Goal: Information Seeking & Learning: Compare options

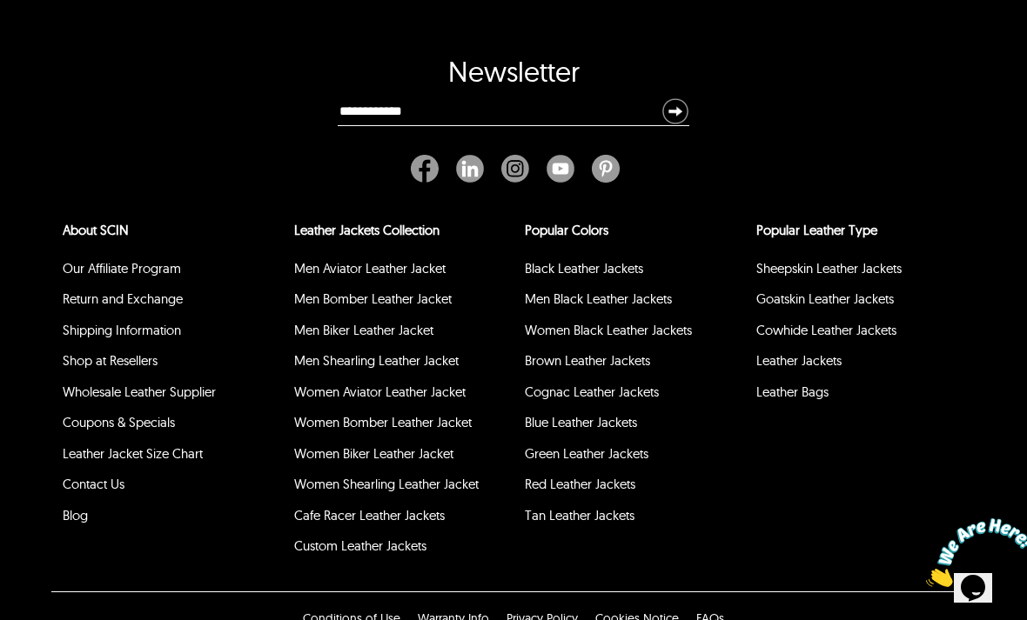
scroll to position [2735, 0]
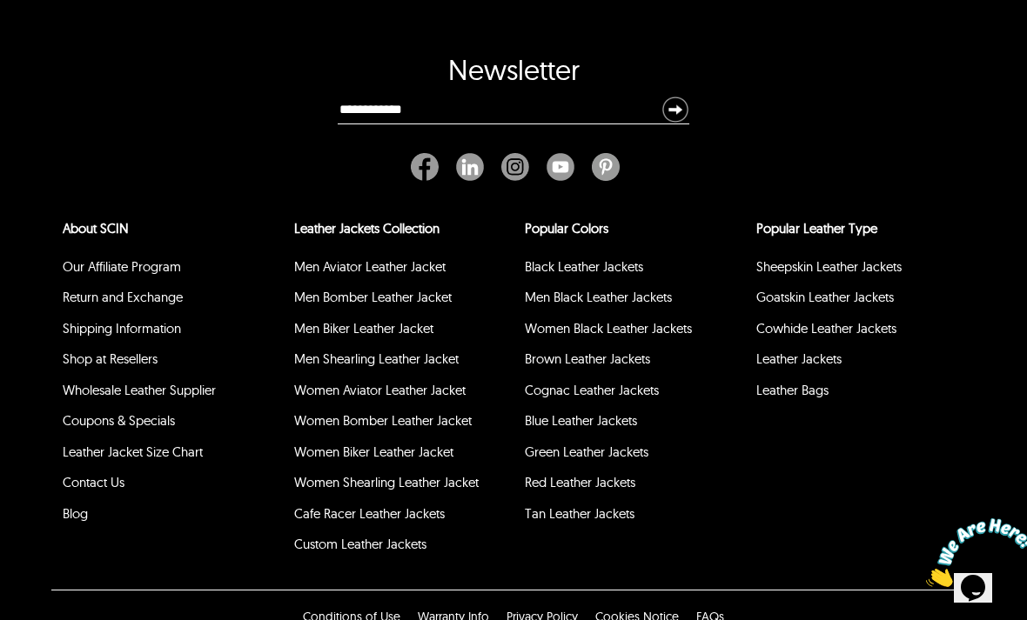
click at [84, 323] on link "Shipping Information" at bounding box center [122, 328] width 118 height 17
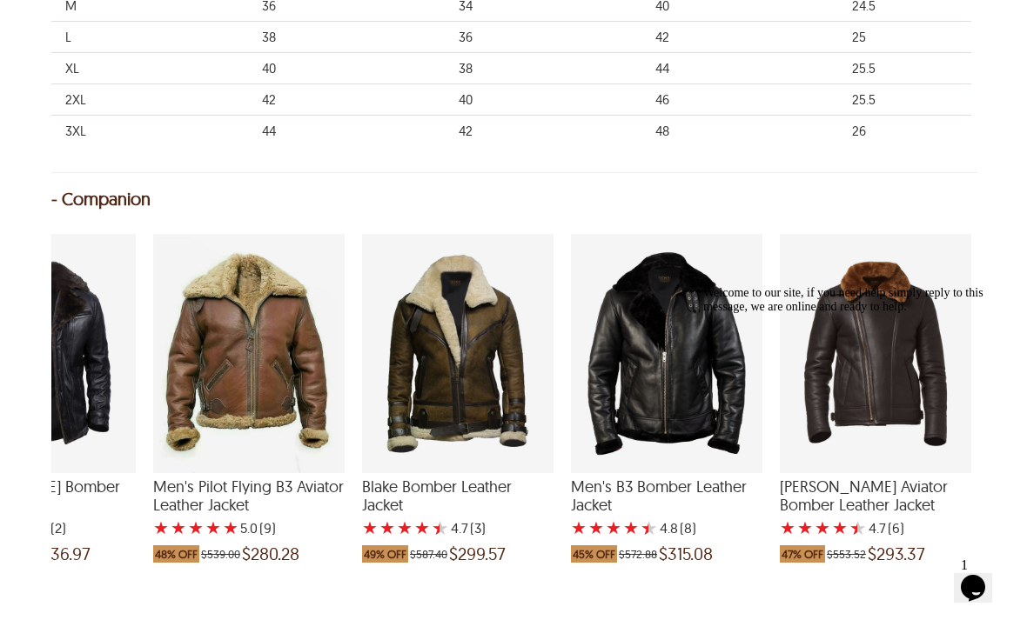
scroll to position [0, 1160]
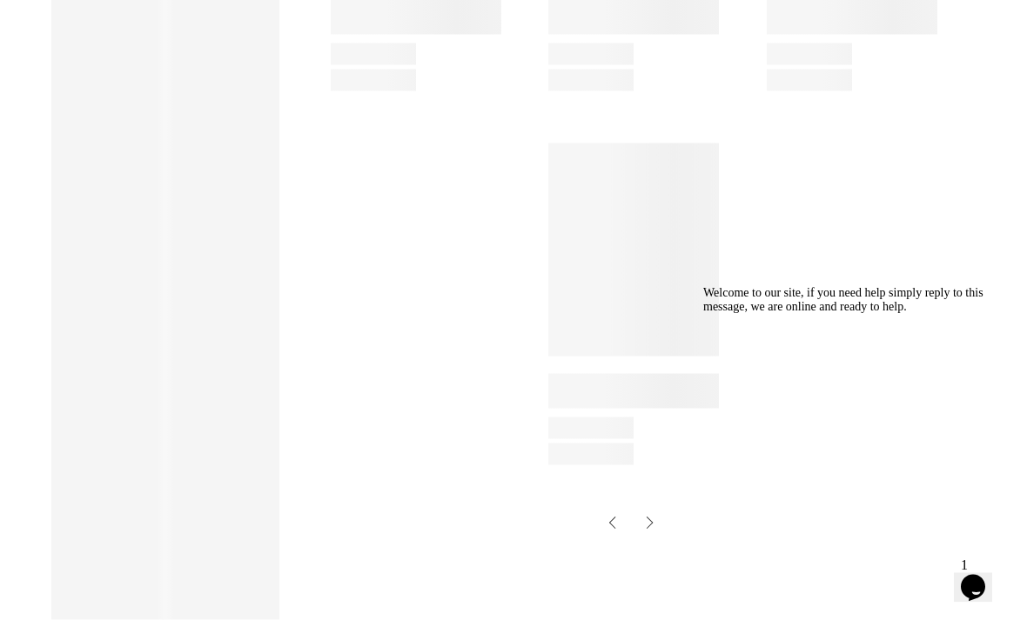
select select "********"
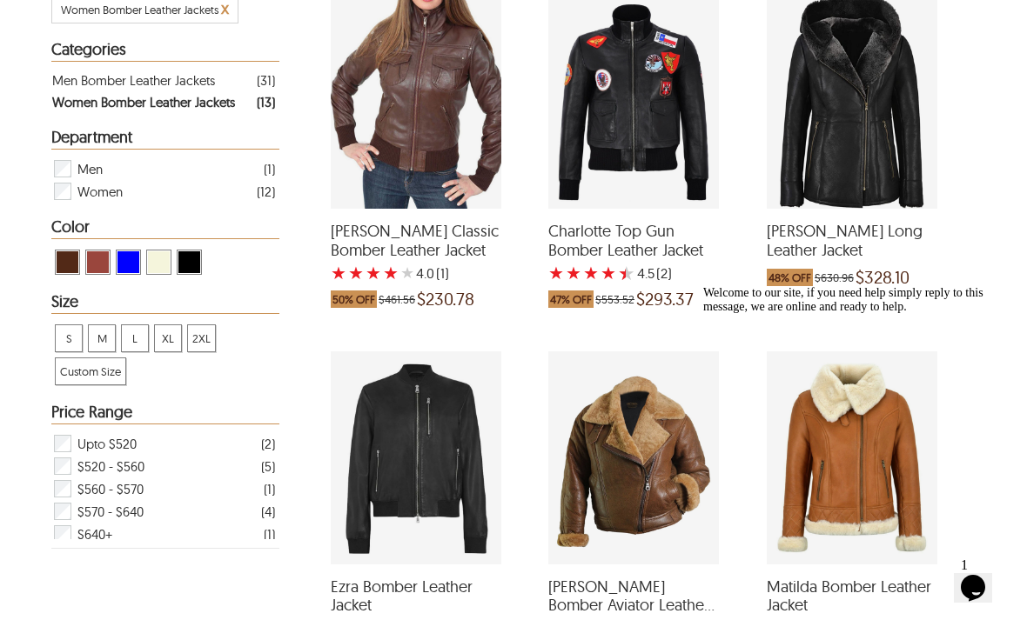
scroll to position [381, 0]
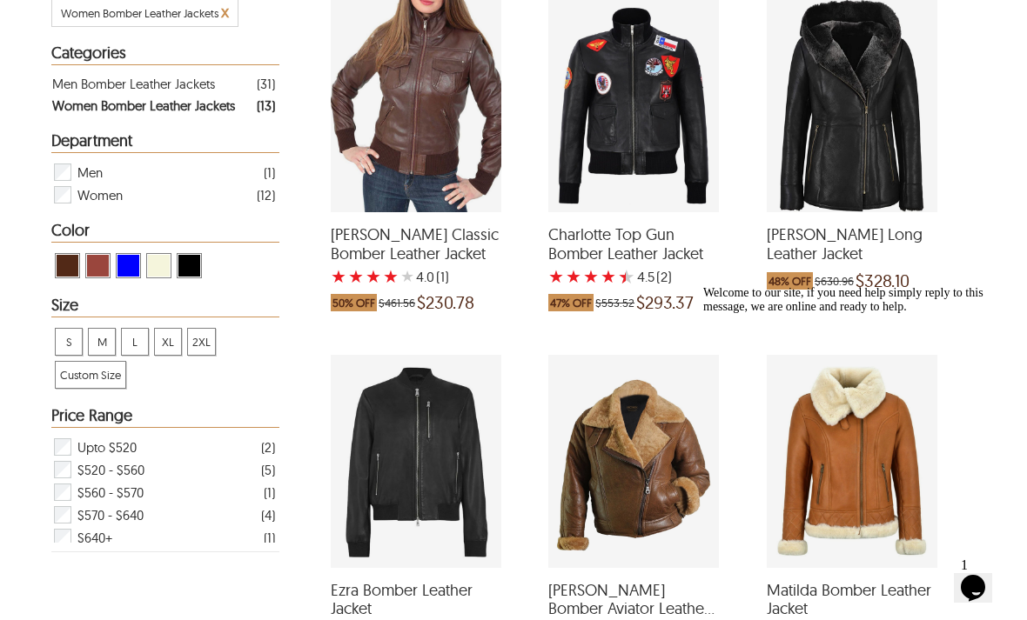
click at [609, 154] on div "Charlotte Top Gun Bomber Leather Jacket with a 4.5 Star Rating 2 Product Review…" at bounding box center [633, 105] width 171 height 213
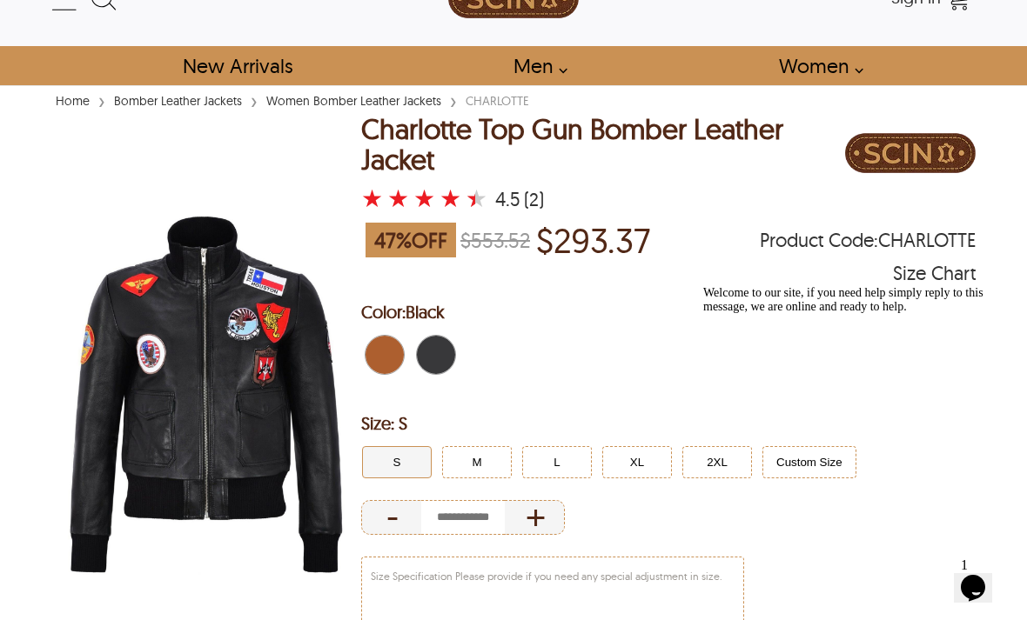
scroll to position [50, 0]
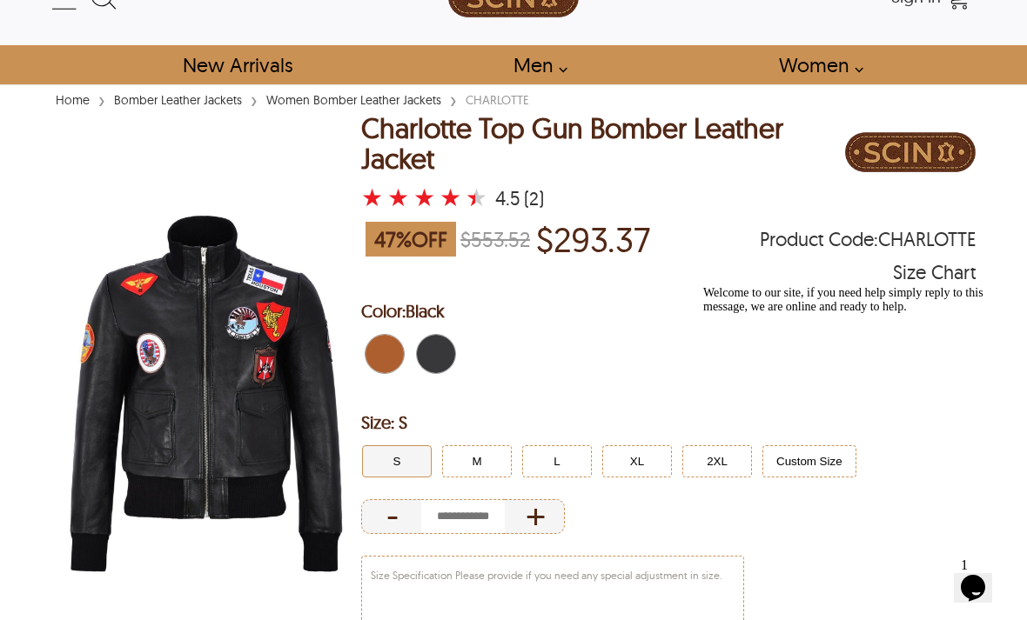
click at [466, 449] on button "M" at bounding box center [477, 462] width 70 height 32
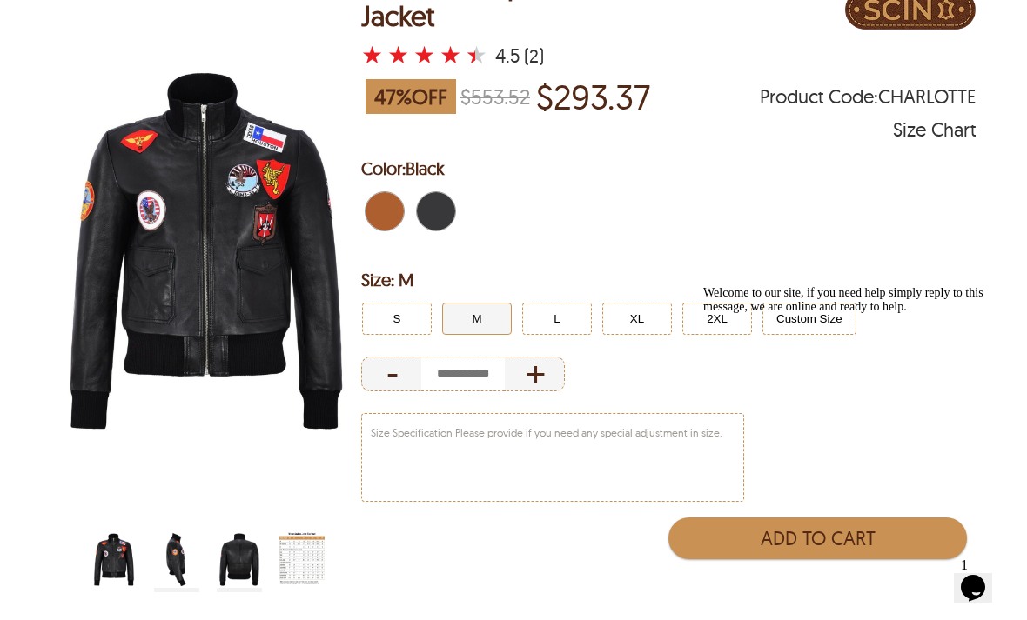
scroll to position [199, 0]
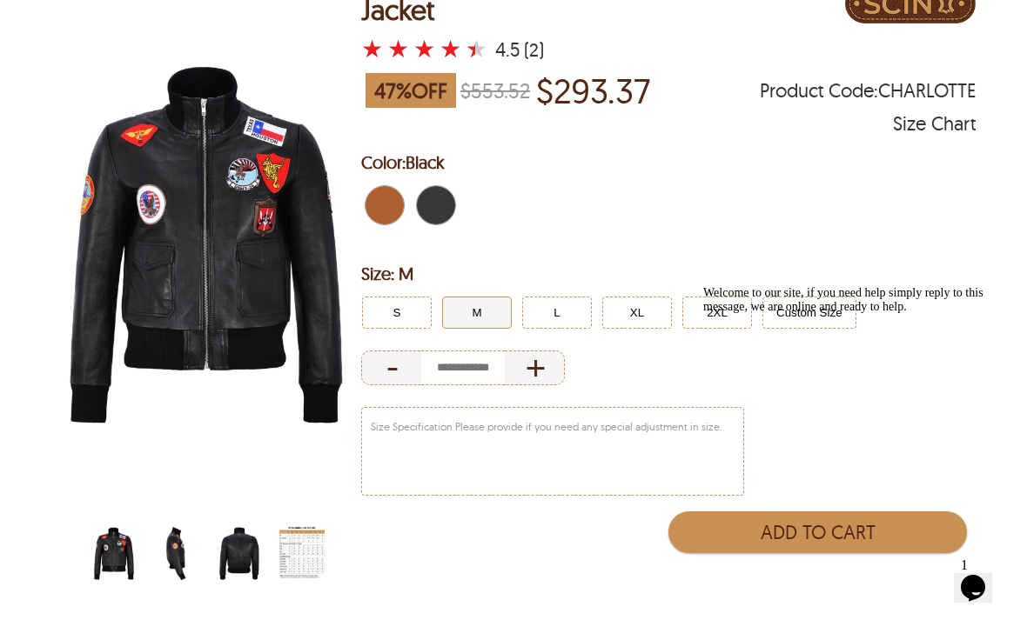
click at [168, 542] on img "scin-13081w-black-side.jpg" at bounding box center [176, 554] width 45 height 57
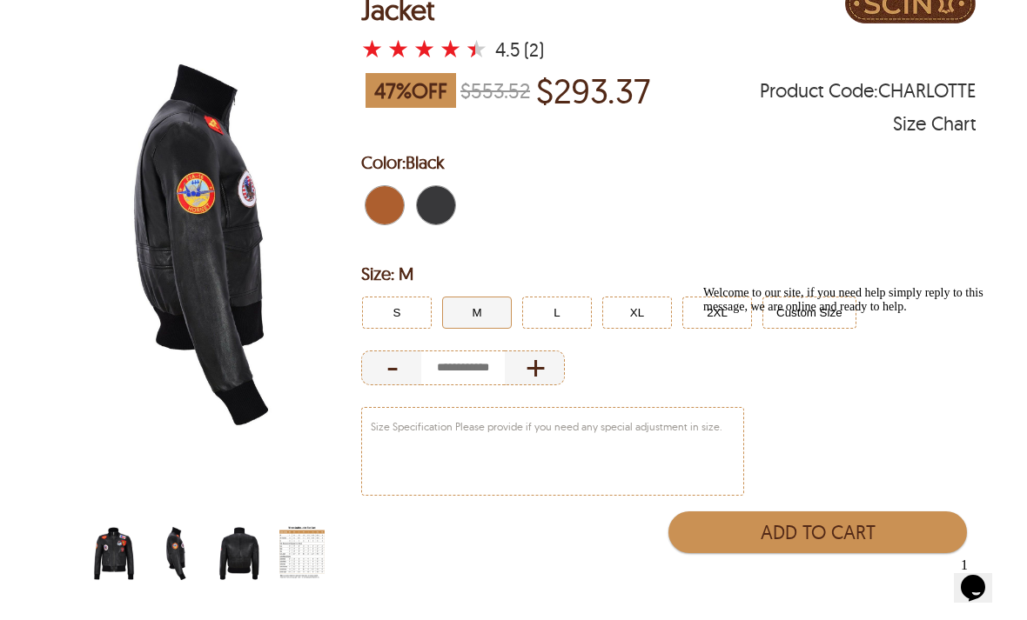
click at [233, 541] on img "scin-13081w-black-back.jpg" at bounding box center [239, 554] width 45 height 57
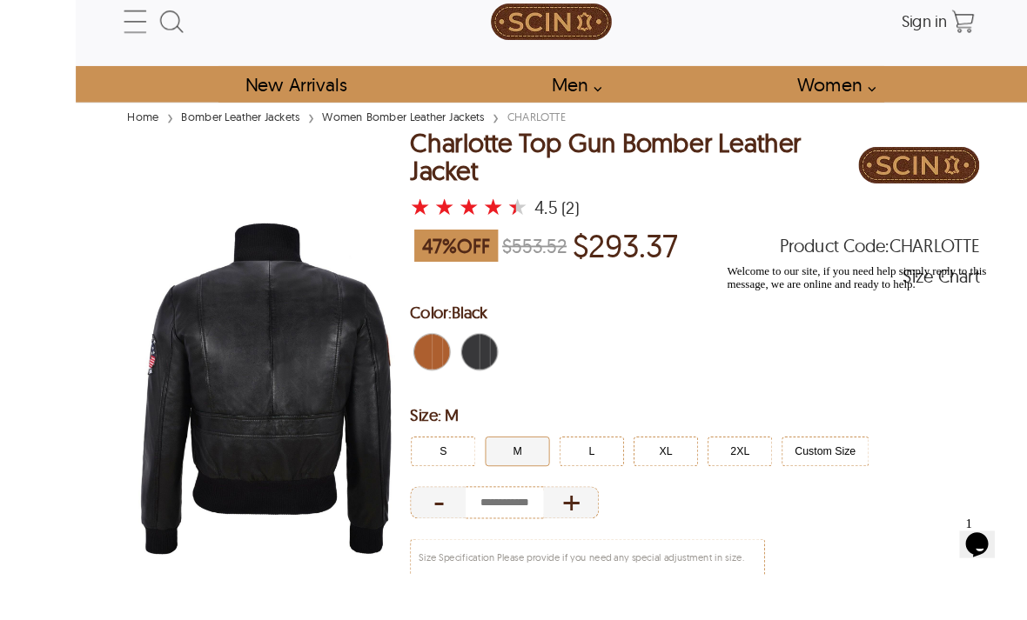
scroll to position [122, 0]
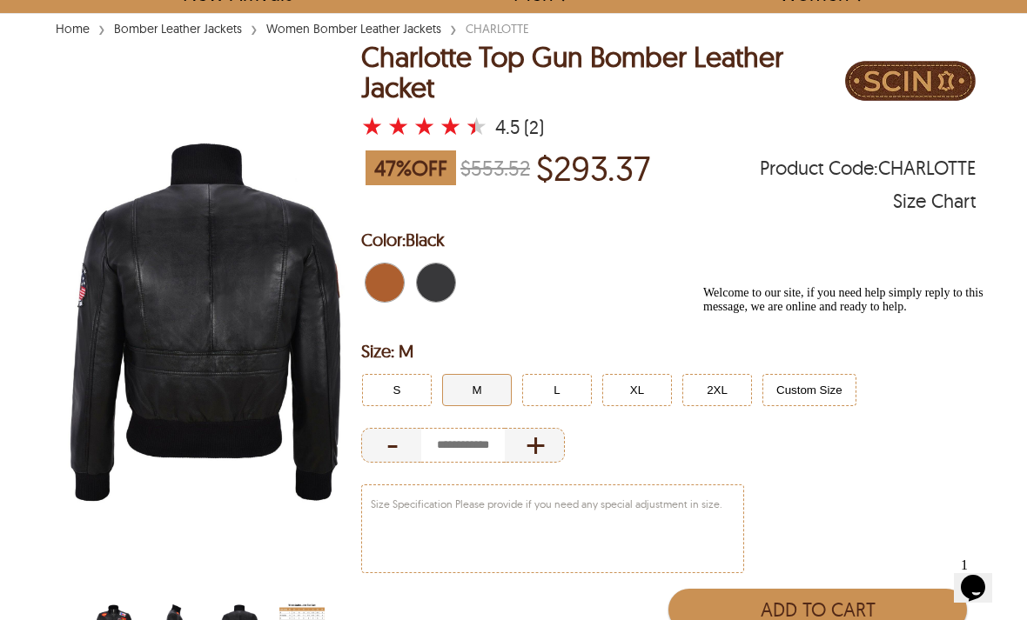
click at [173, 620] on img "scin-13081w-black-side.jpg" at bounding box center [176, 631] width 45 height 57
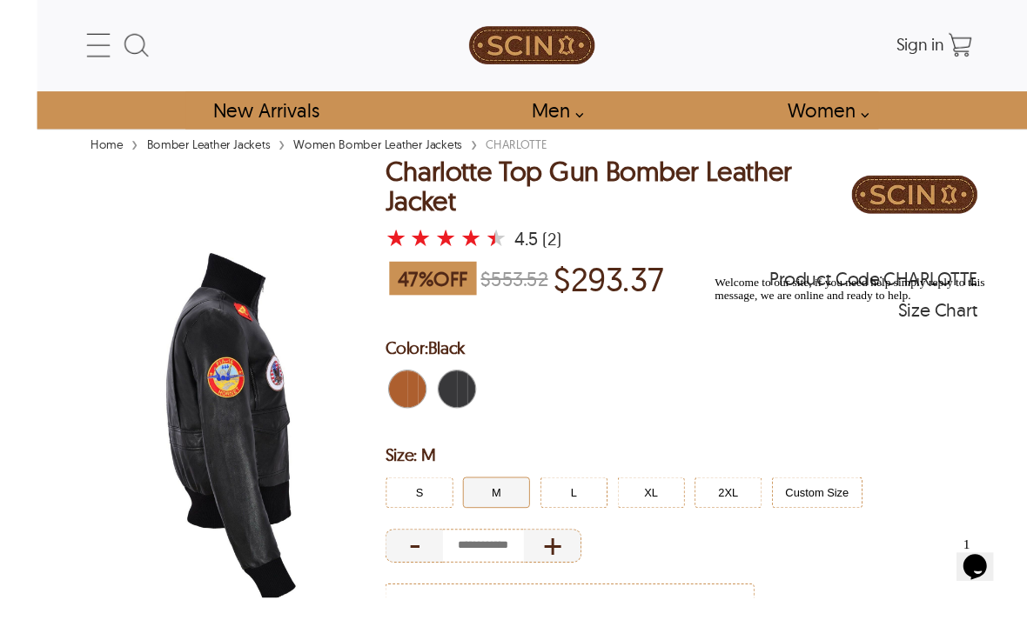
scroll to position [74, 0]
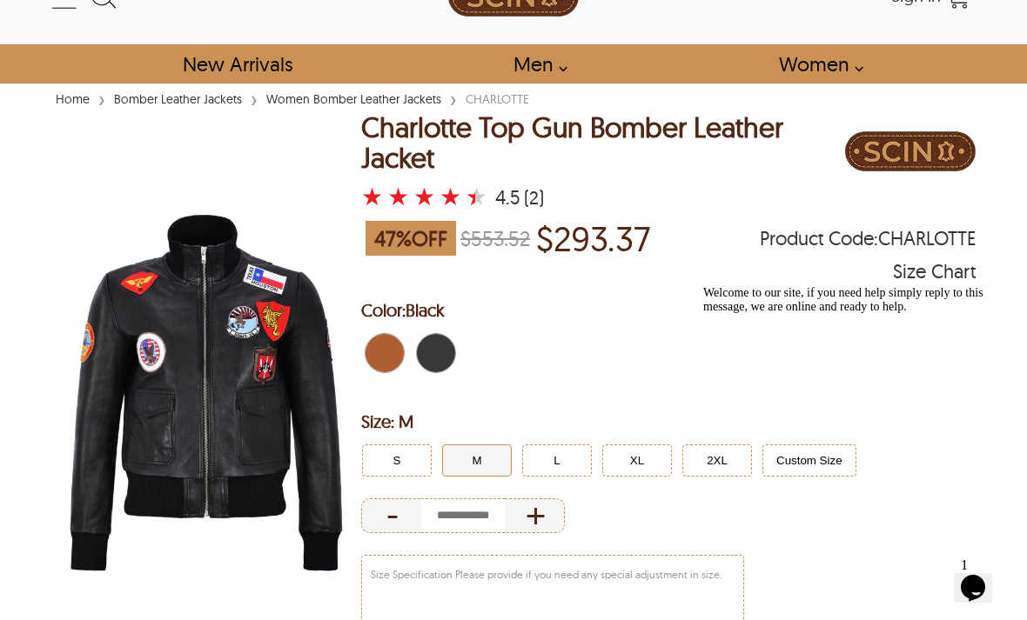
scroll to position [0, 0]
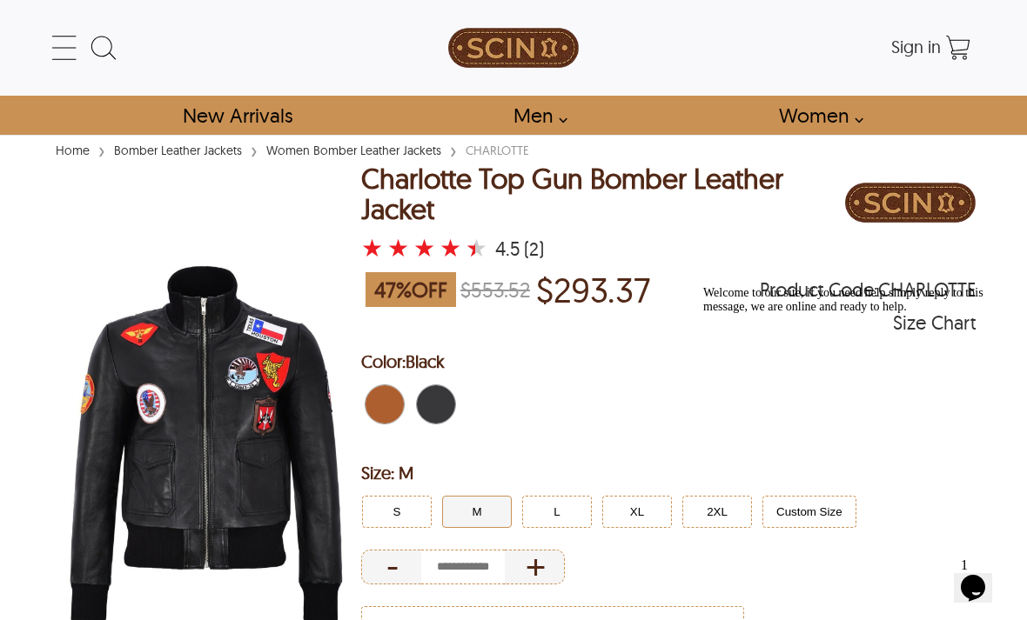
select select "********"
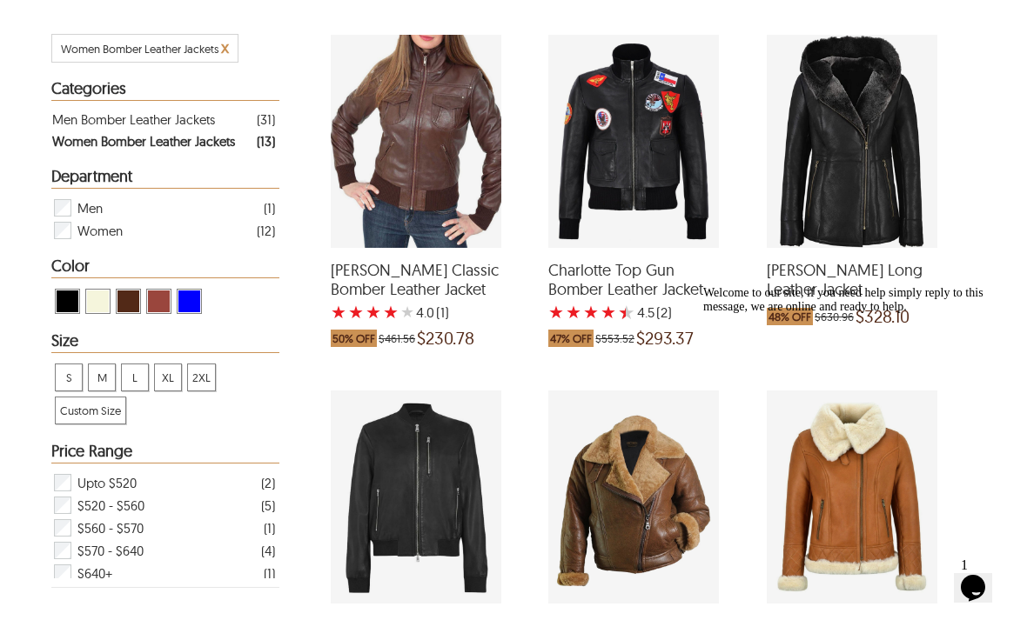
scroll to position [330, 0]
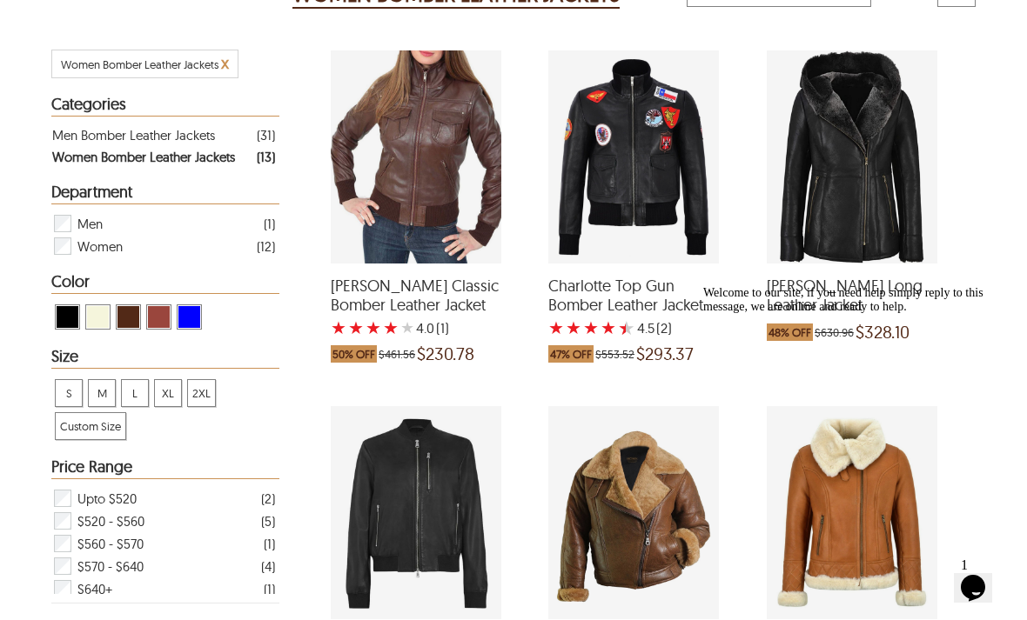
click at [381, 203] on div "Alma Classic Bomber Leather Jacket with a 4 Star Rating 1 Product Review which …" at bounding box center [416, 156] width 171 height 213
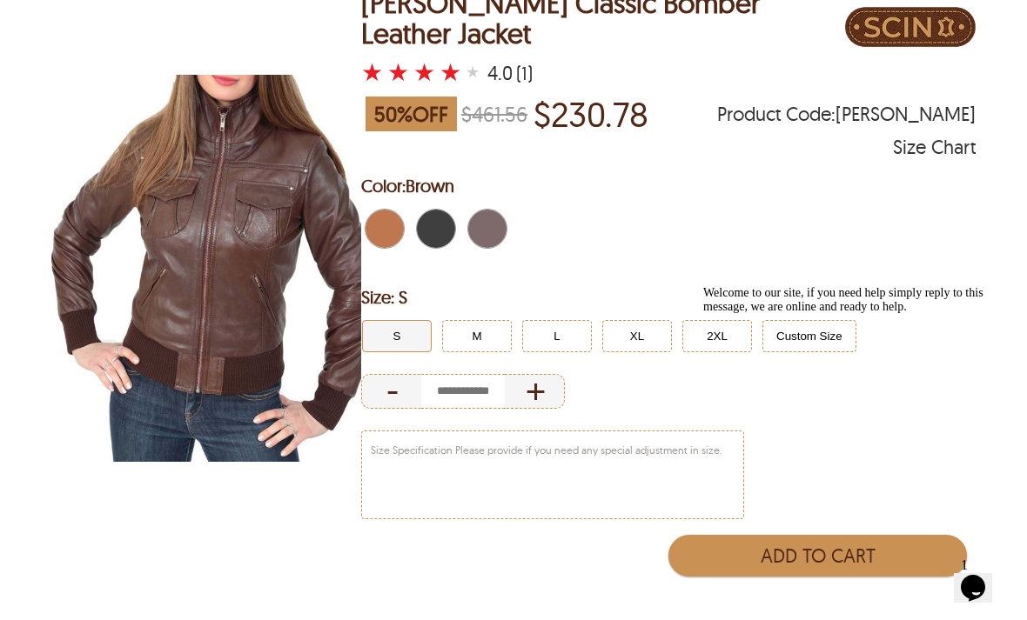
scroll to position [208, 0]
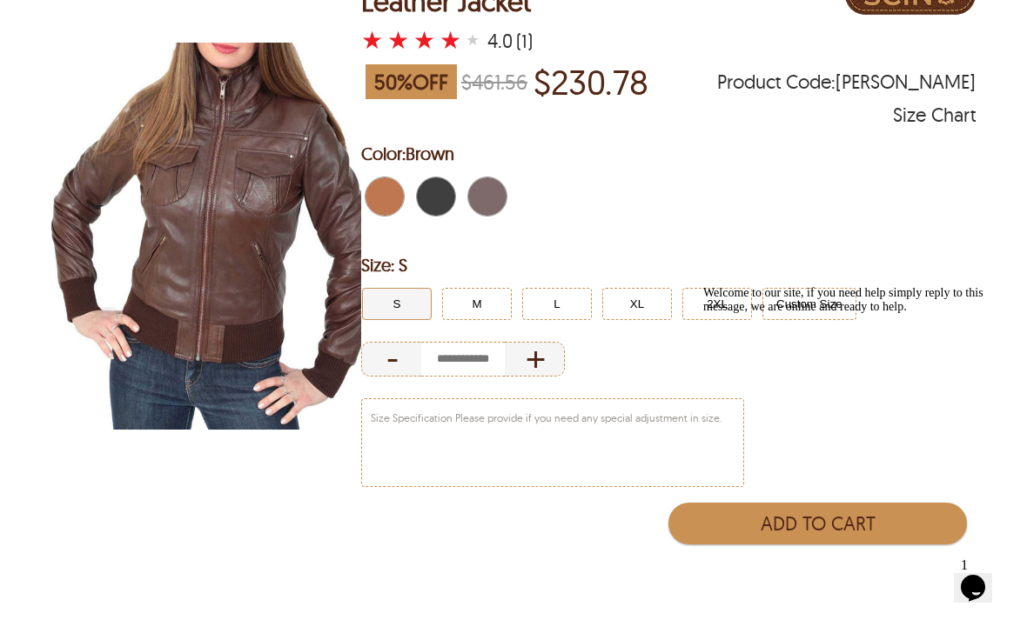
click at [481, 288] on button "M" at bounding box center [477, 304] width 70 height 32
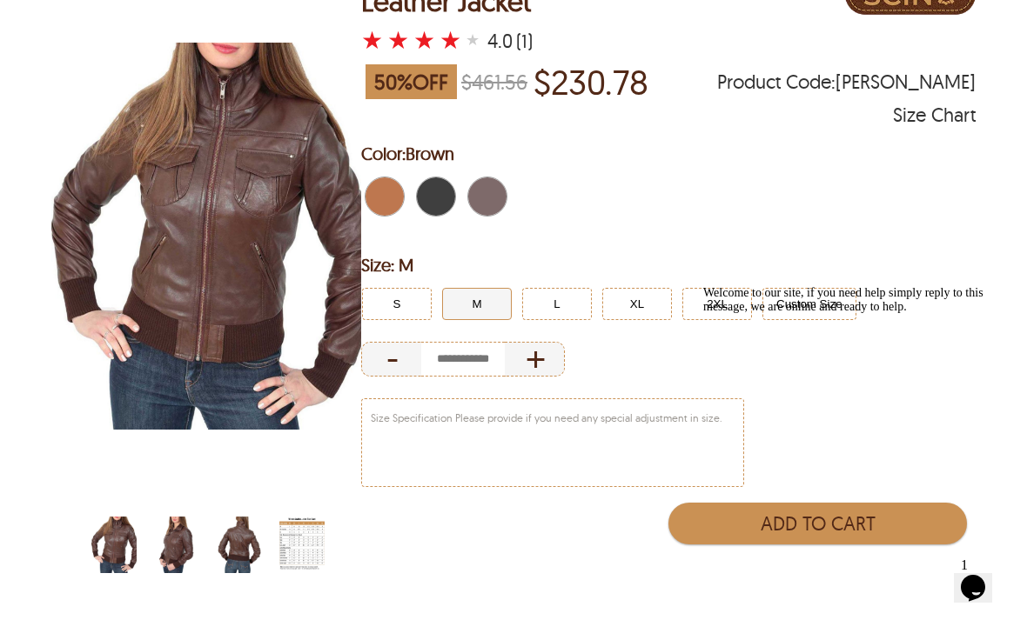
click at [412, 178] on li at bounding box center [386, 199] width 51 height 43
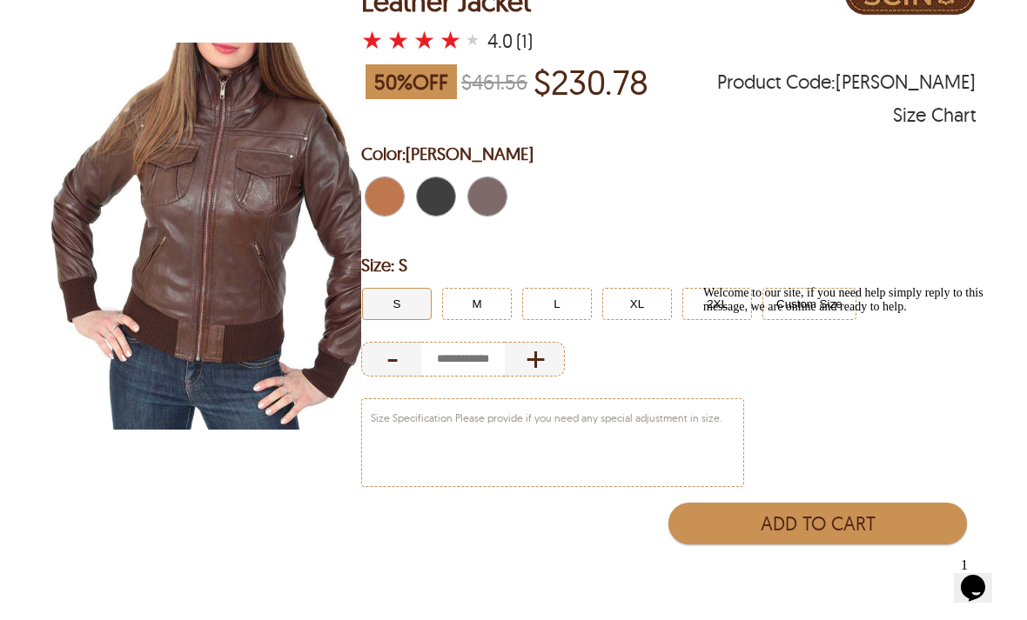
click at [445, 191] on span "Black" at bounding box center [441, 197] width 11 height 38
click at [491, 288] on button "M" at bounding box center [477, 304] width 70 height 32
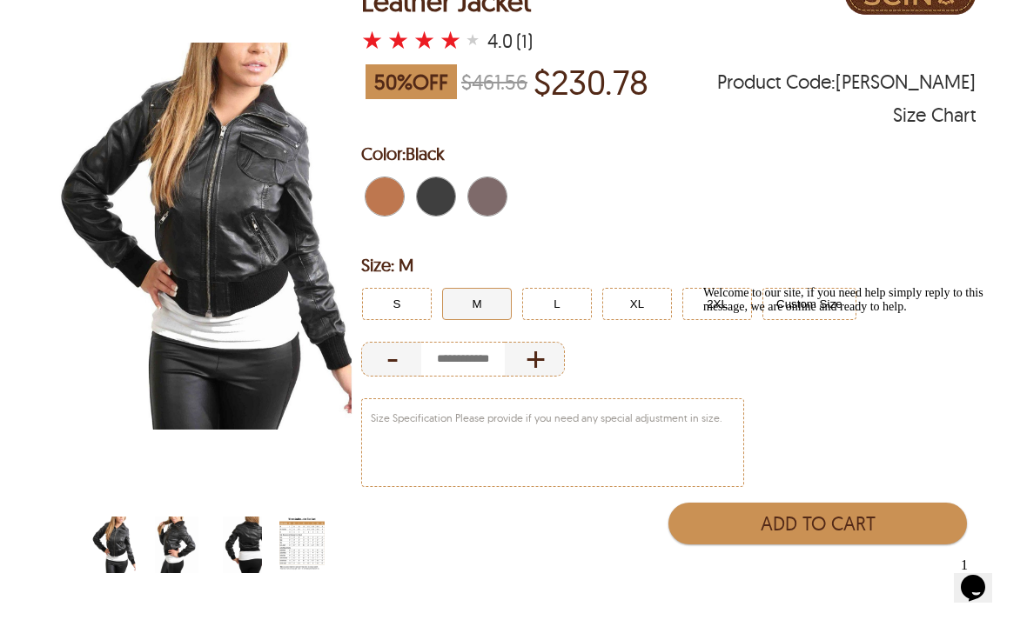
click at [184, 537] on img "scin-13109w-black-side.jpg" at bounding box center [176, 545] width 45 height 57
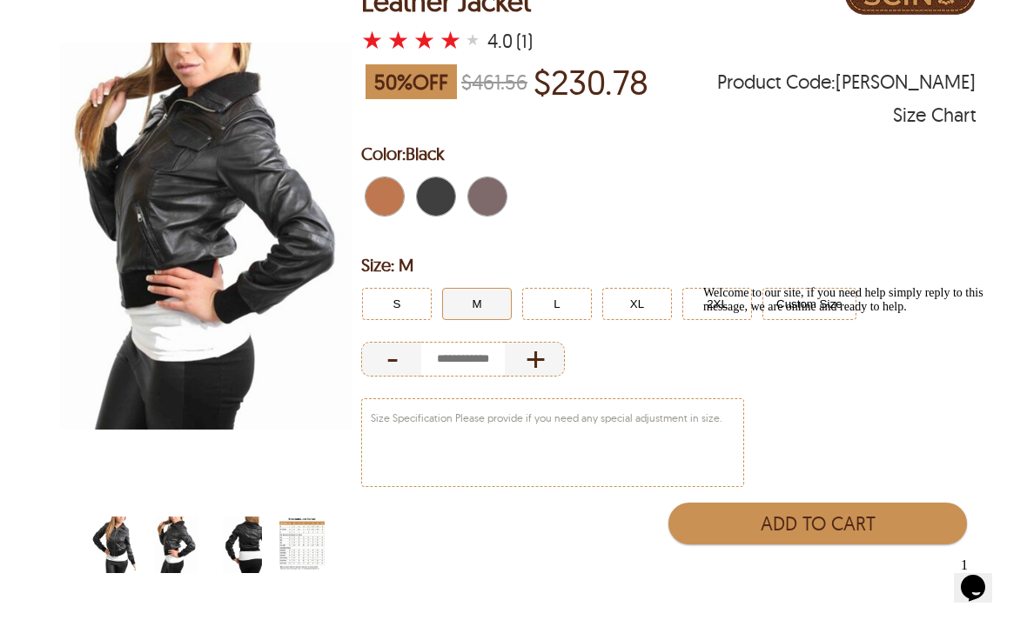
click at [254, 540] on img "scin-13109w-black-back.jpg" at bounding box center [239, 545] width 45 height 57
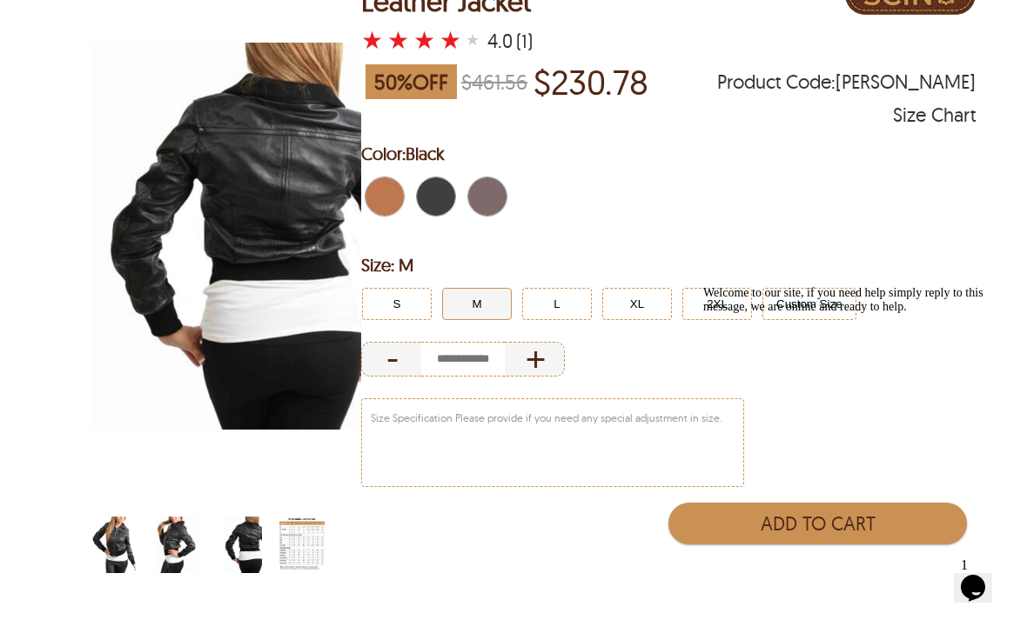
click at [491, 178] on span "Brown" at bounding box center [492, 197] width 11 height 38
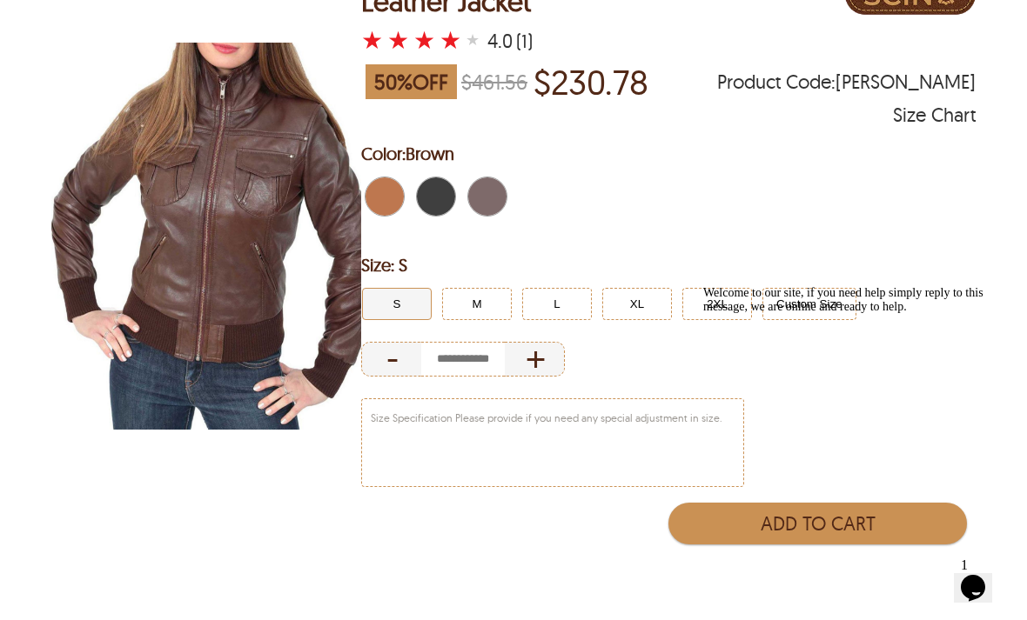
click at [486, 293] on button "M" at bounding box center [477, 304] width 70 height 32
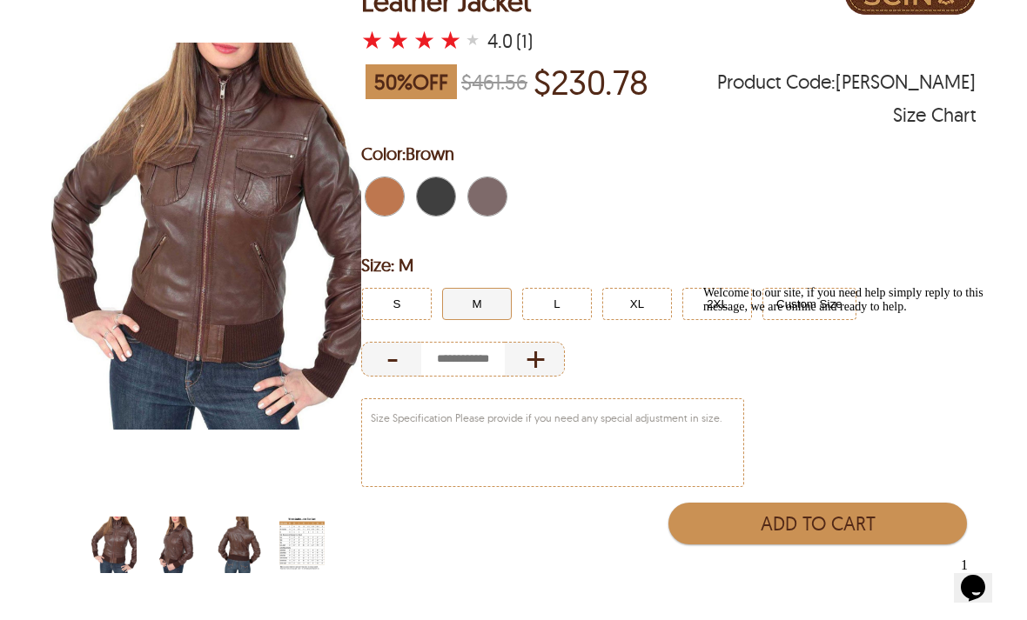
click at [198, 555] on img "scin-13109w-brown-side.jpg" at bounding box center [176, 545] width 45 height 57
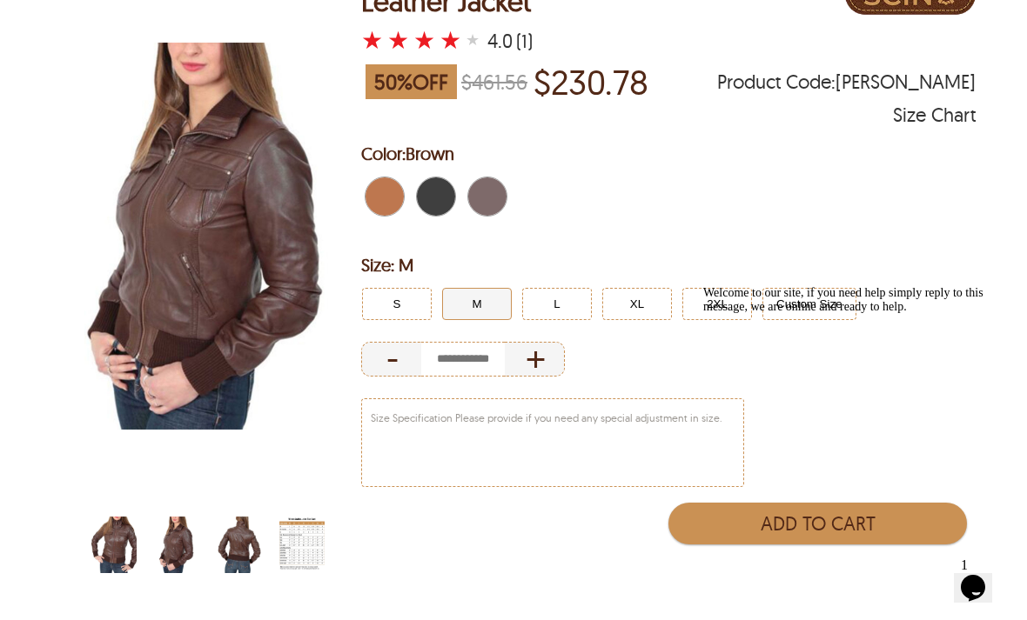
click at [229, 546] on img "scin-13109w-brown-back.jpg" at bounding box center [239, 545] width 45 height 57
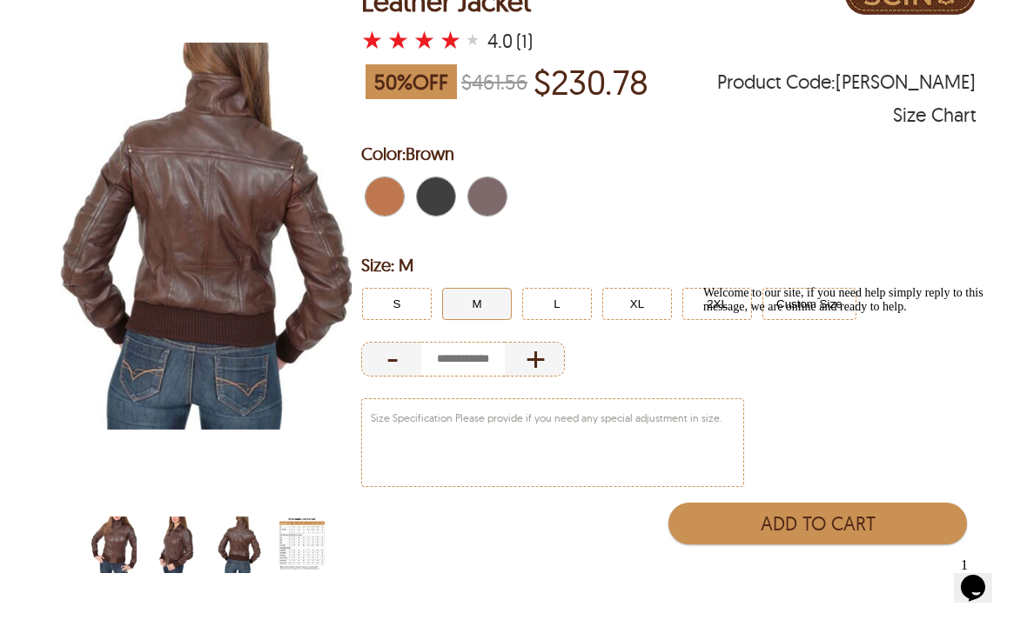
click at [383, 184] on span "Tan Brown" at bounding box center [374, 197] width 19 height 38
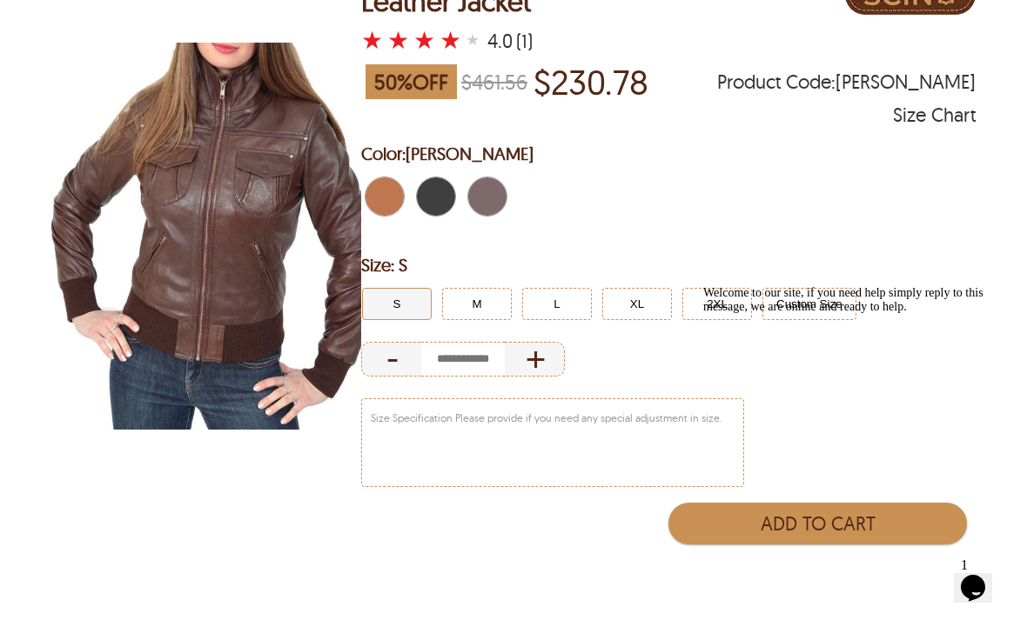
click at [533, 288] on button "L" at bounding box center [557, 304] width 70 height 32
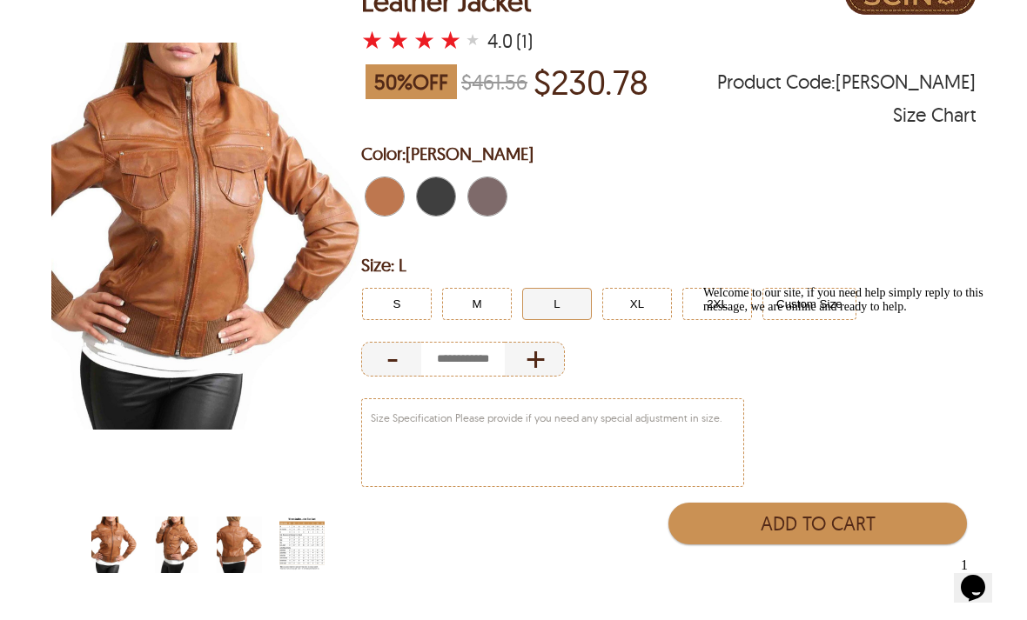
click at [177, 548] on img "scin-13109w-tanbrown-side.jpg" at bounding box center [176, 545] width 45 height 57
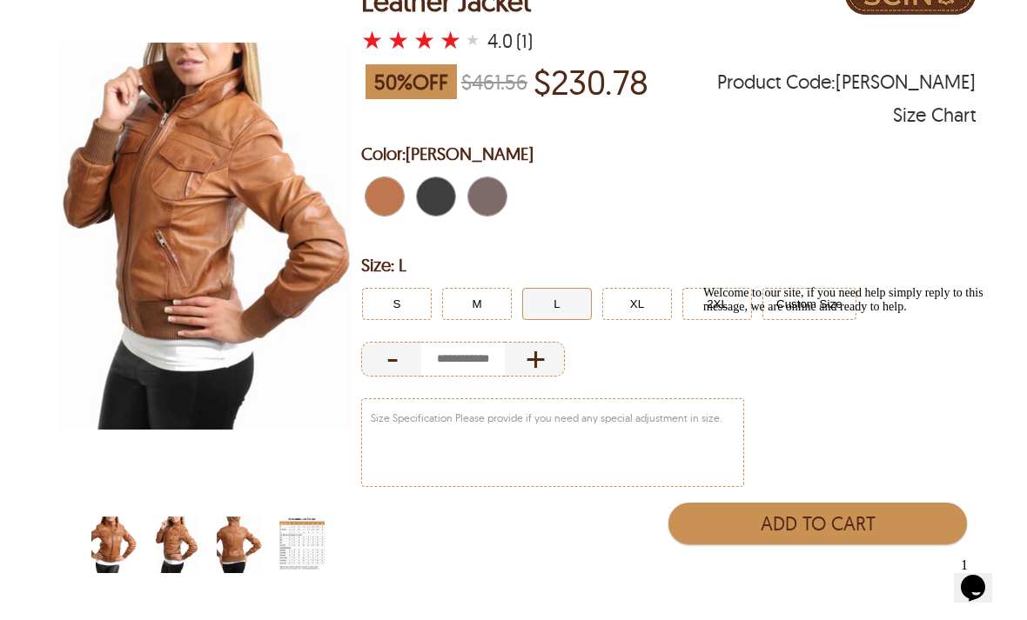
click at [225, 549] on img "scin-13109w-tanbrown-back.jpg" at bounding box center [239, 545] width 45 height 57
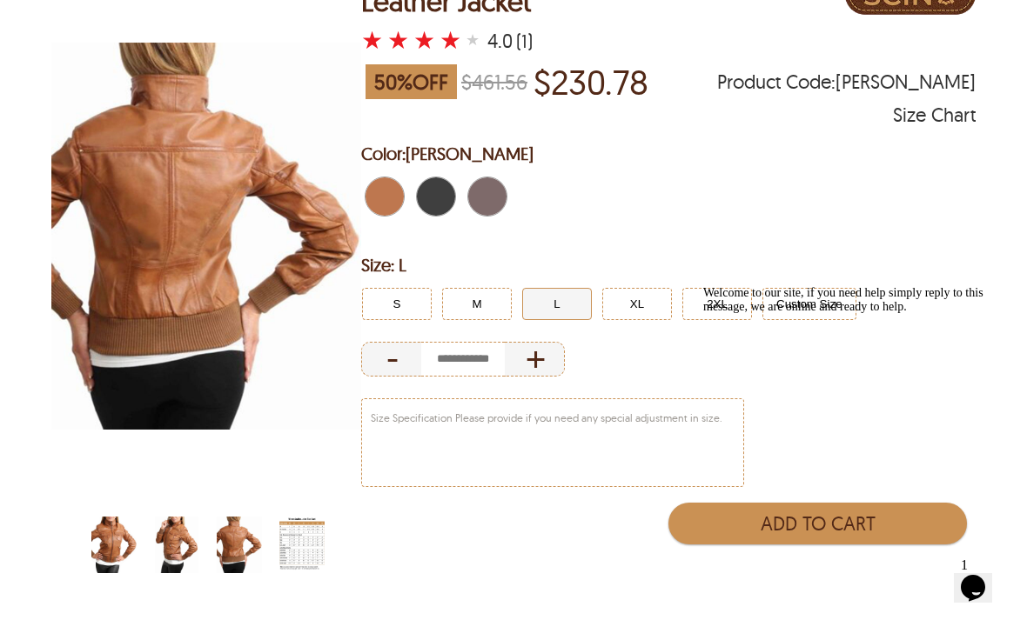
click at [111, 539] on img "scin-13109w-tanbrown.jpg" at bounding box center [113, 545] width 45 height 57
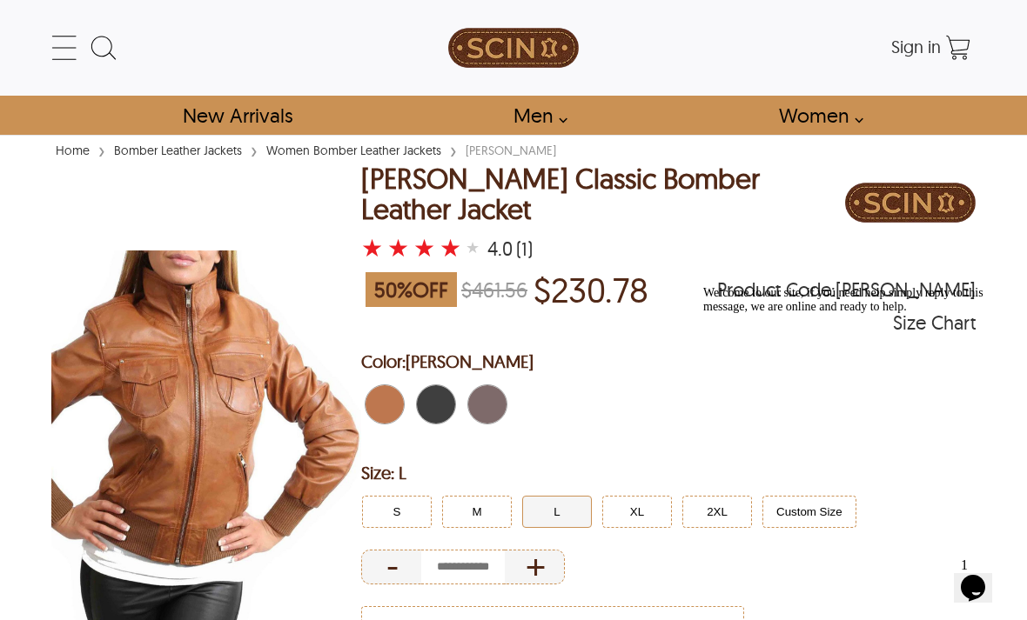
select select "********"
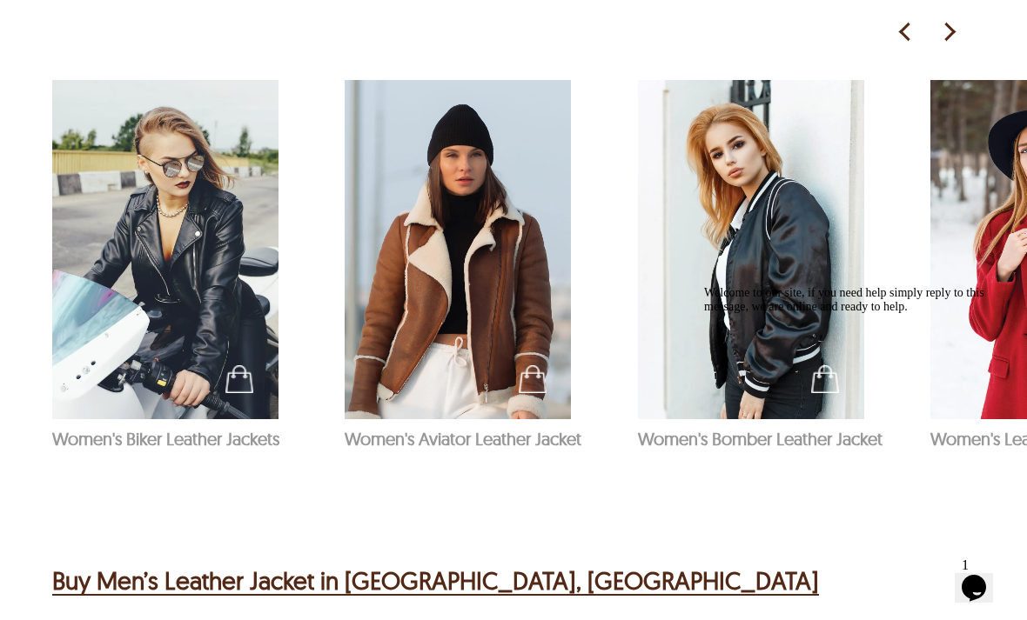
scroll to position [1302, 14]
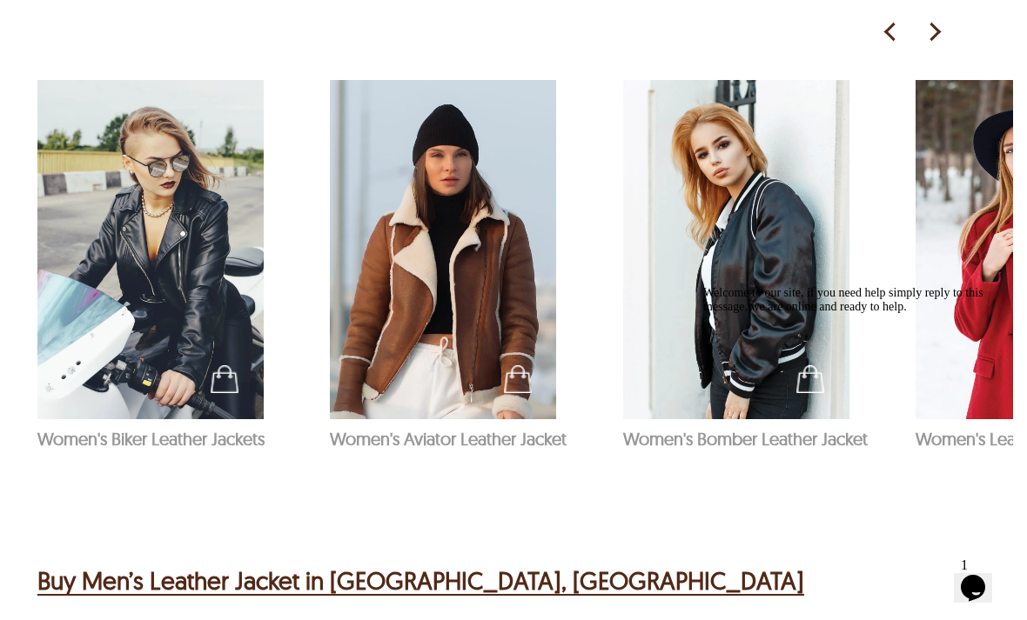
click at [130, 197] on img at bounding box center [150, 249] width 226 height 339
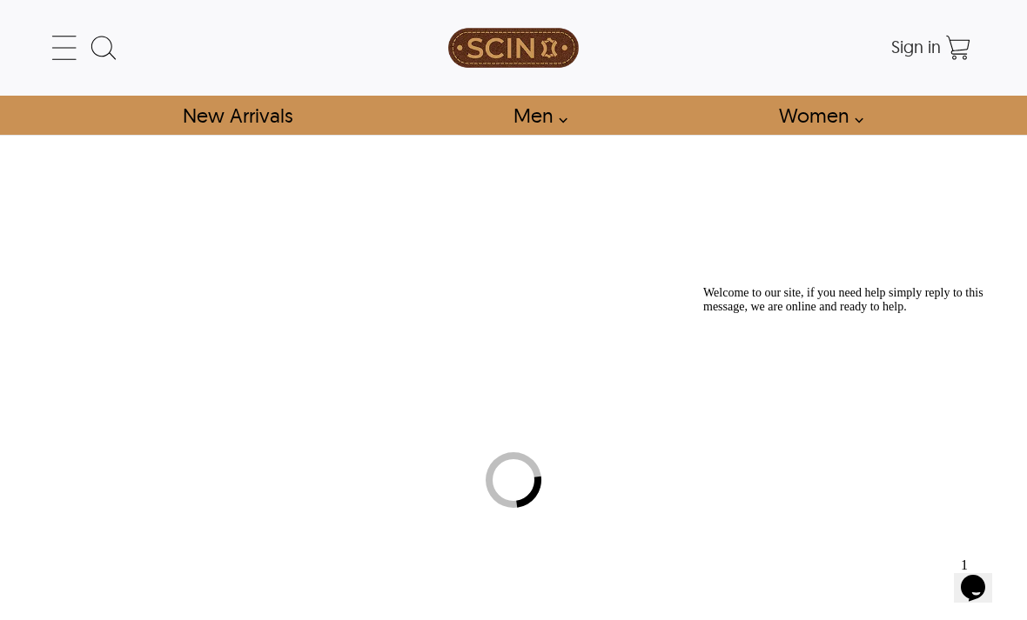
select select "********"
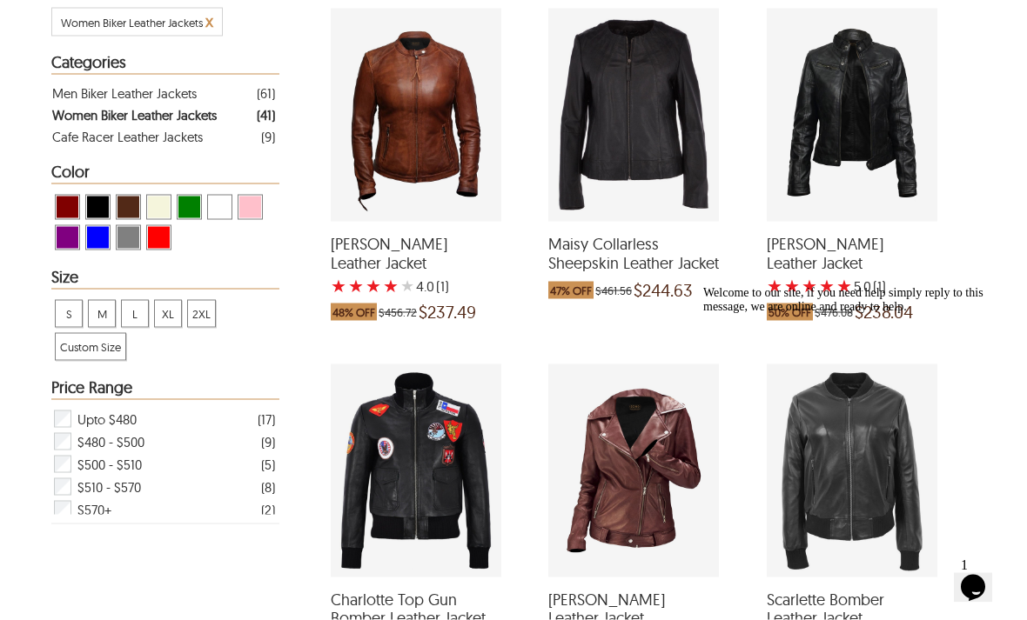
scroll to position [372, 0]
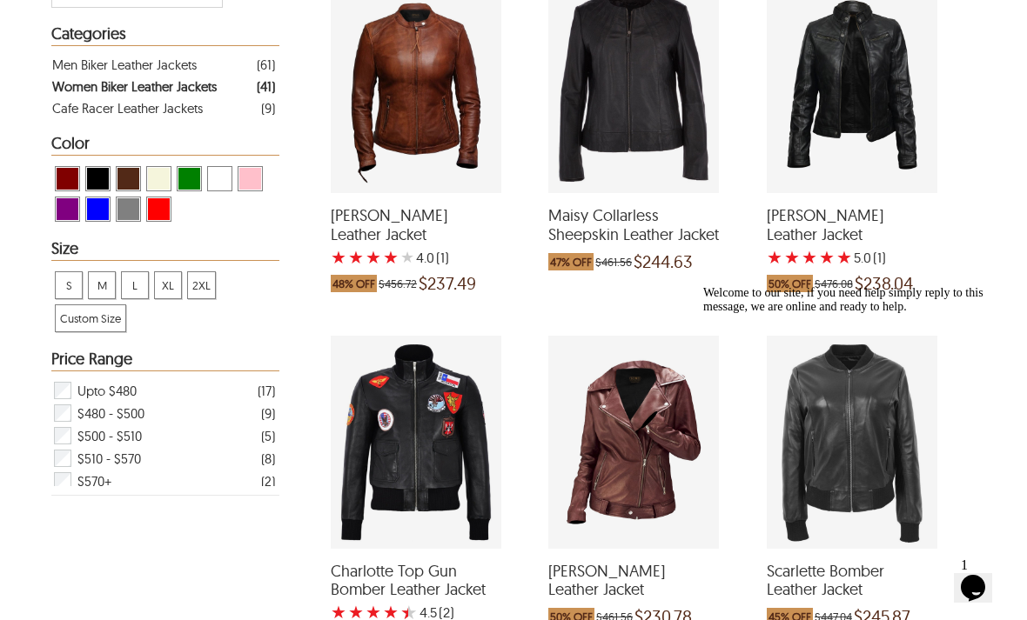
scroll to position [404, 0]
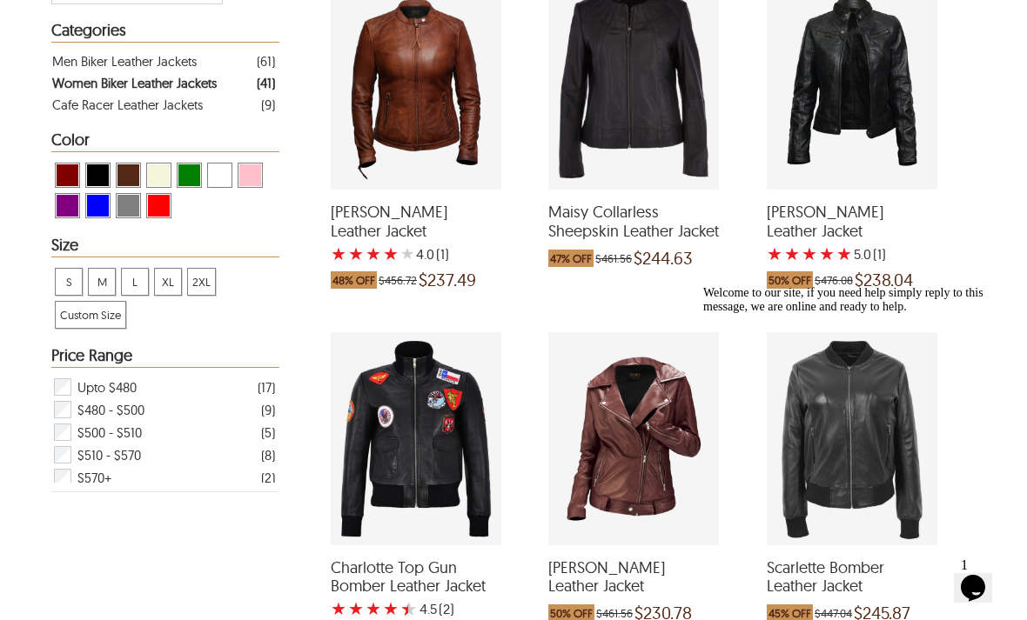
click at [828, 127] on div "Daisy Biker Leather Jacket with a 5 Star Rating 1 Product Review which was at a…" at bounding box center [852, 83] width 171 height 213
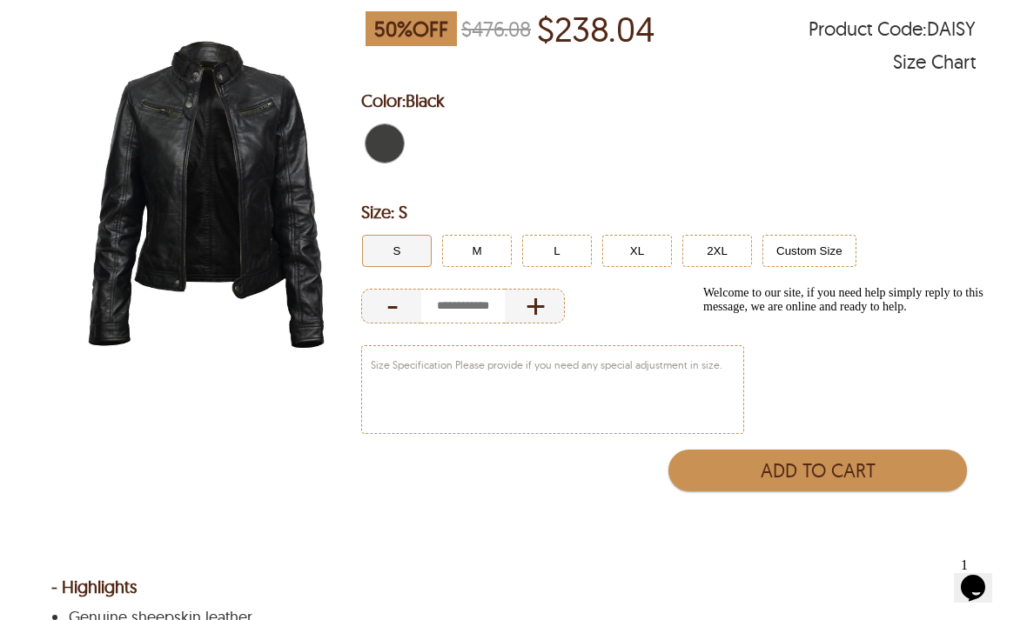
scroll to position [247, 0]
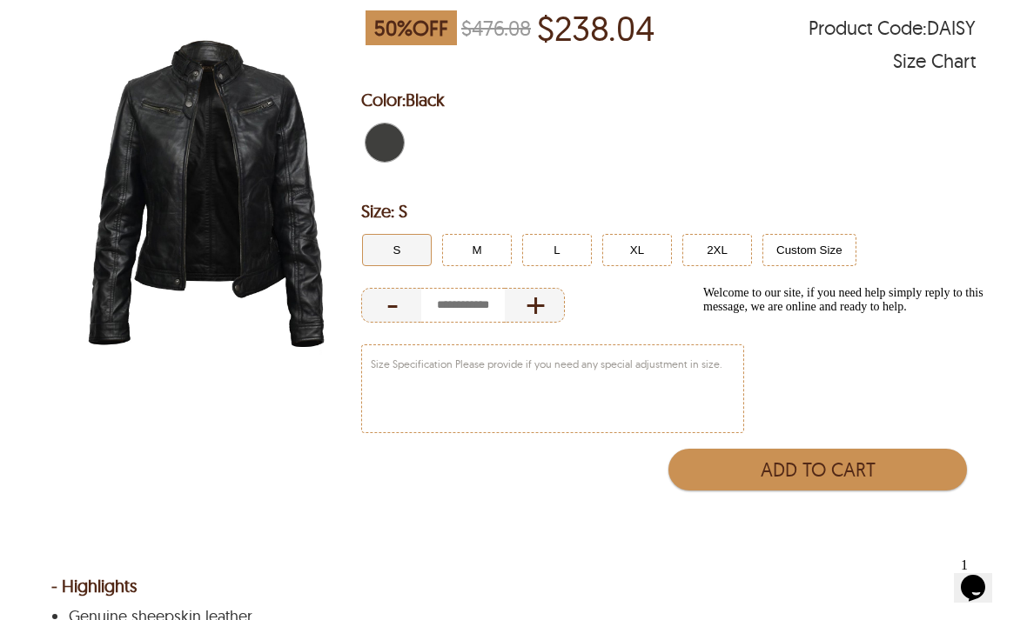
click at [471, 226] on h2 "Size: S" at bounding box center [668, 211] width 614 height 35
click at [456, 263] on button "M" at bounding box center [477, 250] width 70 height 32
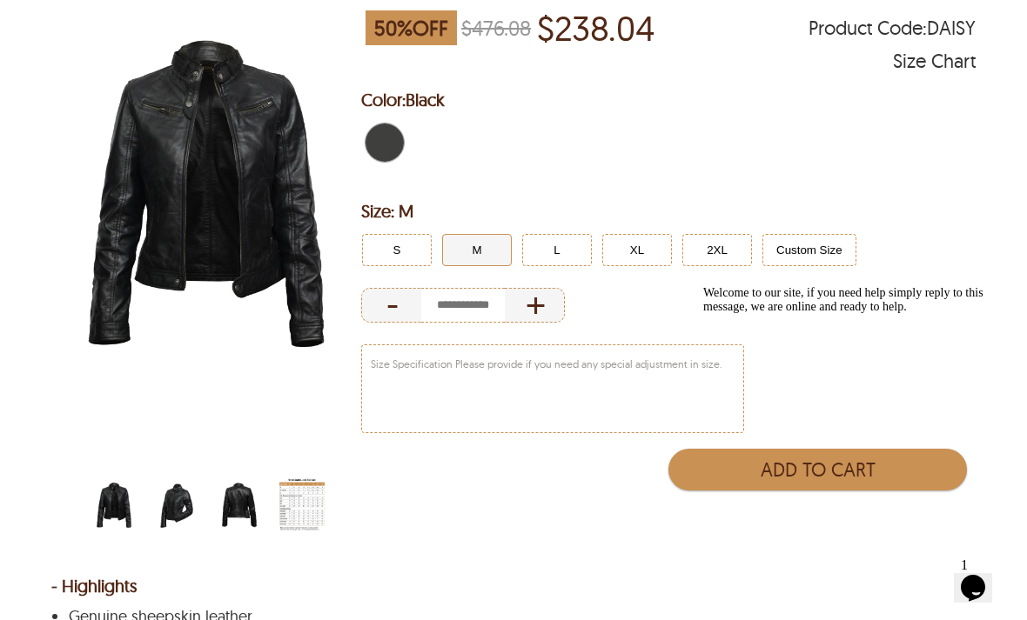
click at [174, 517] on img "belted-collar-womens-biker-jacket-side.jpg" at bounding box center [176, 506] width 45 height 57
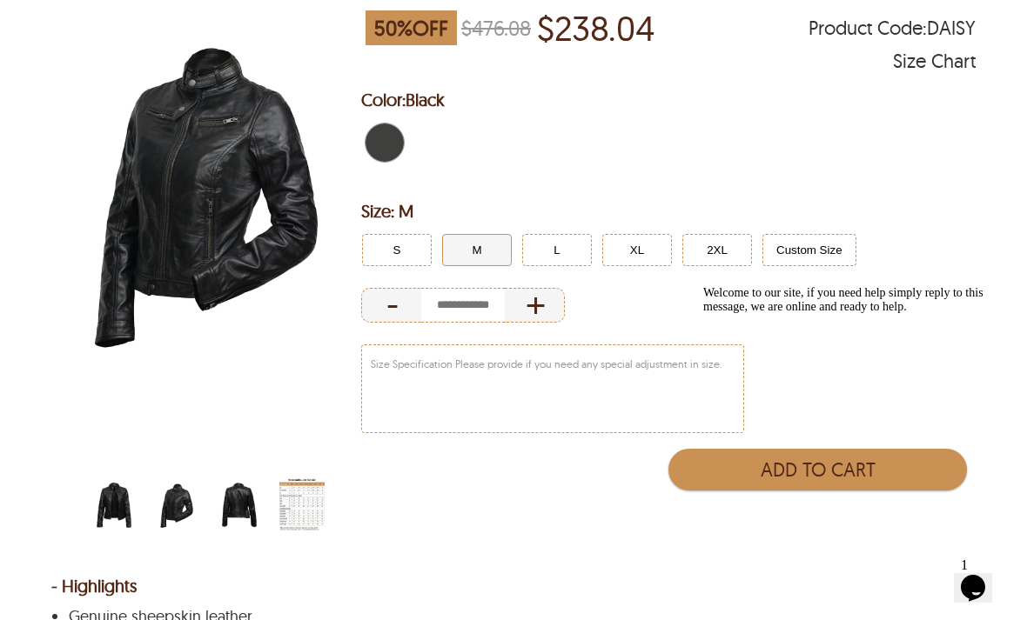
click at [239, 514] on img "belted-collar-womens-biker-jacket-back.jpg" at bounding box center [239, 506] width 45 height 57
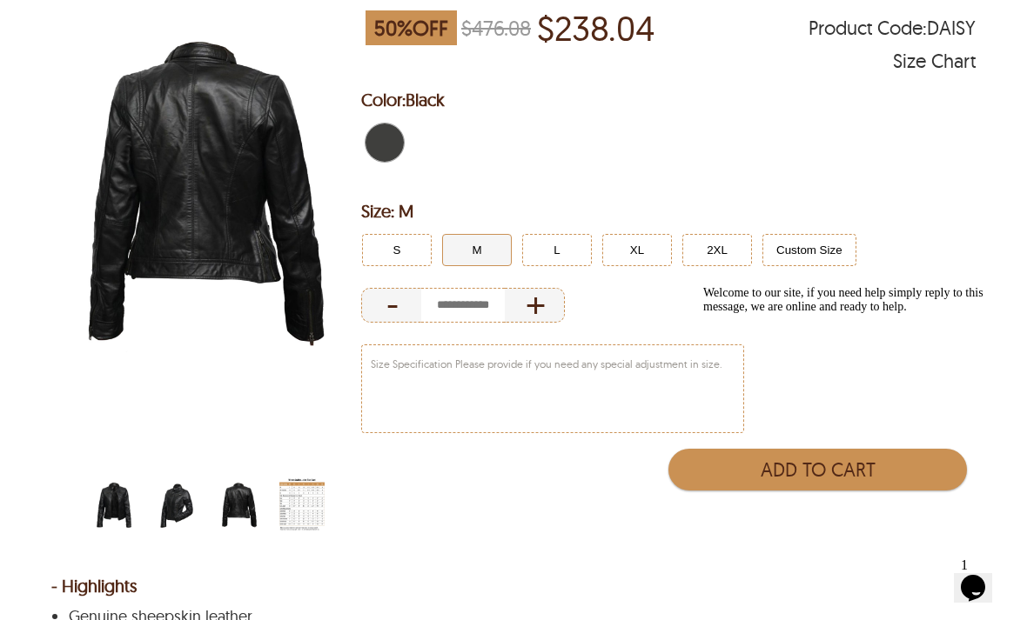
click at [115, 499] on img "belted-collar-womens-biker-jacket.jpg" at bounding box center [113, 506] width 45 height 57
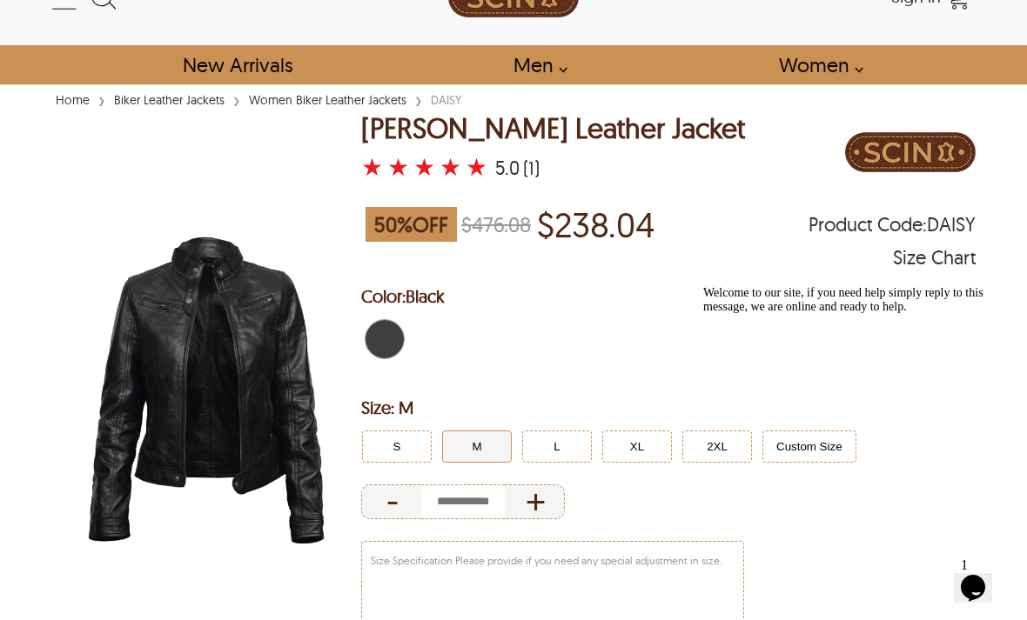
select select "********"
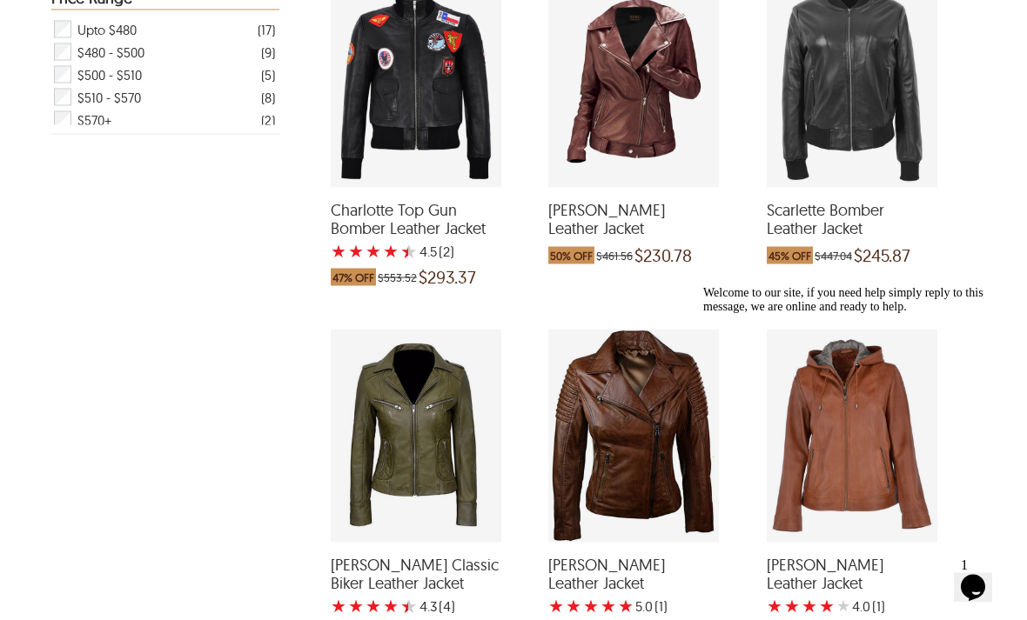
scroll to position [762, 0]
click at [609, 139] on div "Elina Biker Leather Jacket which was at a price of $461.56, now after discount …" at bounding box center [633, 80] width 171 height 213
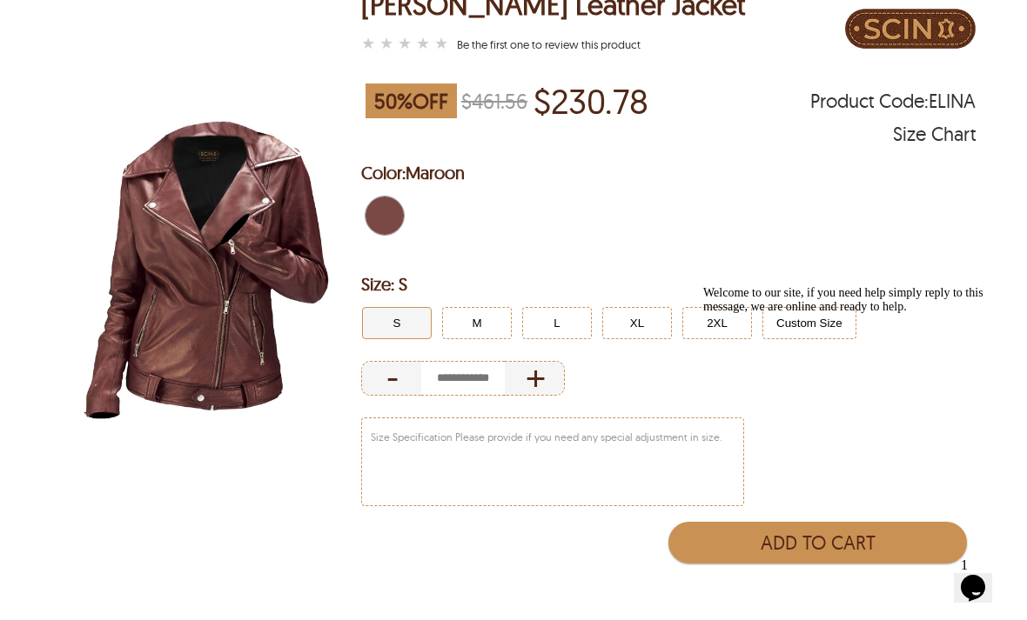
scroll to position [175, 0]
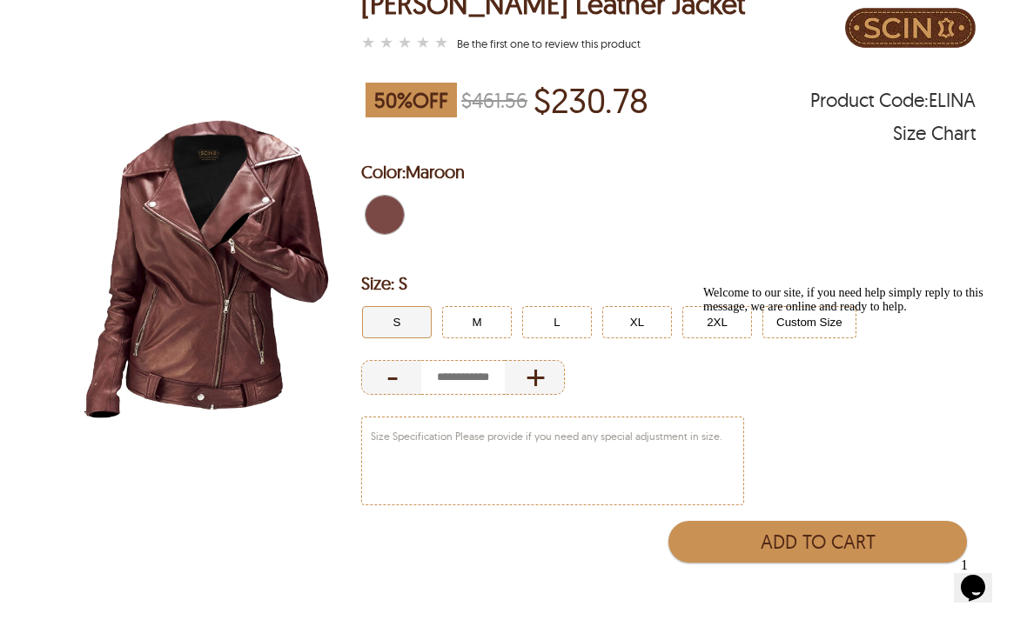
click at [493, 330] on button "M" at bounding box center [477, 322] width 70 height 32
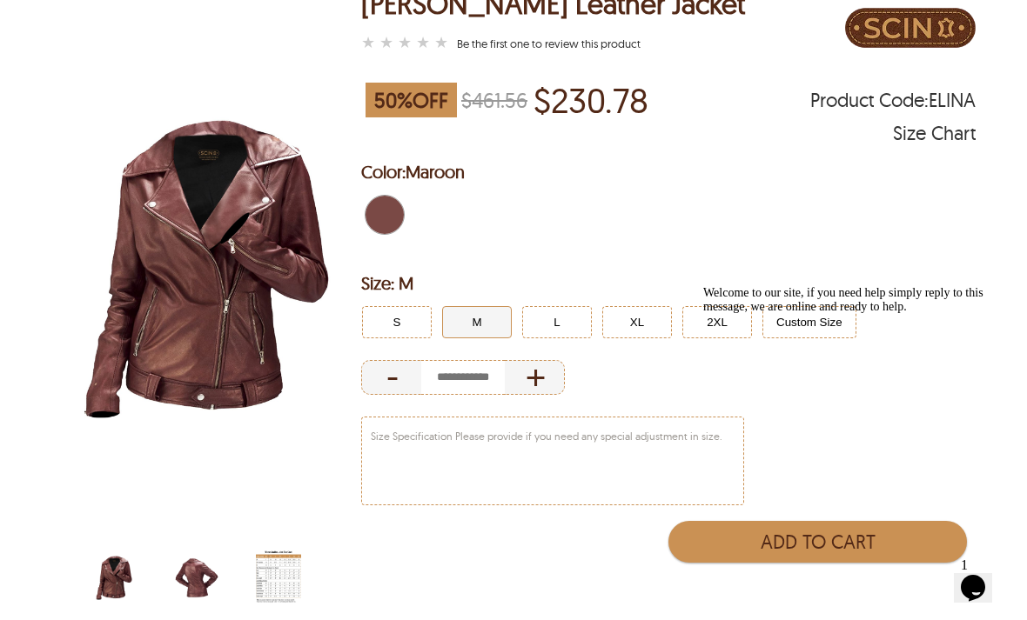
click at [203, 579] on img "womens-maroon-biker-leather-jacket-back.jpg" at bounding box center [196, 578] width 45 height 57
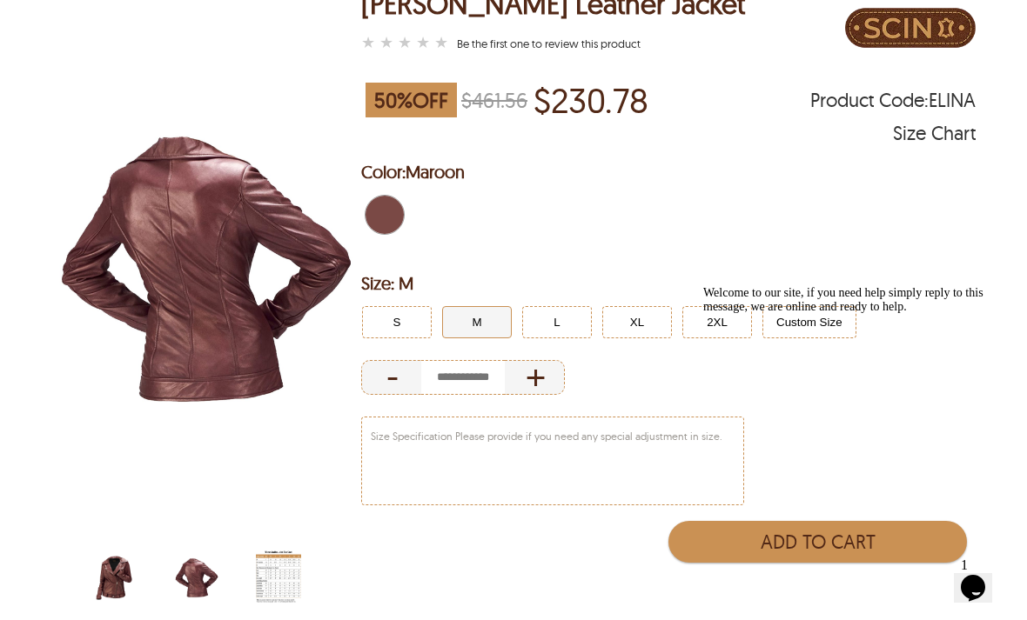
click at [113, 567] on img "womens-maroon-biker-leather-jacket.jpg" at bounding box center [113, 578] width 45 height 57
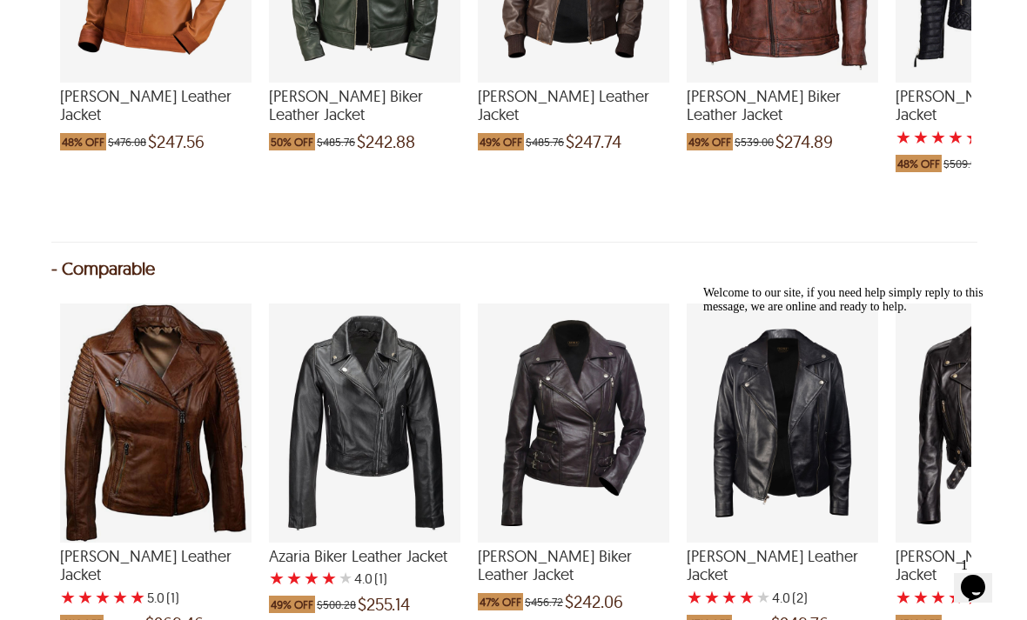
scroll to position [1695, 0]
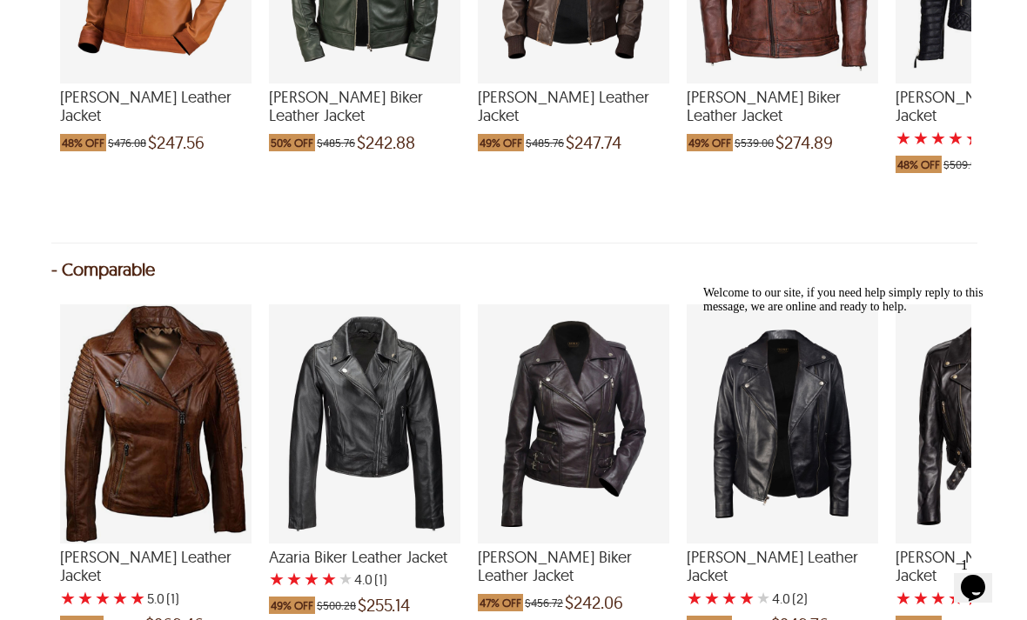
click at [97, 424] on div "Alicia Biker Leather Jacket with a 5 Star Rating 1 Product Review which was at …" at bounding box center [155, 424] width 191 height 239
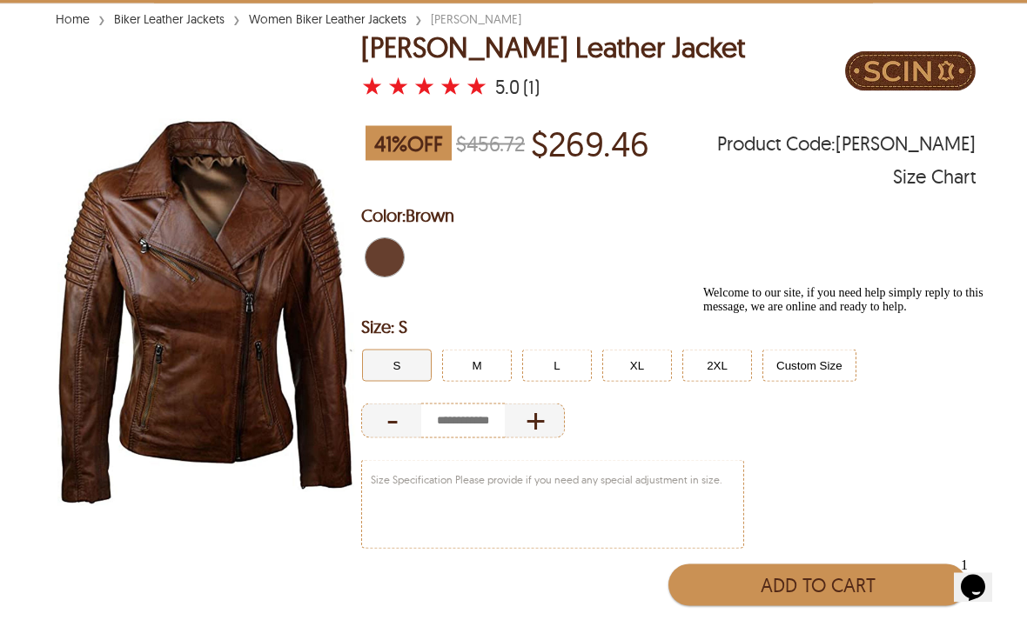
scroll to position [147, 0]
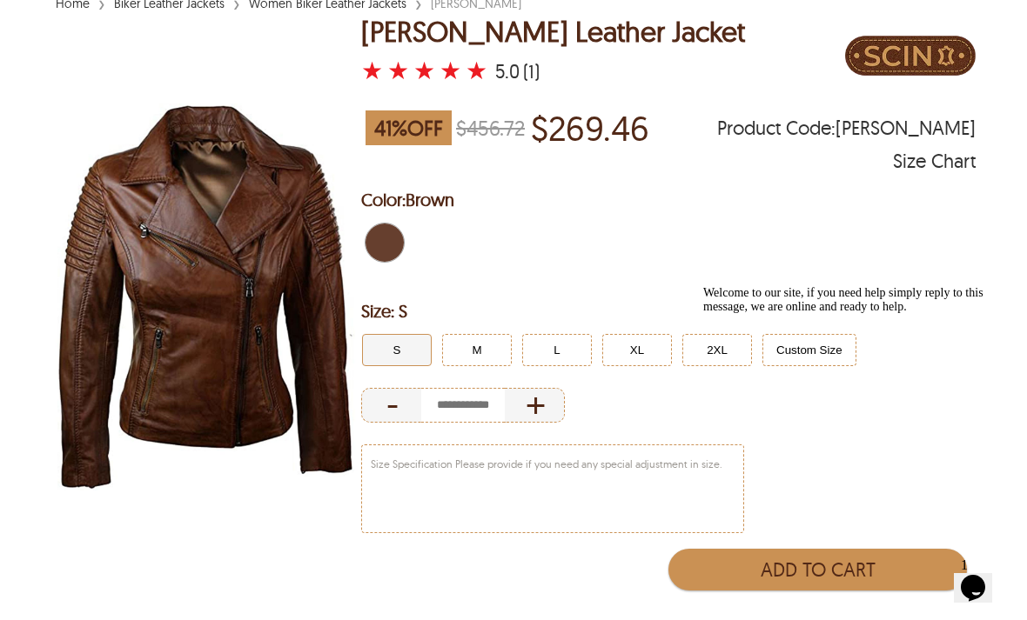
click at [489, 341] on button "M" at bounding box center [477, 350] width 70 height 32
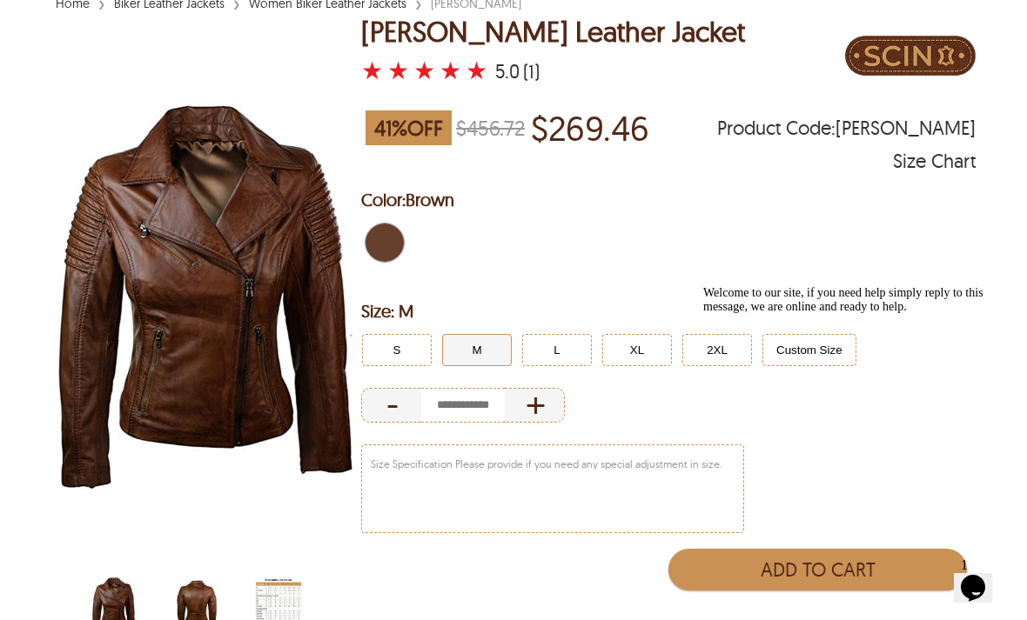
click at [203, 598] on img "scin-13071W-brown-back.jpg" at bounding box center [196, 606] width 45 height 57
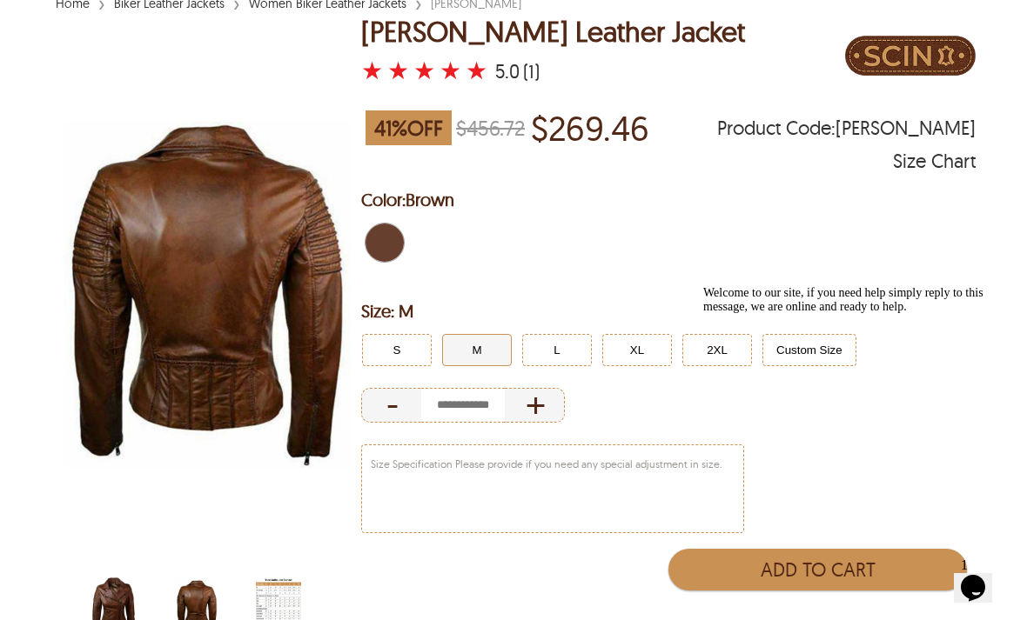
click at [126, 608] on img "scin-13071W-brown.jpg" at bounding box center [113, 606] width 45 height 57
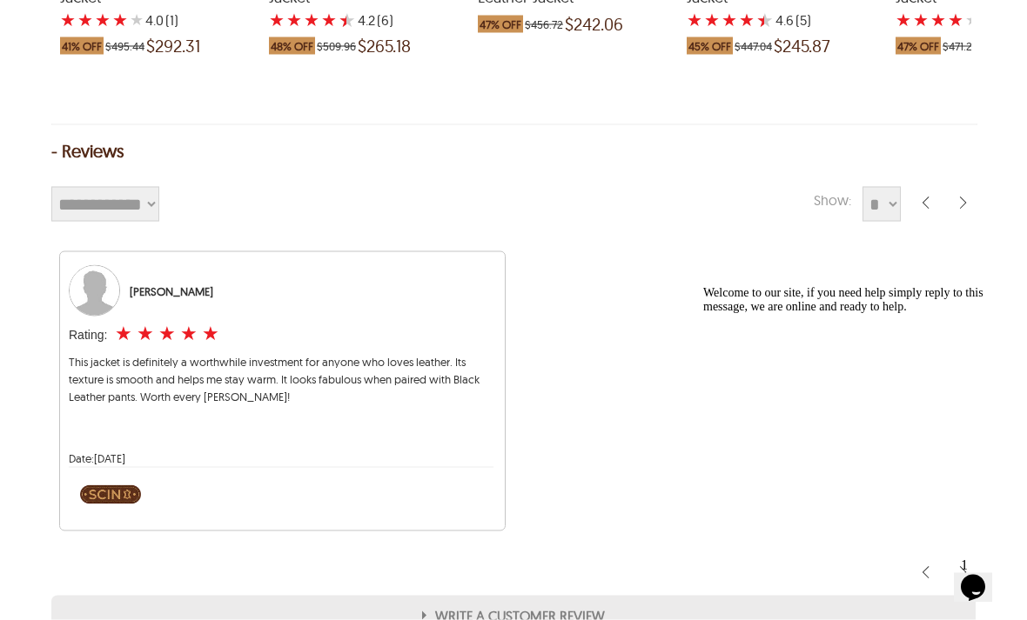
scroll to position [2338, 0]
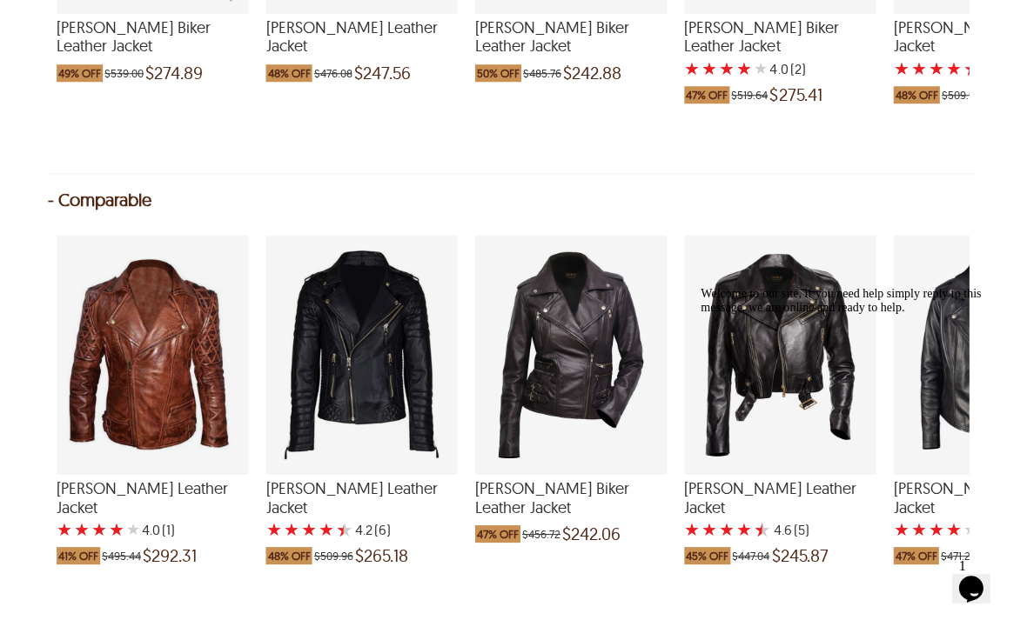
scroll to position [1749, 0]
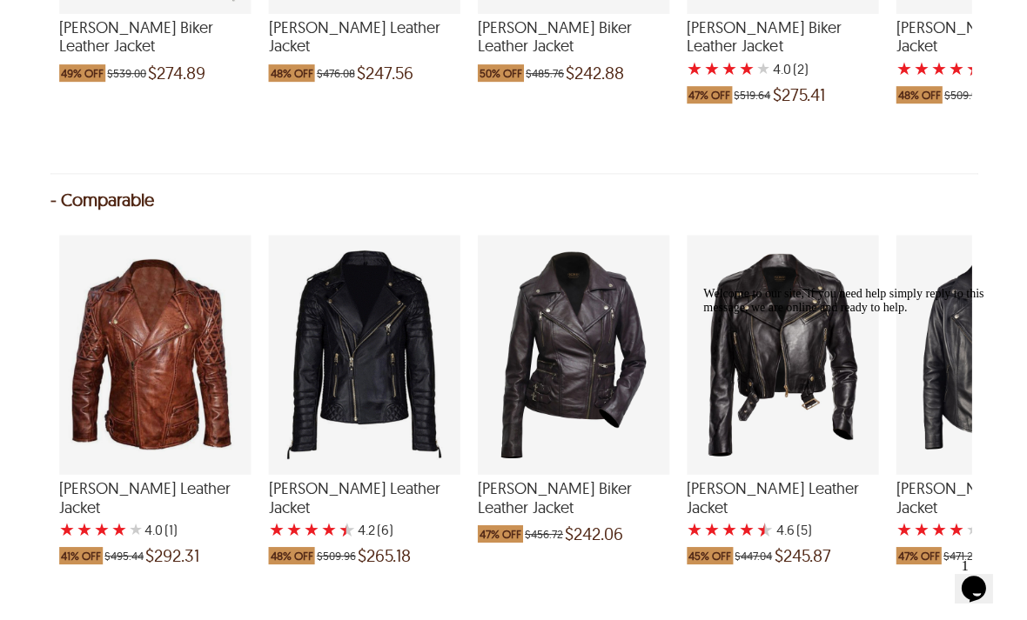
click at [383, 360] on div "Bruno Biker Leather Jacket with a 4.166666666666666 Star Rating 6 Product Revie…" at bounding box center [364, 354] width 191 height 239
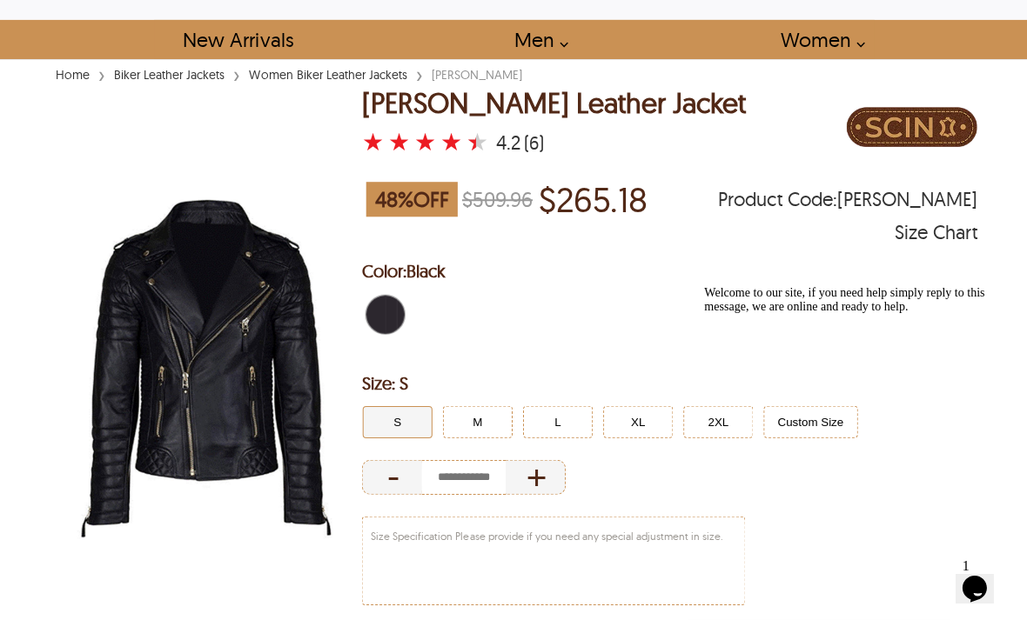
scroll to position [84, 0]
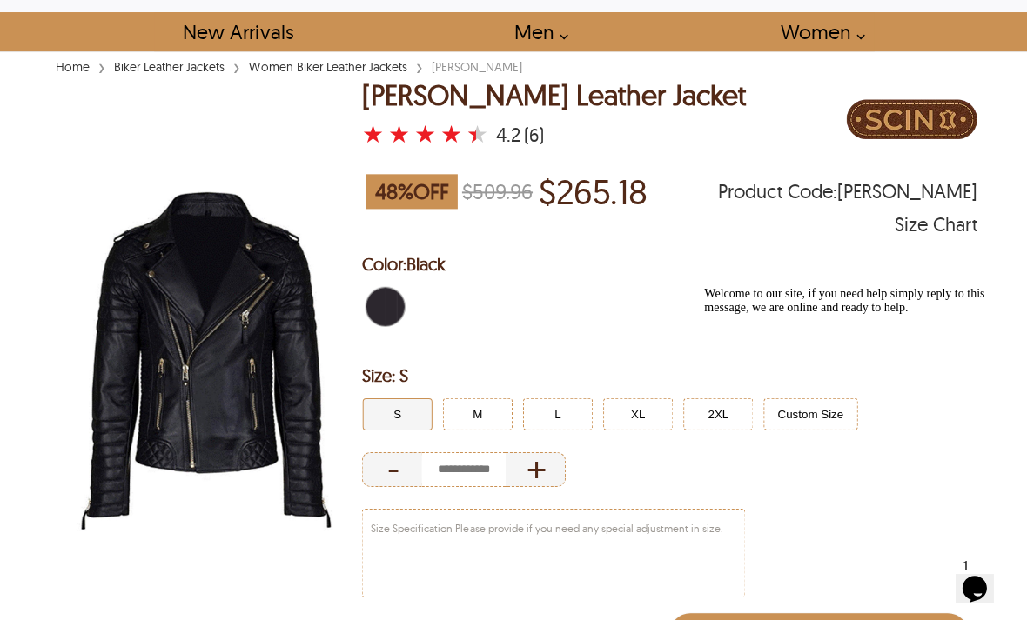
click at [495, 410] on button "M" at bounding box center [477, 414] width 70 height 32
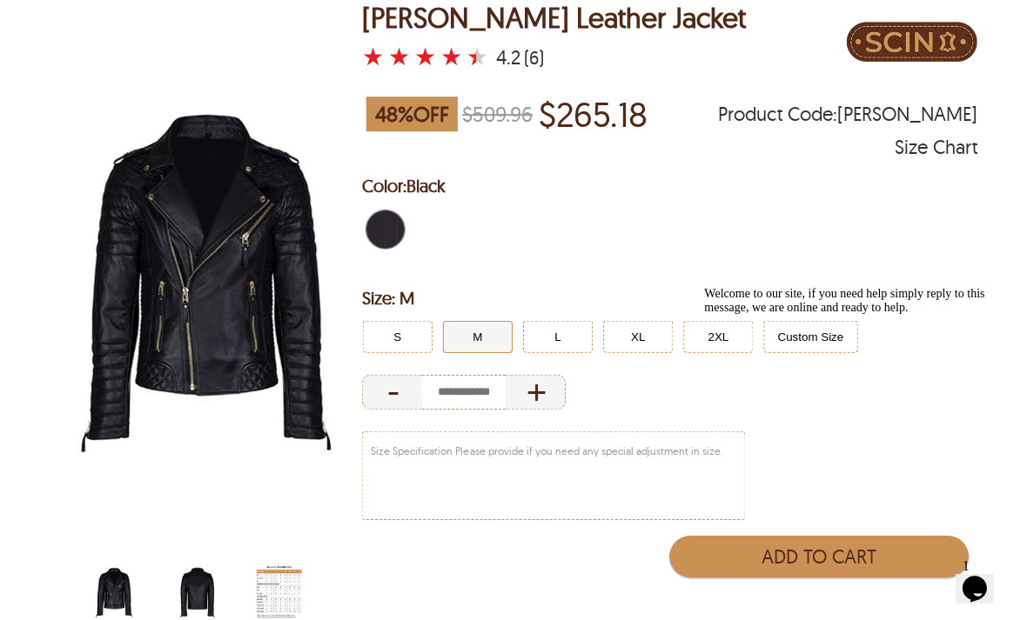
scroll to position [160, 0]
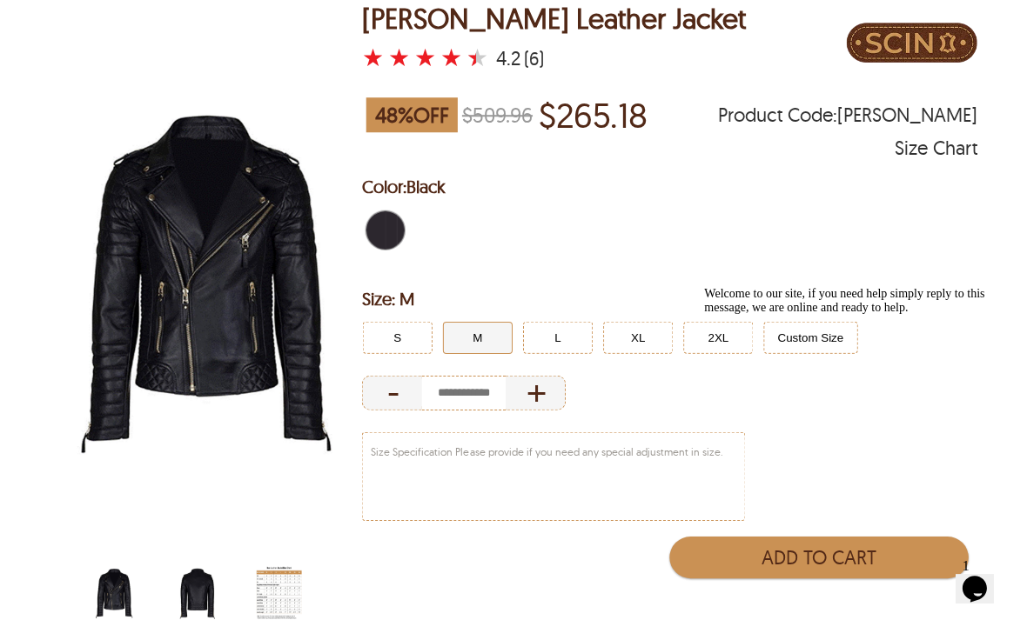
click at [204, 592] on img "scin-13072w-black-back.jpg" at bounding box center [196, 593] width 45 height 57
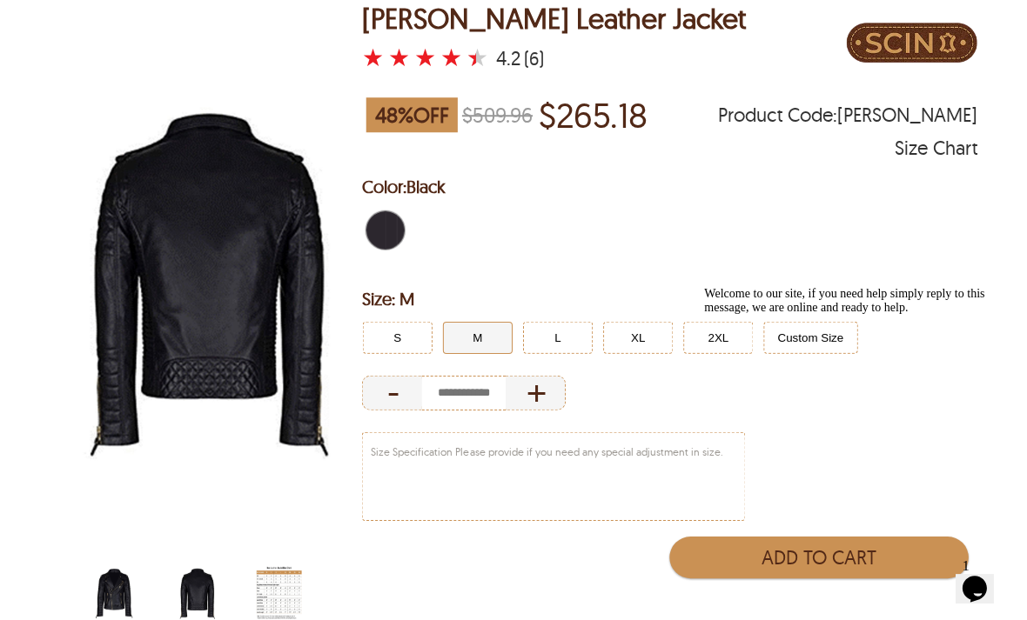
click at [120, 593] on img "scin-13072w-black.jpg" at bounding box center [113, 593] width 45 height 57
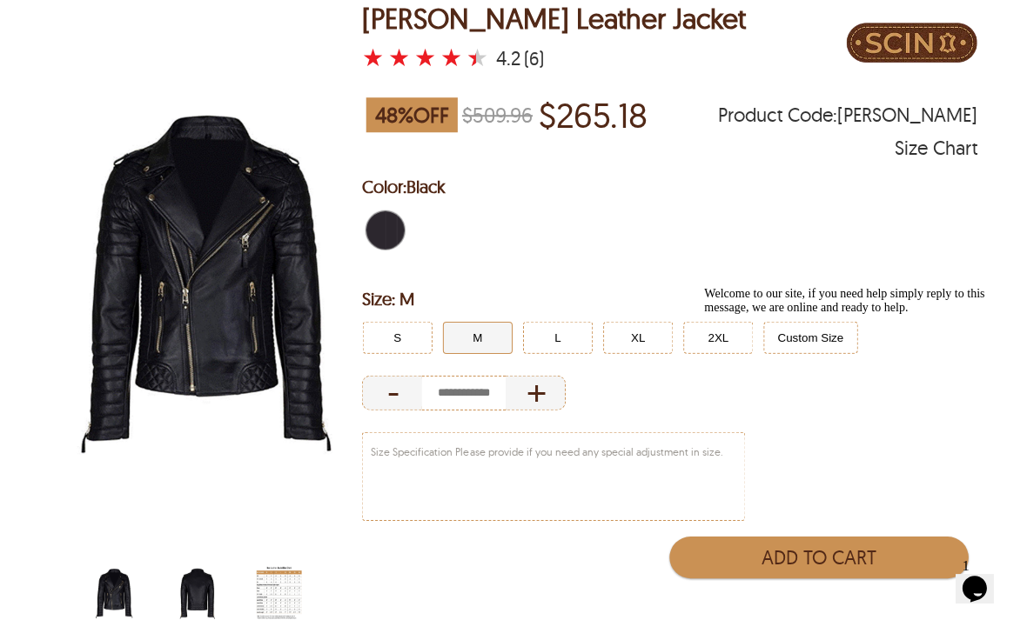
click at [196, 595] on img "scin-13072w-black-back.jpg" at bounding box center [196, 593] width 45 height 57
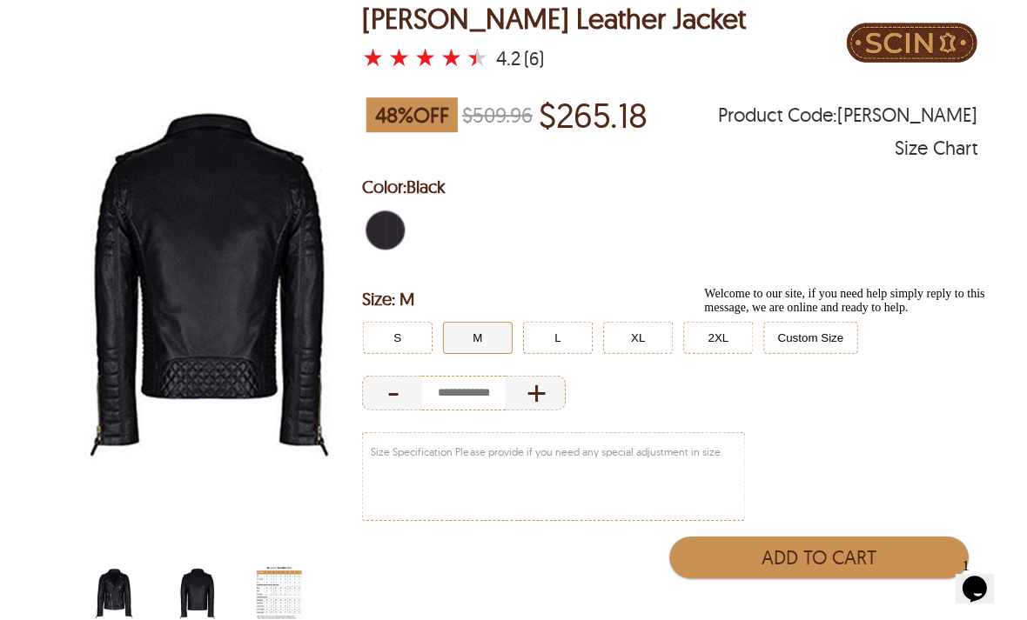
click at [128, 590] on img "scin-13072w-black.jpg" at bounding box center [113, 593] width 45 height 57
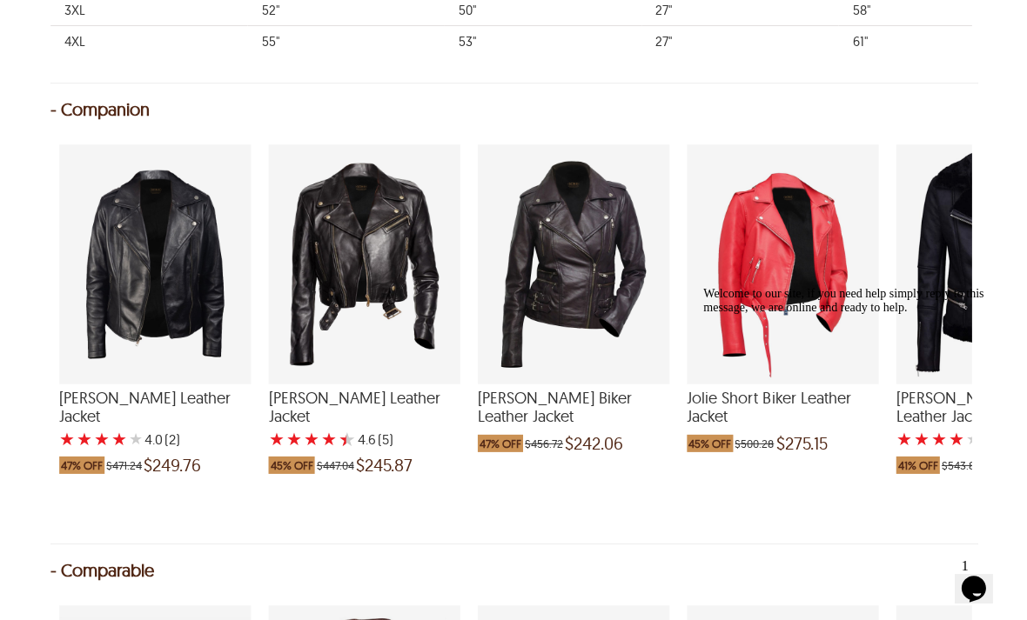
scroll to position [1378, 0]
click at [372, 271] on div "Zoe Biker Leather Jacket with a 4.6 Star Rating 5 Product Review which was at a…" at bounding box center [364, 264] width 191 height 239
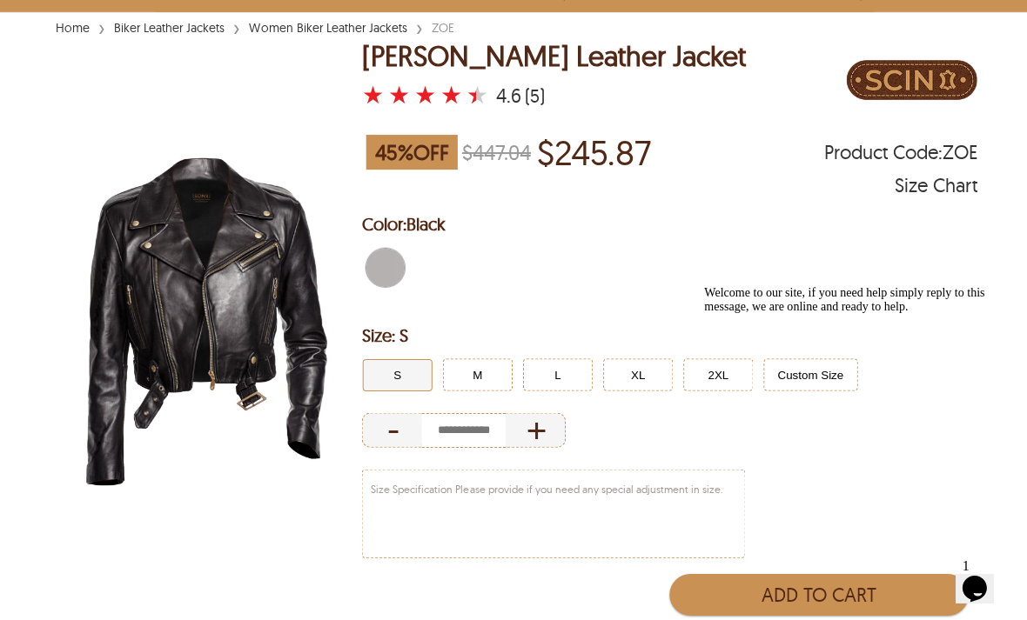
scroll to position [124, 0]
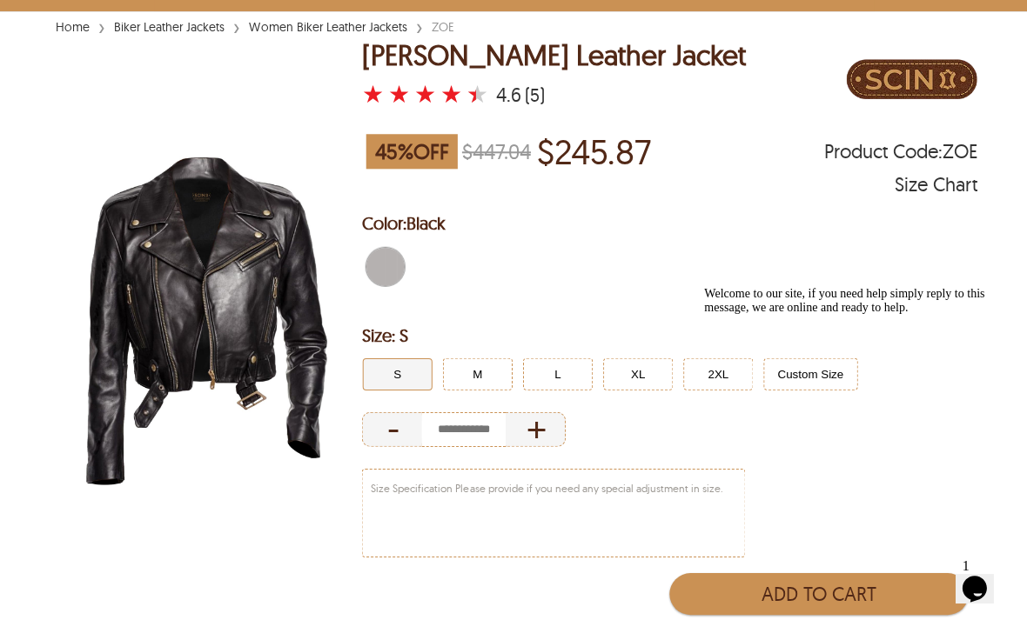
click at [485, 365] on button "M" at bounding box center [477, 374] width 70 height 32
click at [203, 620] on img "womens-belted-cropped-leather-jacket-back.jpg" at bounding box center [196, 629] width 45 height 57
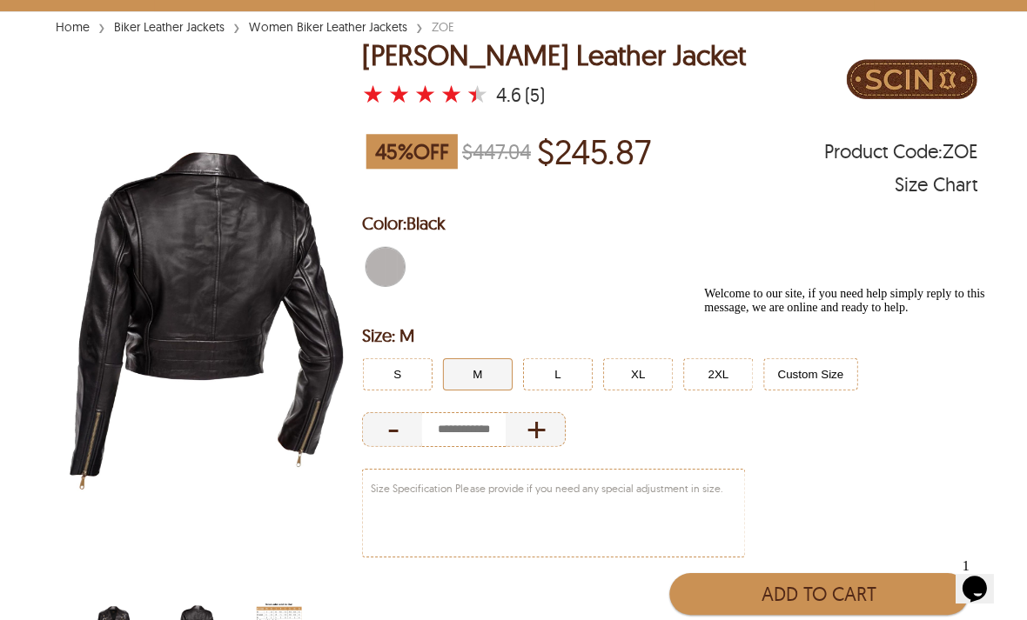
click at [136, 620] on img "womens-belted-cropped-leather-jacket.jpg" at bounding box center [113, 629] width 45 height 57
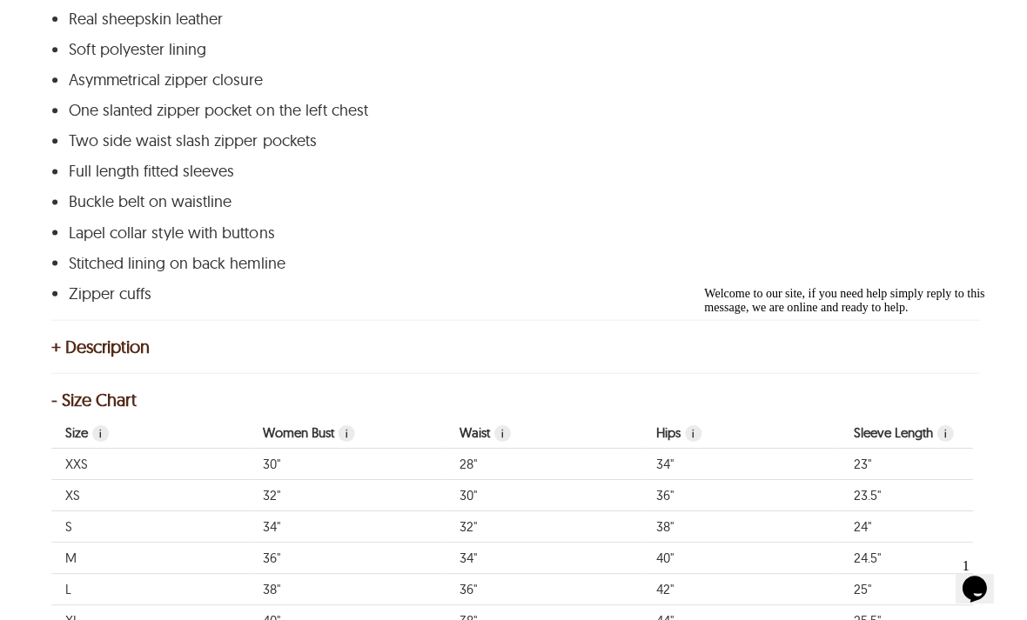
scroll to position [848, 0]
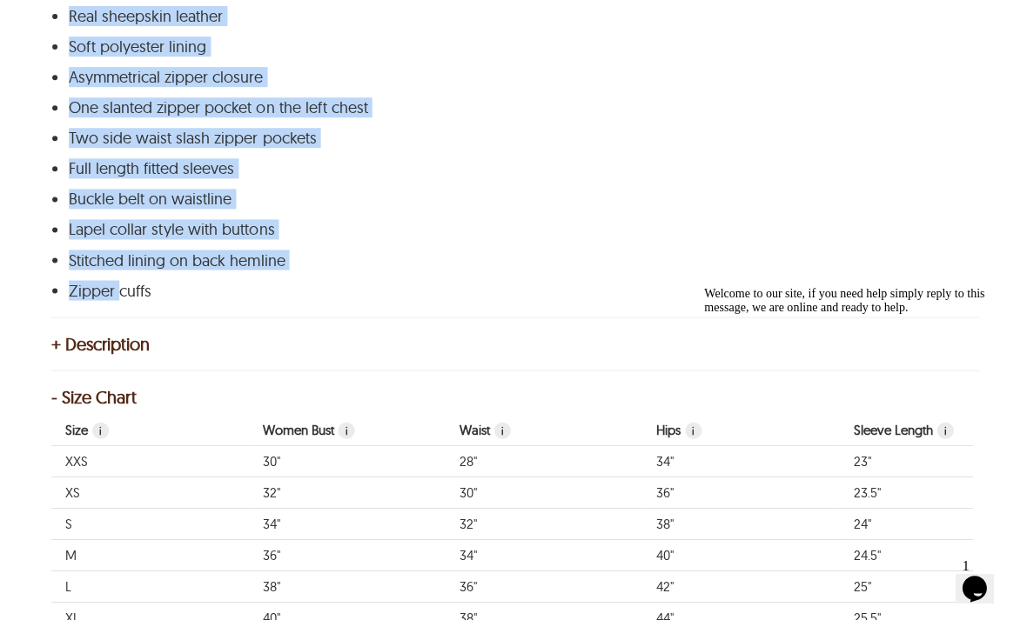
click at [689, 197] on p "Buckle belt on waistline" at bounding box center [511, 199] width 885 height 17
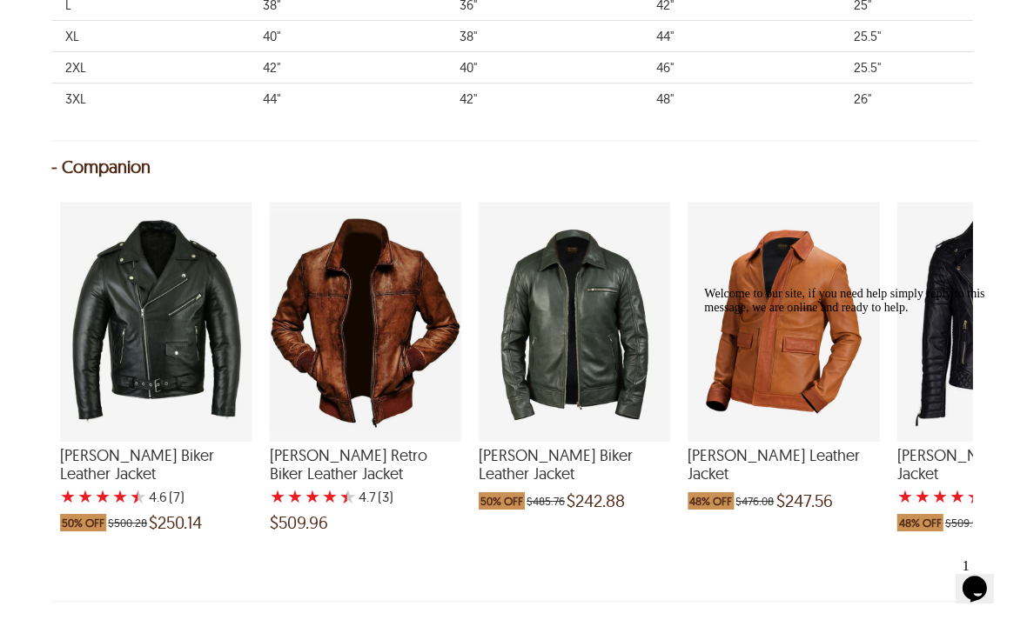
scroll to position [1437, 0]
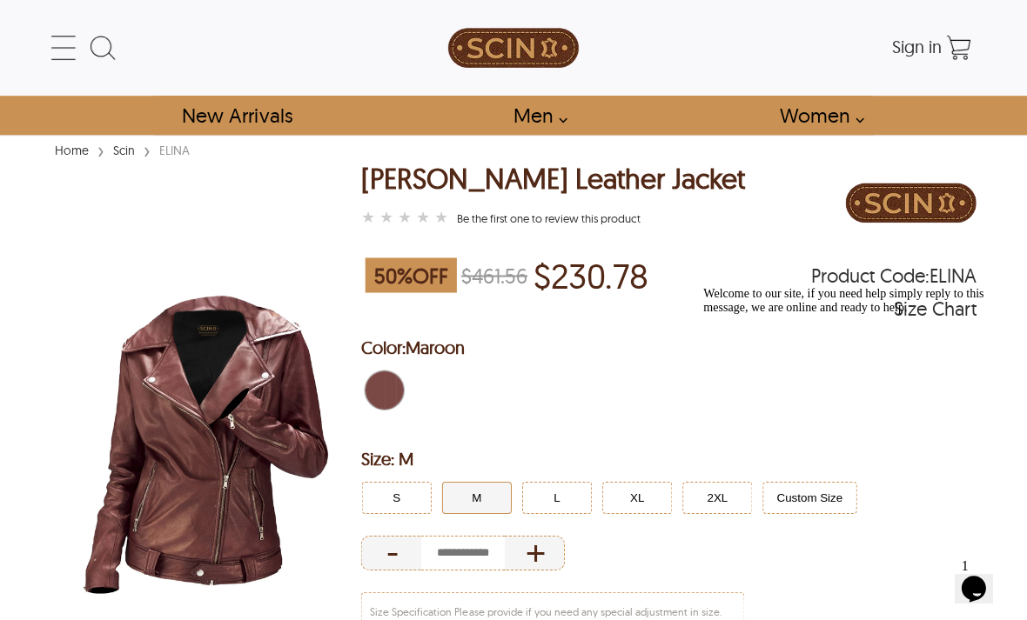
select select "********"
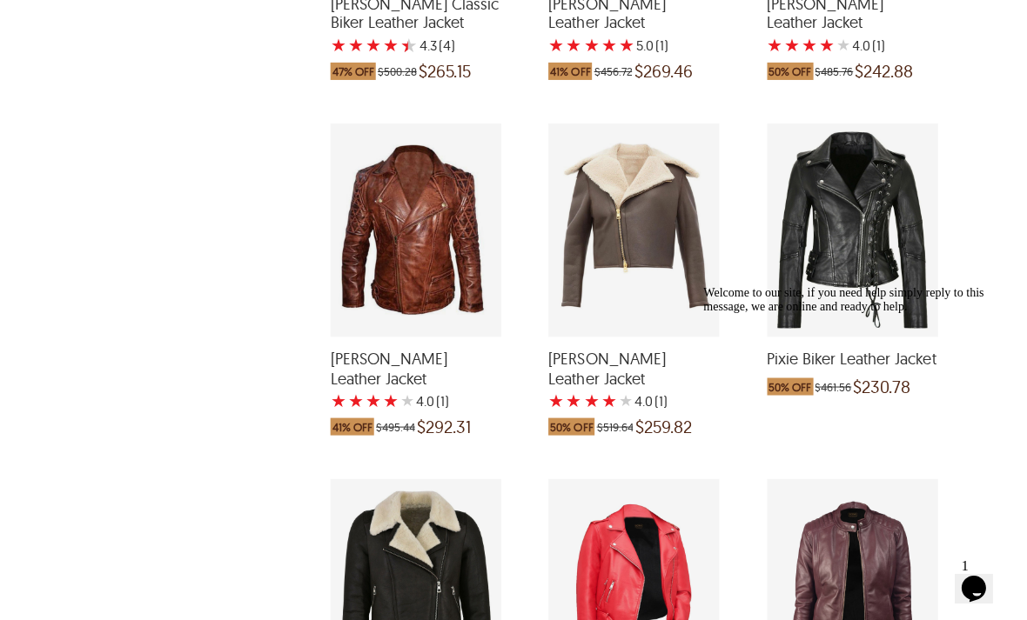
scroll to position [1327, 0]
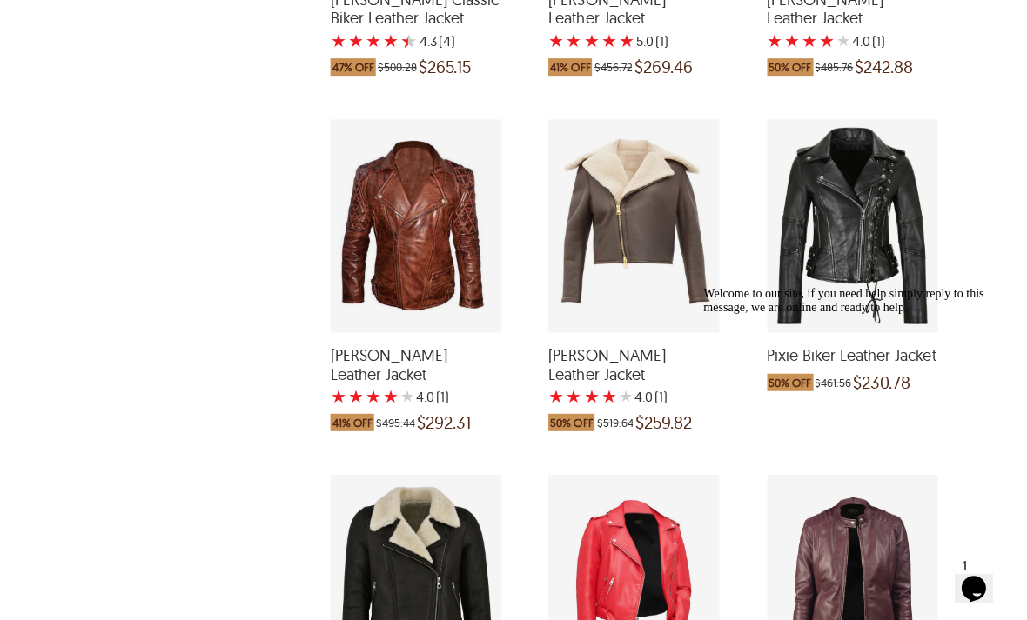
click at [854, 231] on div "Pixie Biker Leather Jacket which was at a price of $461.56, now after discount …" at bounding box center [852, 225] width 171 height 213
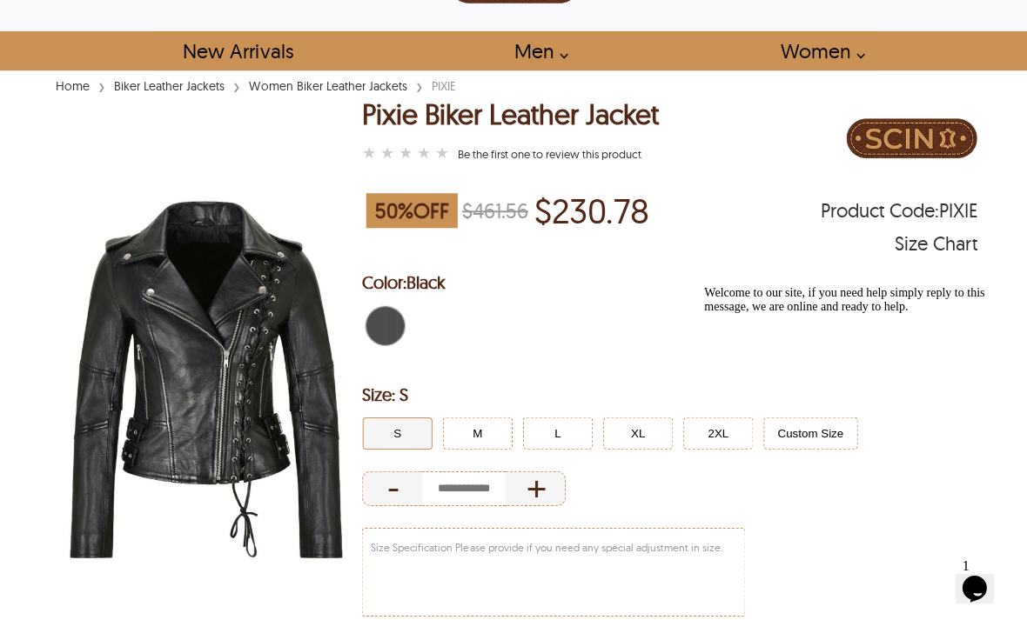
scroll to position [125, 0]
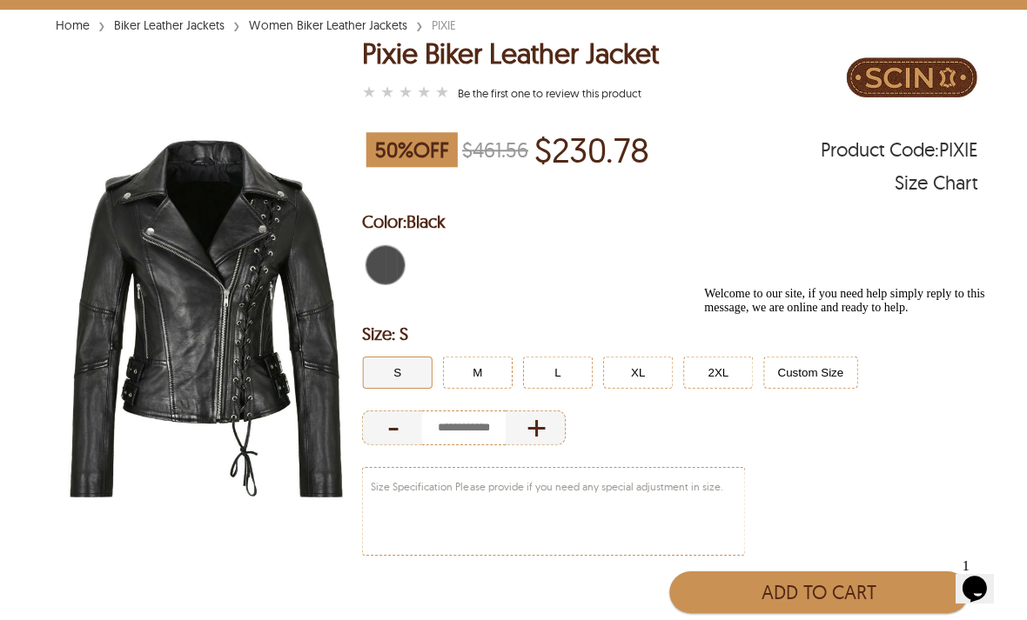
click at [480, 369] on button "M" at bounding box center [477, 372] width 70 height 32
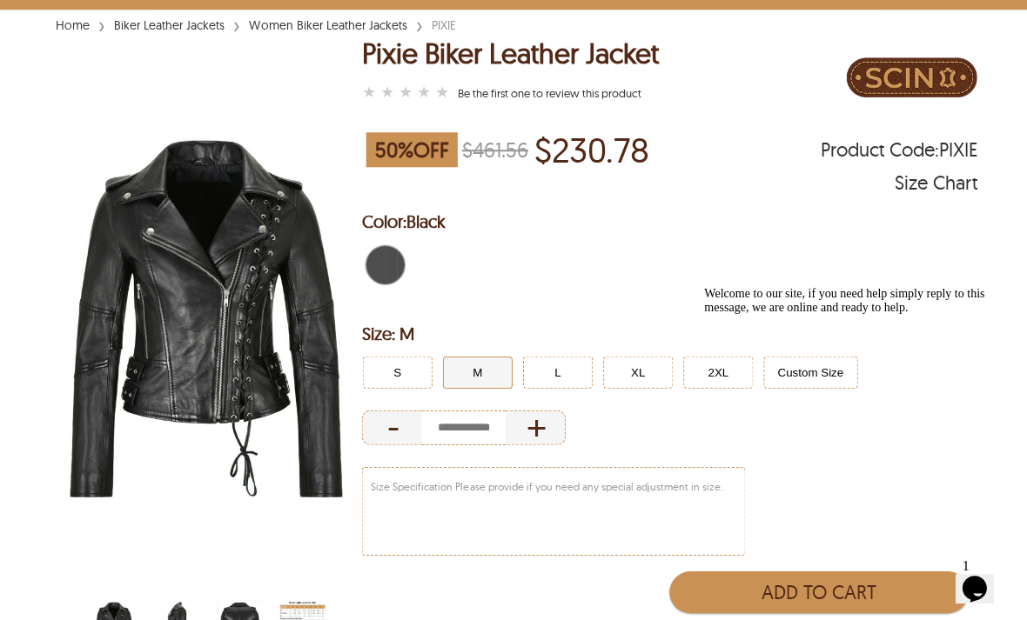
click at [176, 611] on img "scin-13188w-black-side.jpg" at bounding box center [176, 628] width 45 height 57
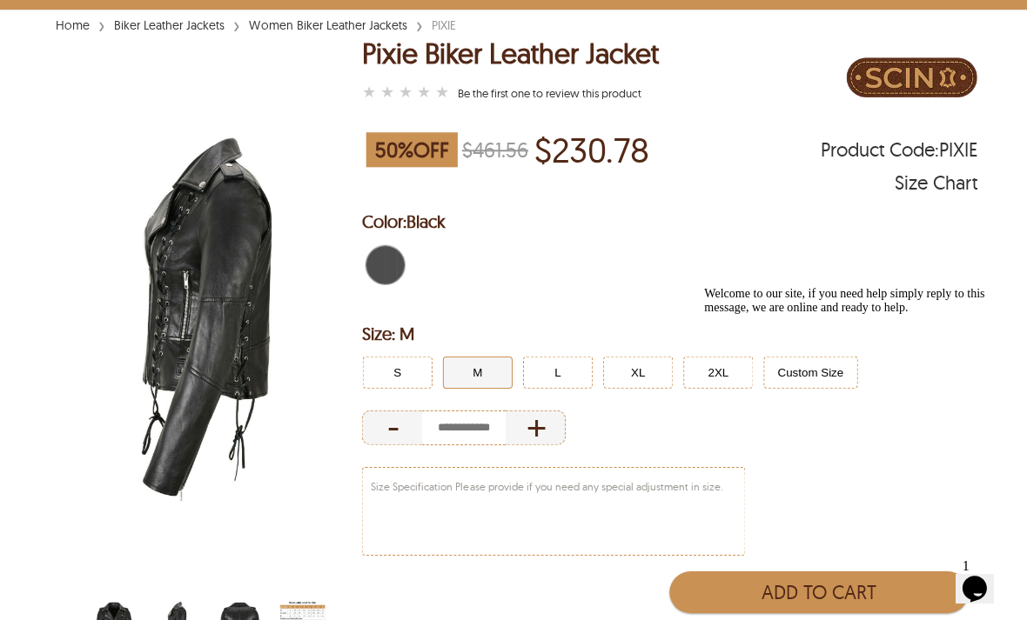
click at [243, 609] on img "scin-13188w-black-back.jpg" at bounding box center [239, 628] width 45 height 57
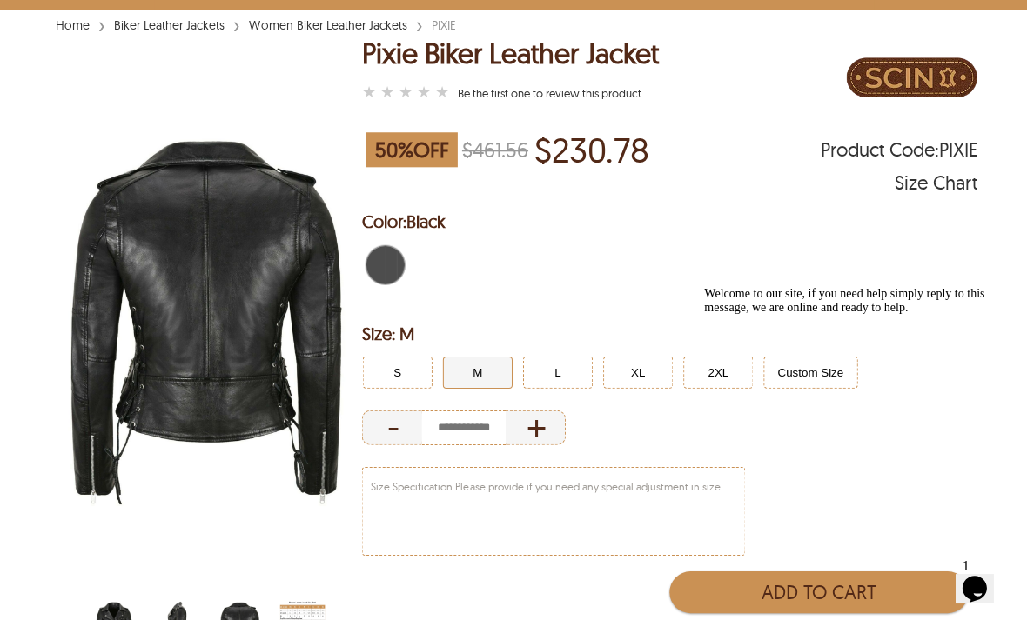
click at [112, 620] on img "scin-13188w-black.jpg" at bounding box center [113, 628] width 45 height 57
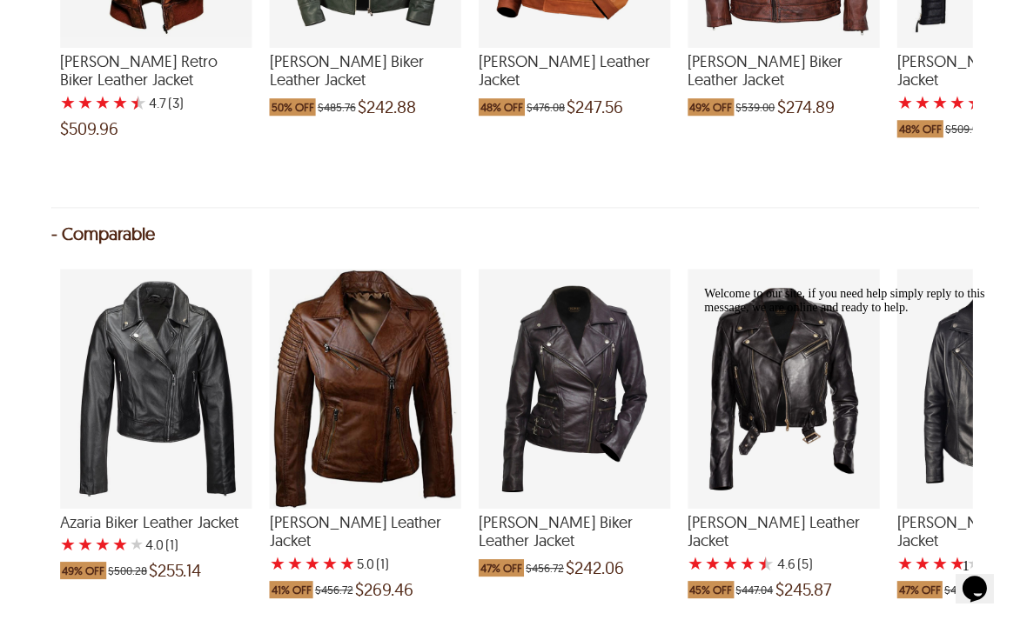
scroll to position [1802, 0]
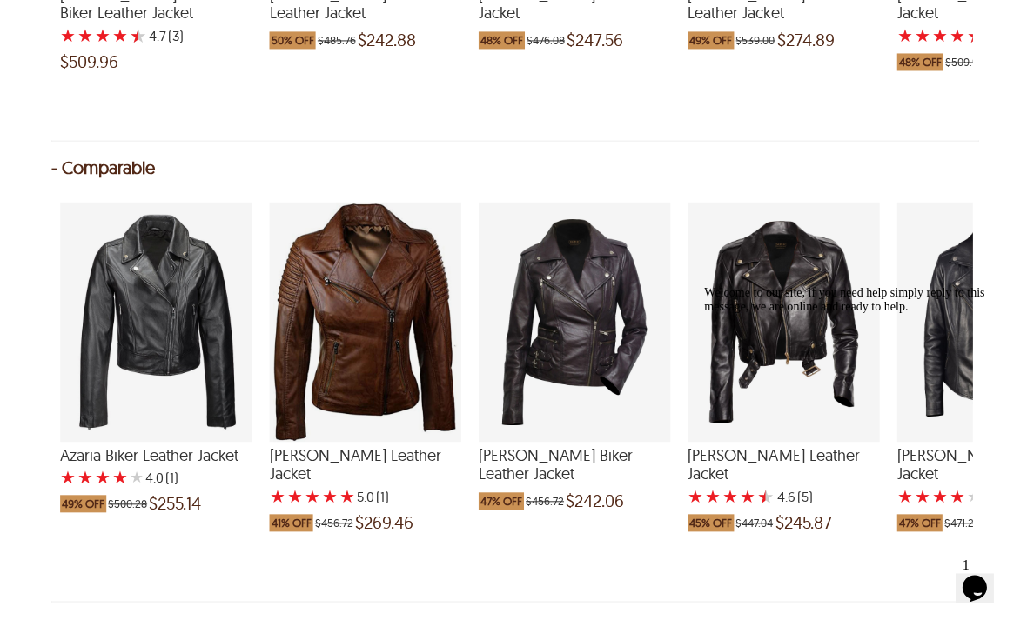
select select "********"
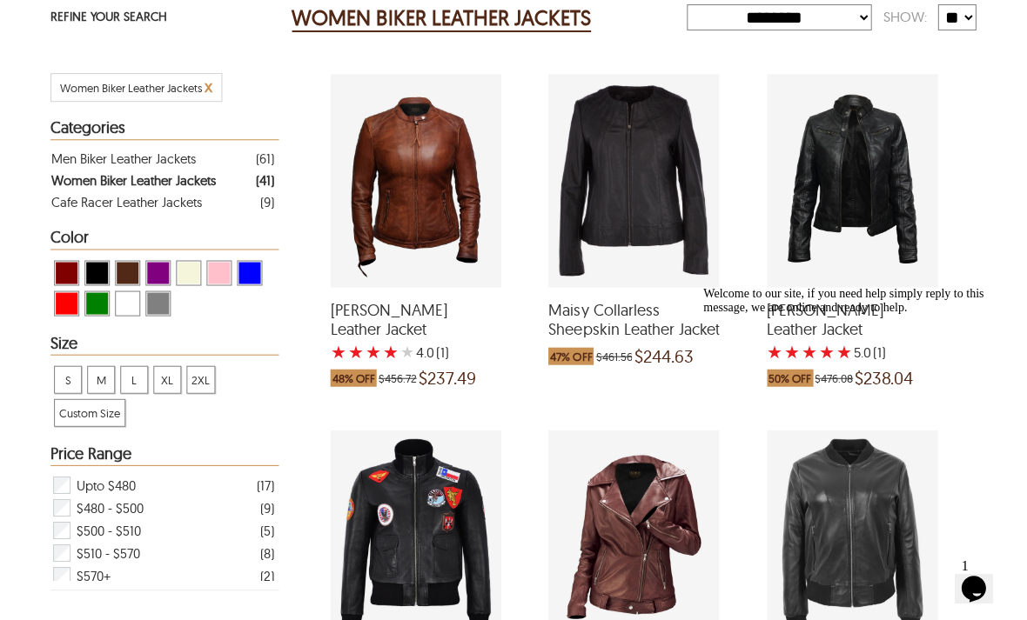
scroll to position [308, 0]
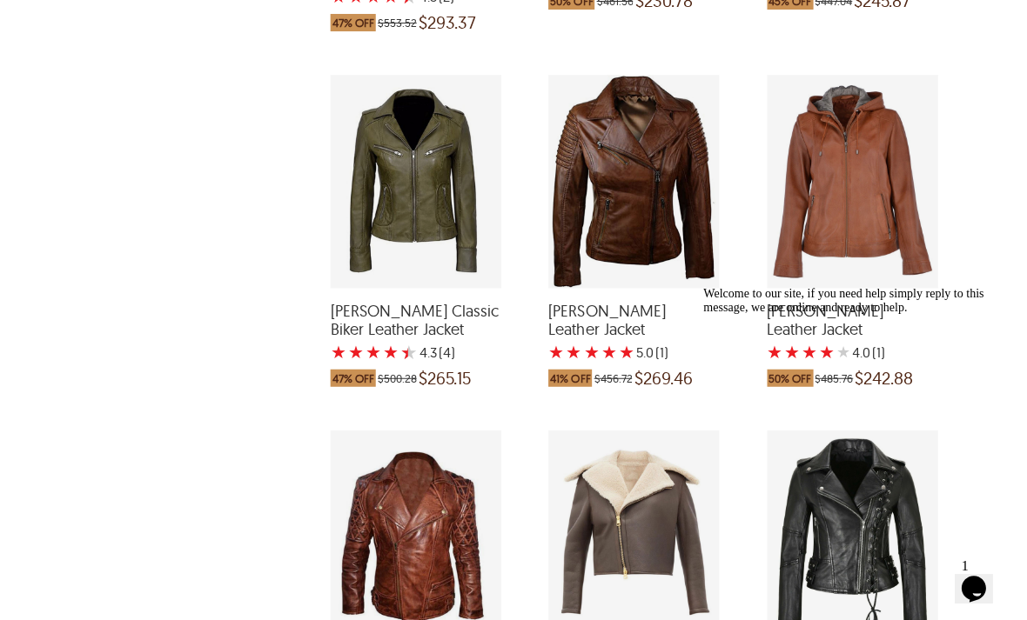
click at [446, 215] on div "Leona Classic Biker Leather Jacket with a 4.25 Star Rating 4 Product Review whi…" at bounding box center [416, 181] width 171 height 213
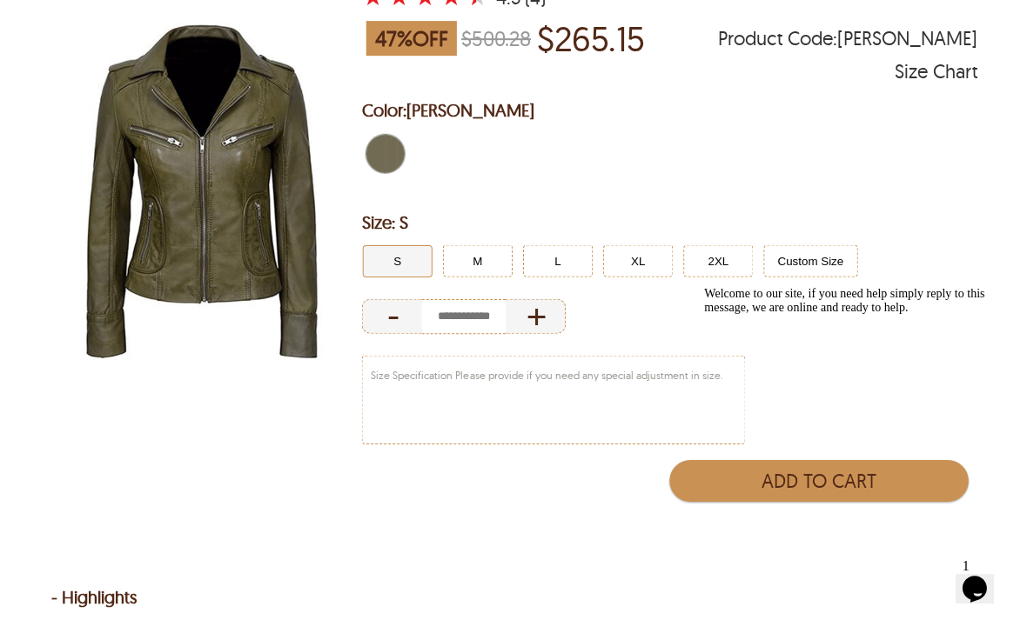
scroll to position [243, 0]
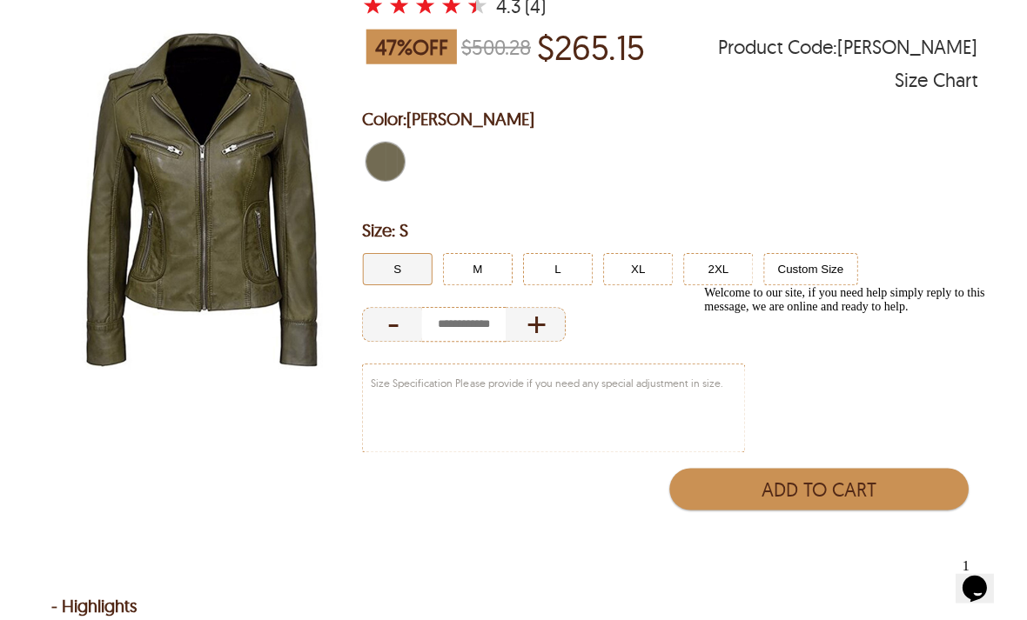
select select "********"
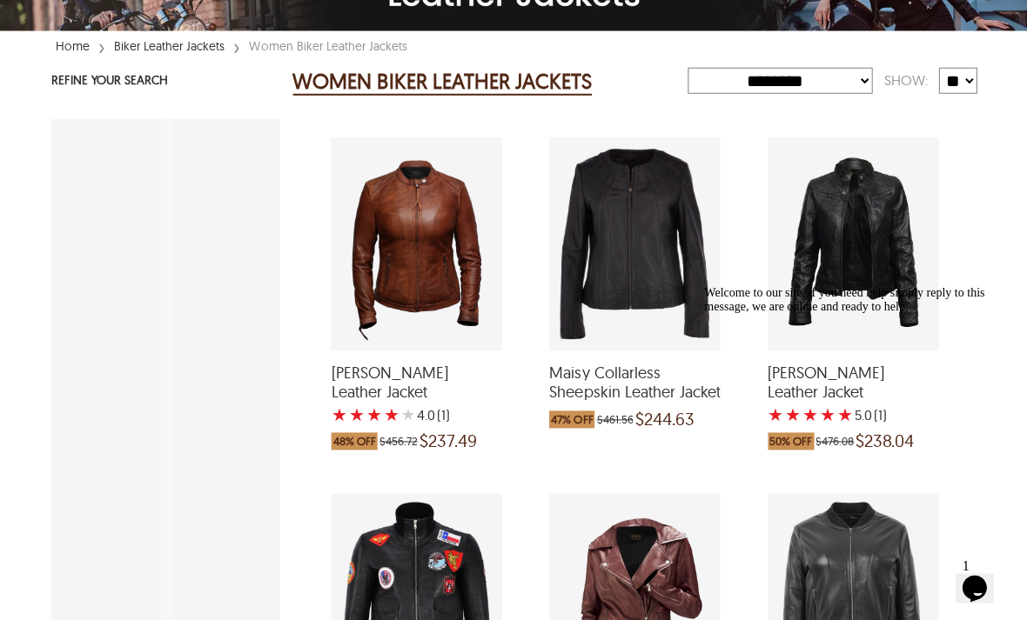
scroll to position [1070, 0]
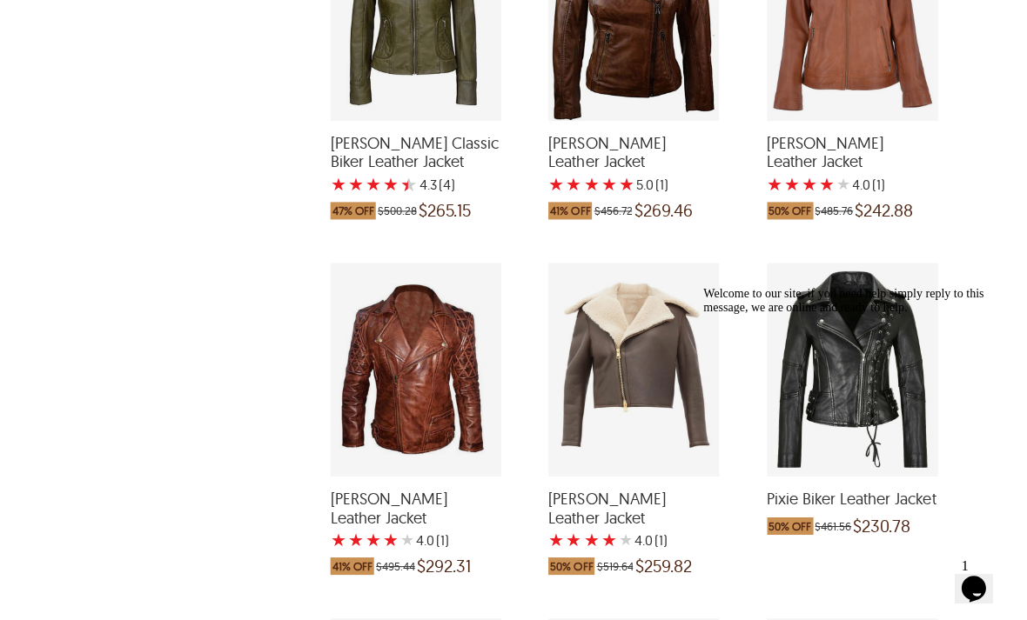
click at [672, 374] on div "Lana Biker Leather Jacket with a 4 Star Rating 1 Product Review which was at a …" at bounding box center [633, 369] width 171 height 213
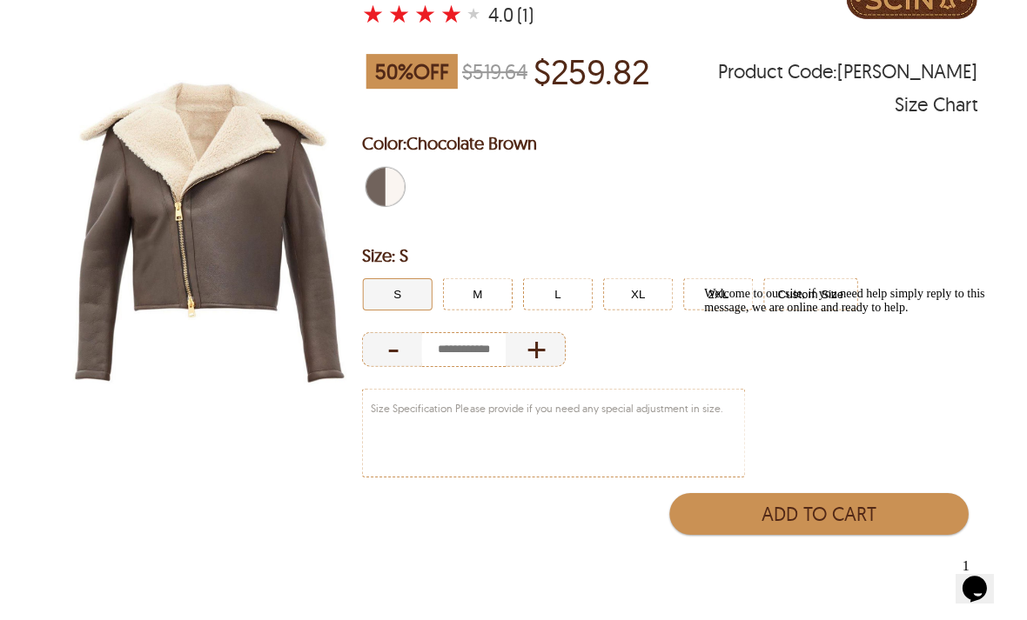
scroll to position [227, 0]
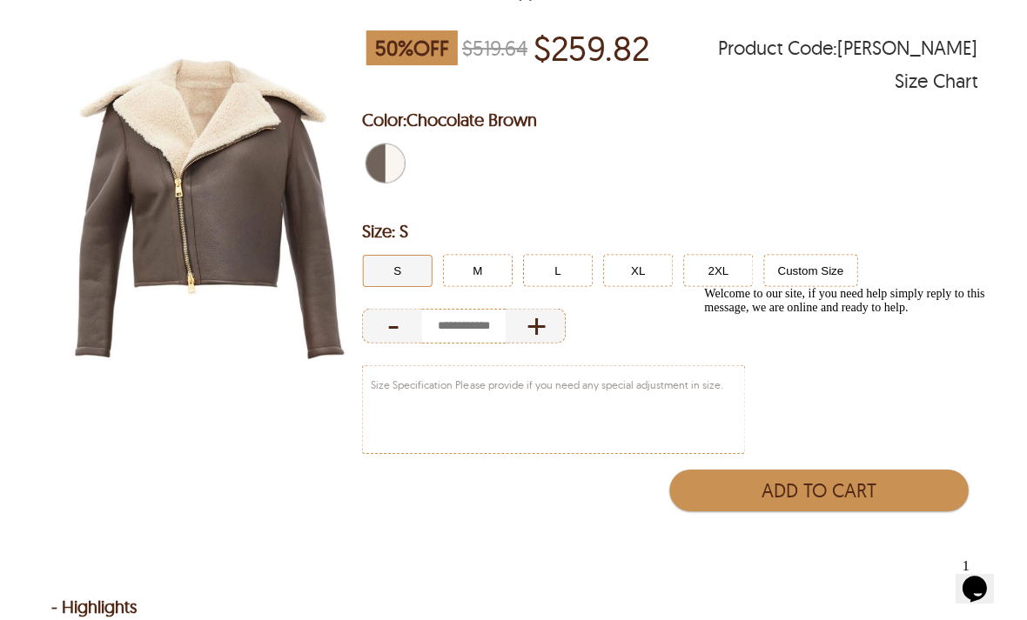
click at [467, 276] on button "M" at bounding box center [477, 270] width 70 height 32
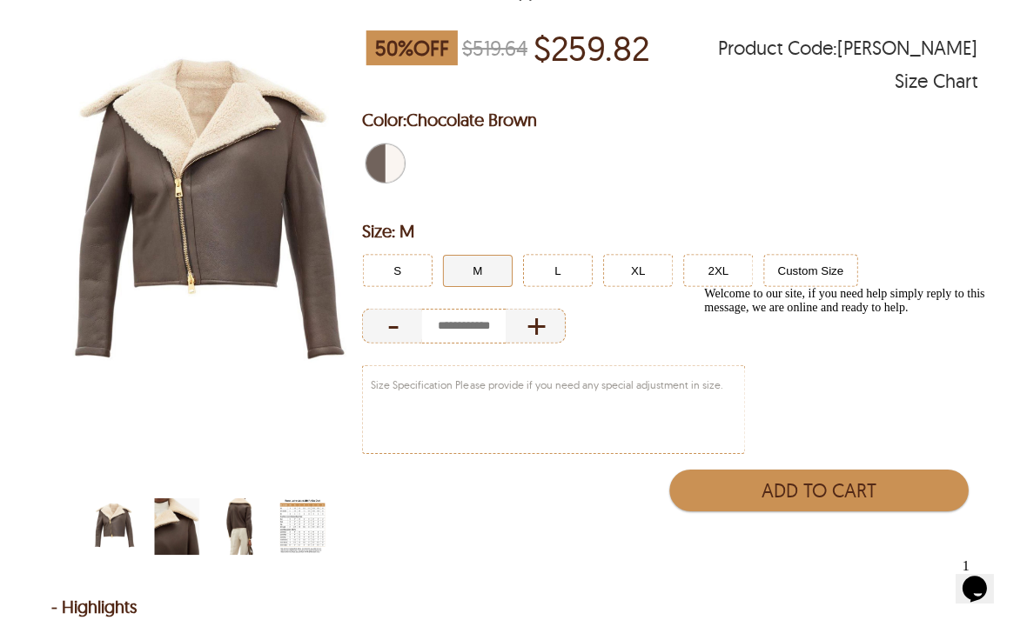
click at [184, 531] on img "scin-13106w-chocolatebrown-collar.jpg" at bounding box center [176, 526] width 45 height 57
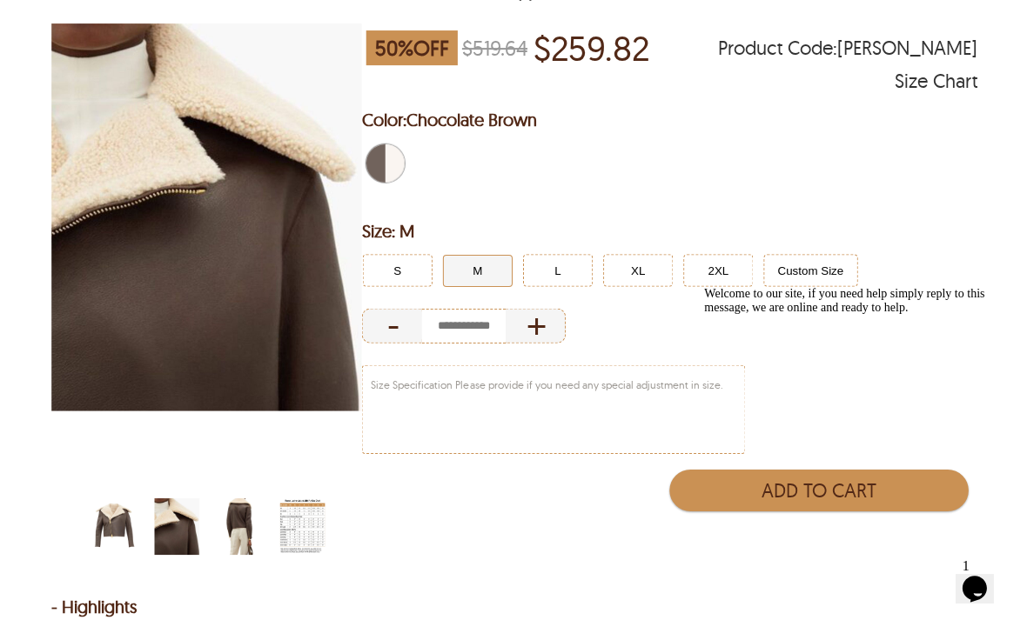
click at [243, 528] on img "scin-13106w-chocolatebrown-back.jpg" at bounding box center [239, 526] width 45 height 57
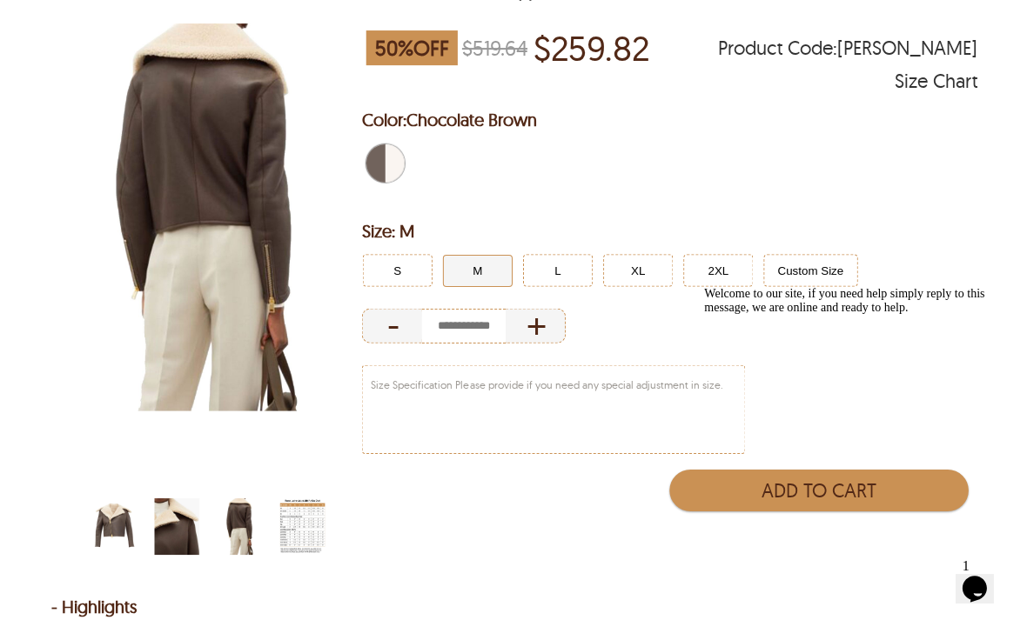
click at [182, 540] on img "scin-13106w-chocolatebrown-collar.jpg" at bounding box center [176, 526] width 45 height 57
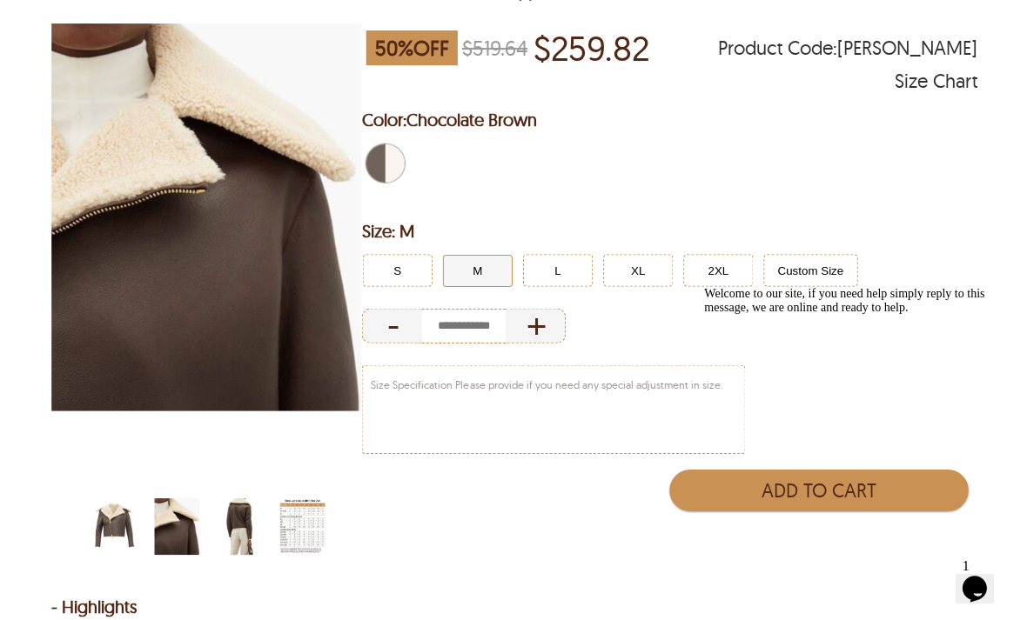
click at [175, 518] on img "scin-13106w-chocolatebrown-collar.jpg" at bounding box center [176, 526] width 45 height 57
click at [238, 520] on img "scin-13106w-chocolatebrown-back.jpg" at bounding box center [239, 526] width 45 height 57
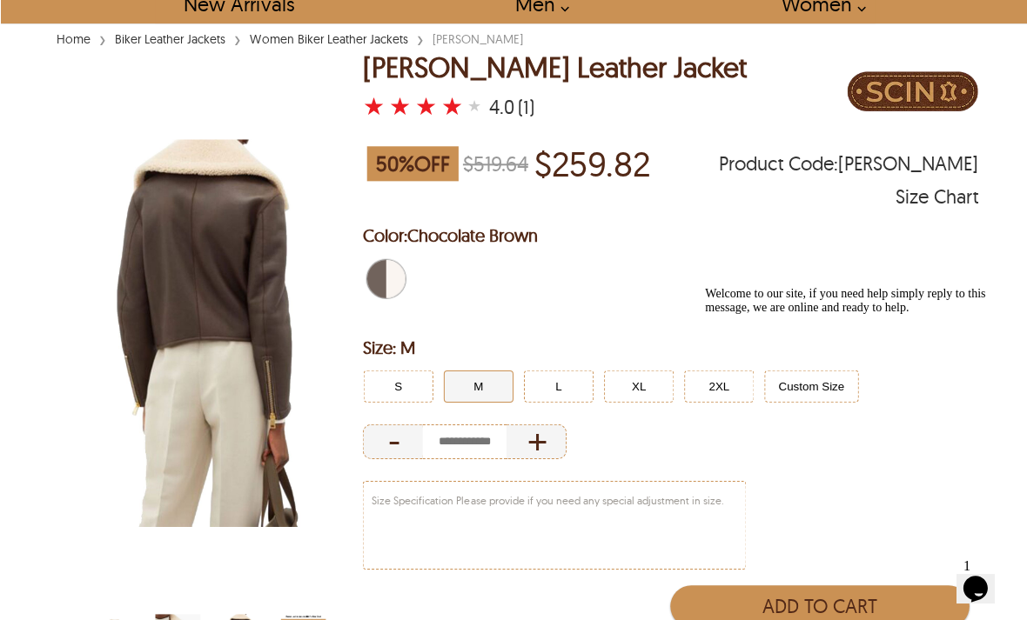
scroll to position [109, 0]
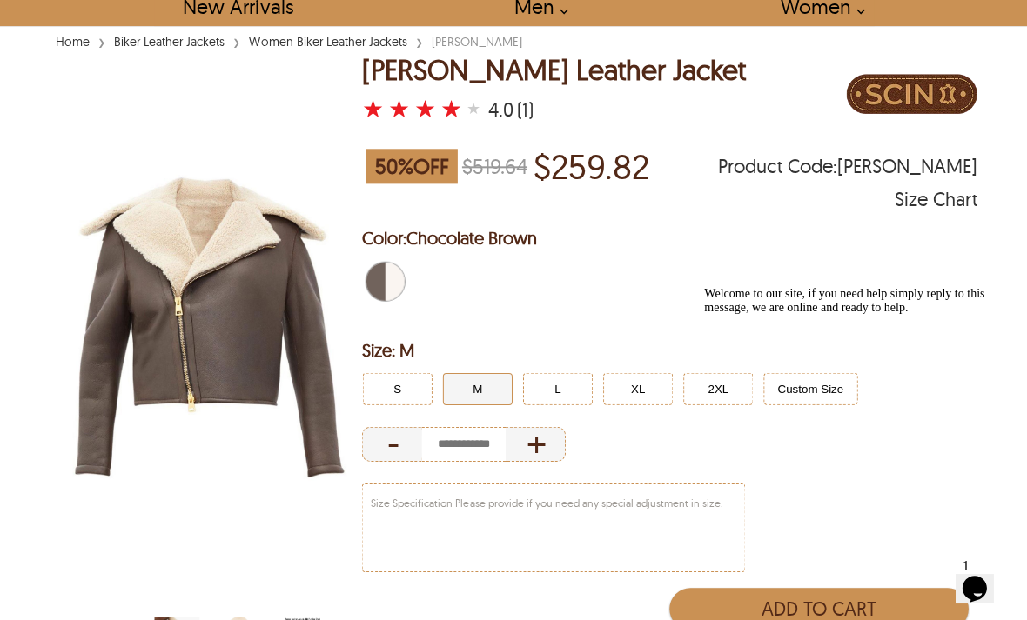
click at [142, 5] on div "New Arrivals Men Men Leather Jackets Aviator Leather Jackets Bomber Leather Jac…" at bounding box center [513, 6] width 1027 height 39
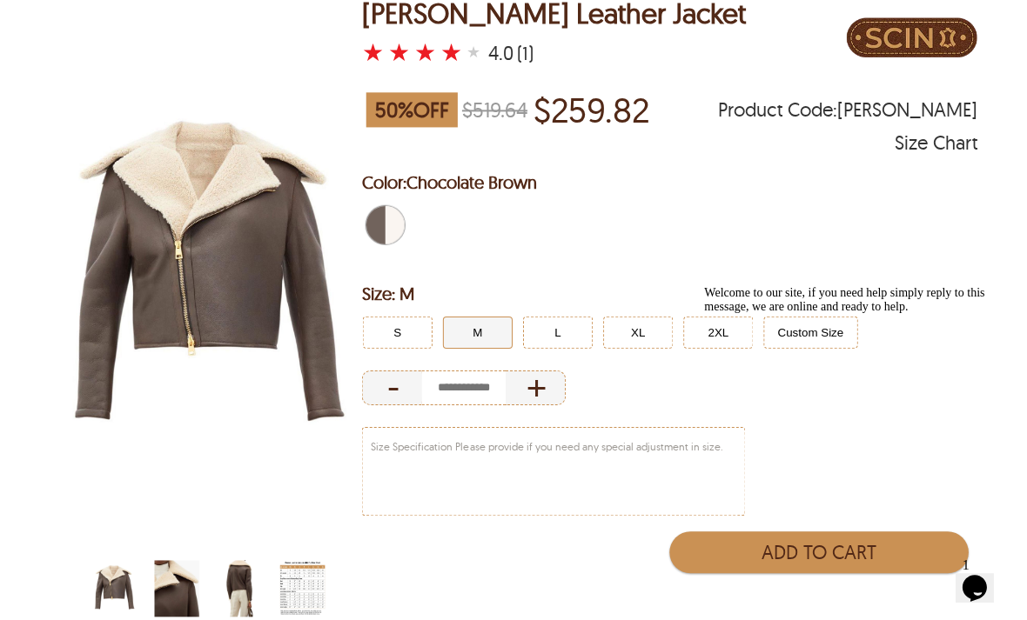
select select "********"
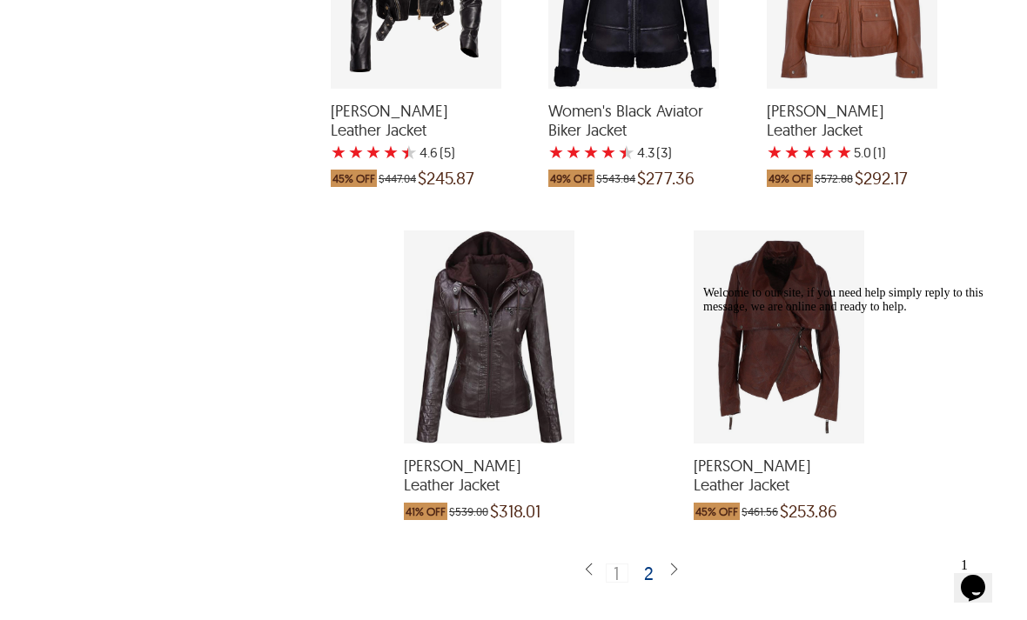
scroll to position [3681, 0]
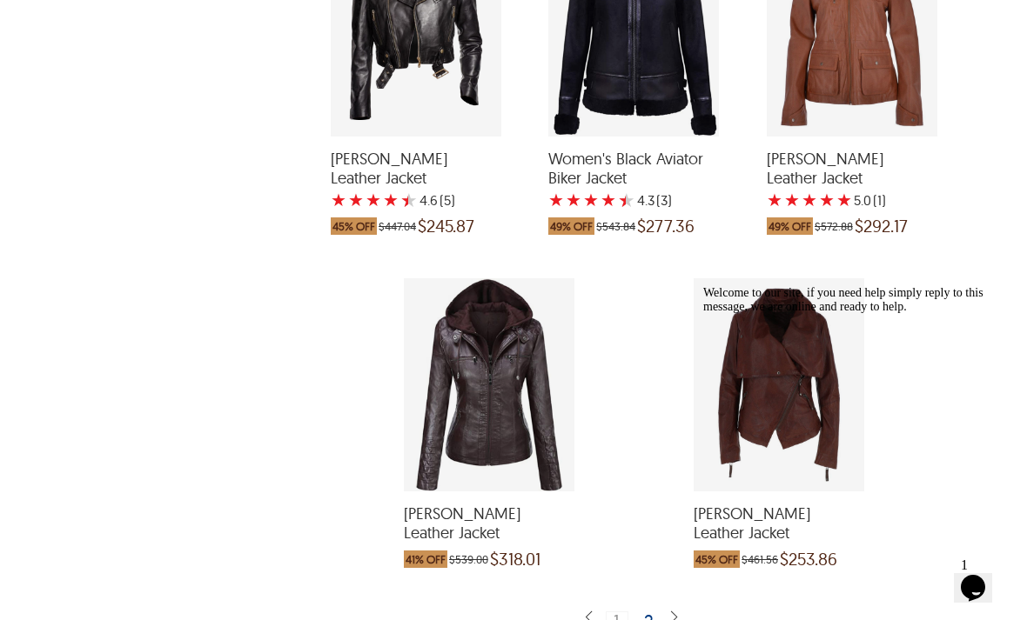
click at [524, 362] on div "Emmie Biker Leather Jacket which was at a price of $539.00, now after discount …" at bounding box center [489, 384] width 171 height 213
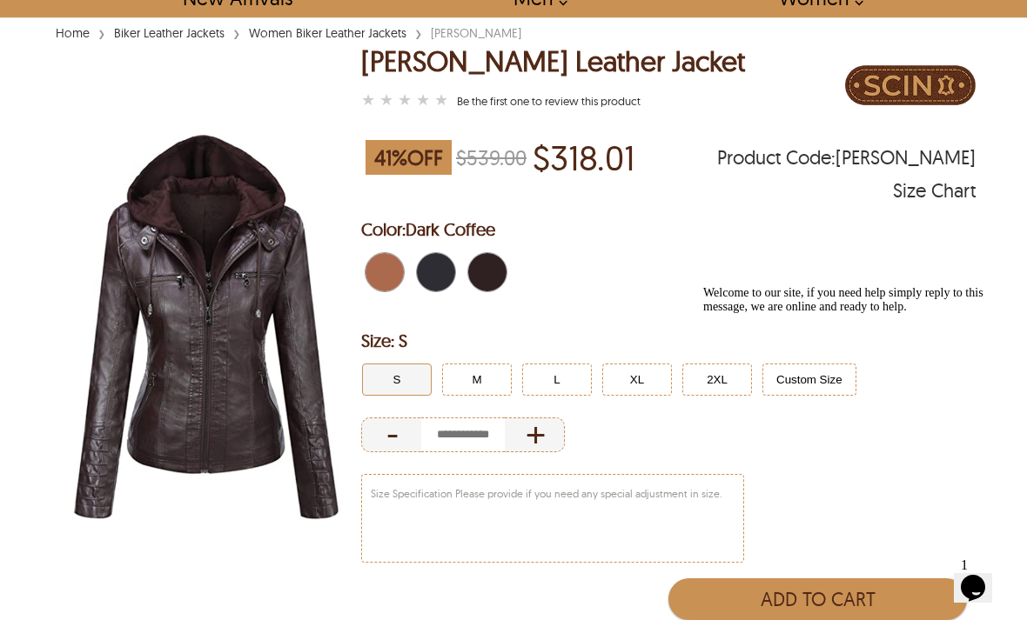
scroll to position [117, 0]
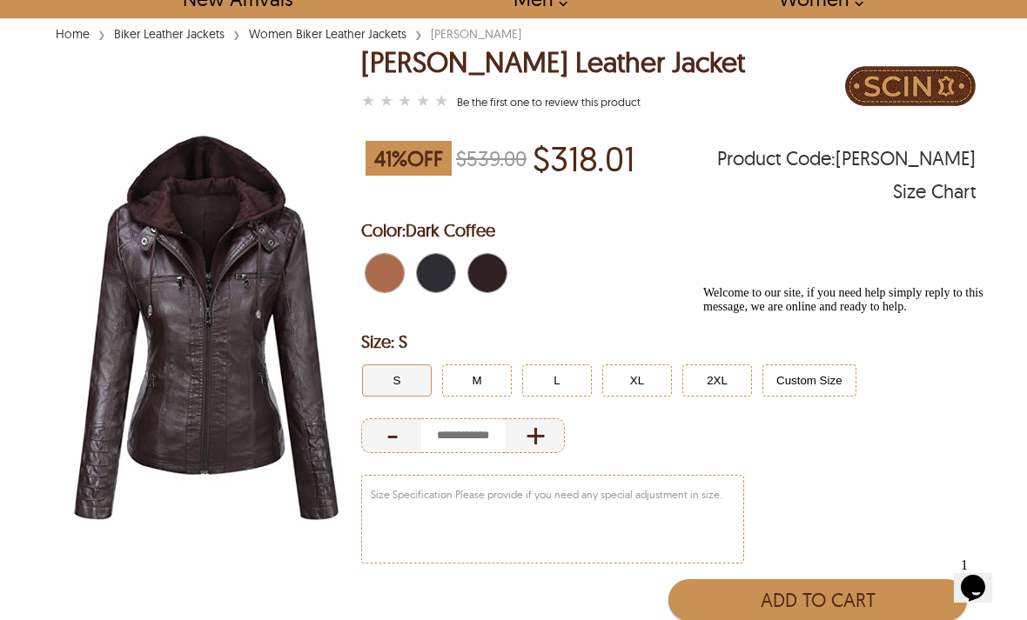
click at [470, 374] on button "M" at bounding box center [477, 381] width 70 height 32
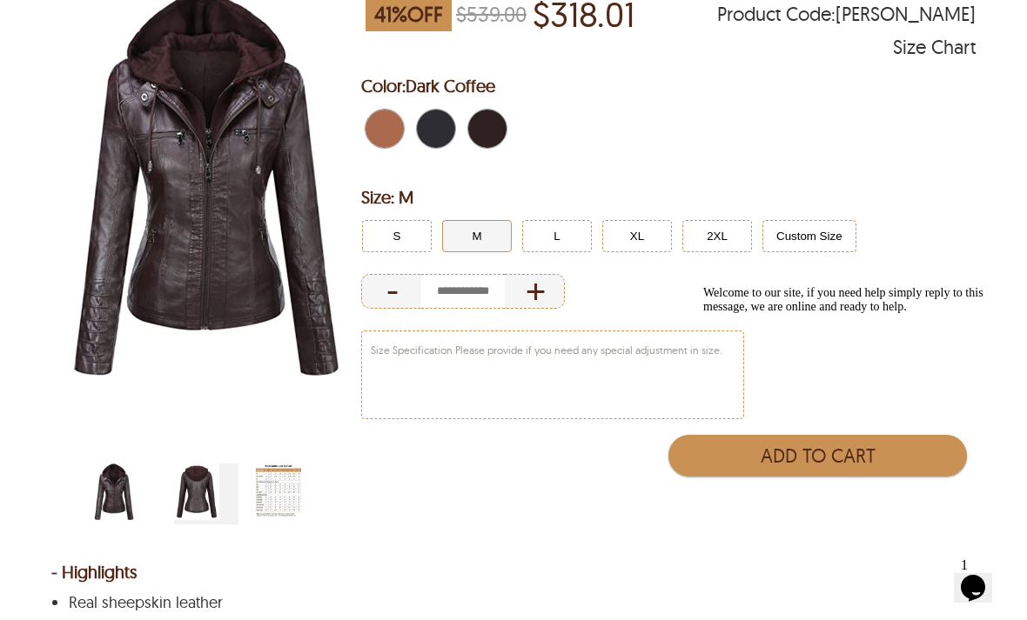
scroll to position [256, 0]
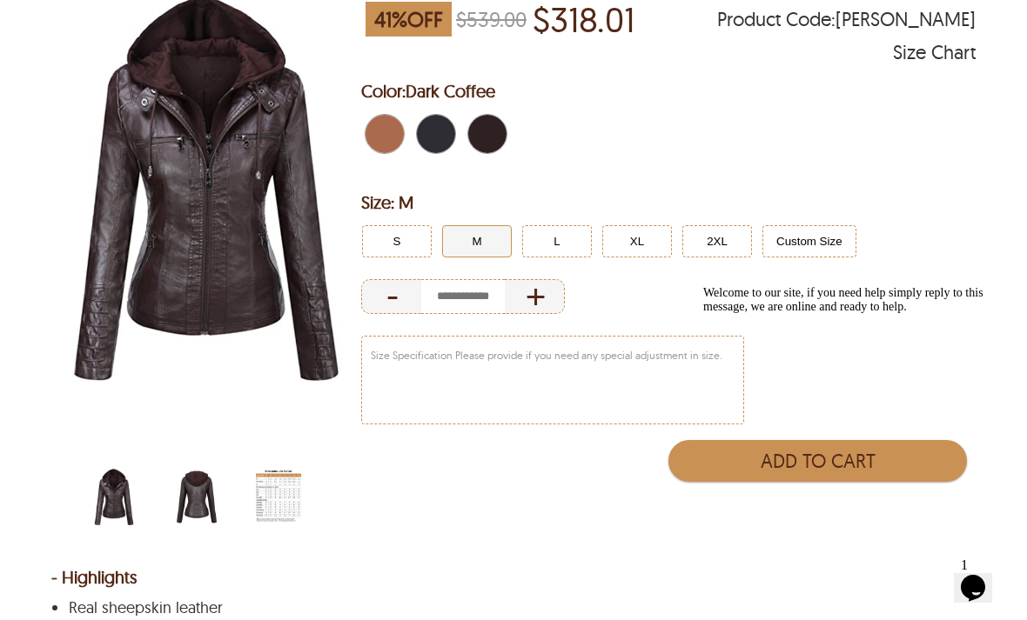
click at [202, 489] on img "scin-13090w-darkcoffee-back.jpg" at bounding box center [196, 497] width 45 height 57
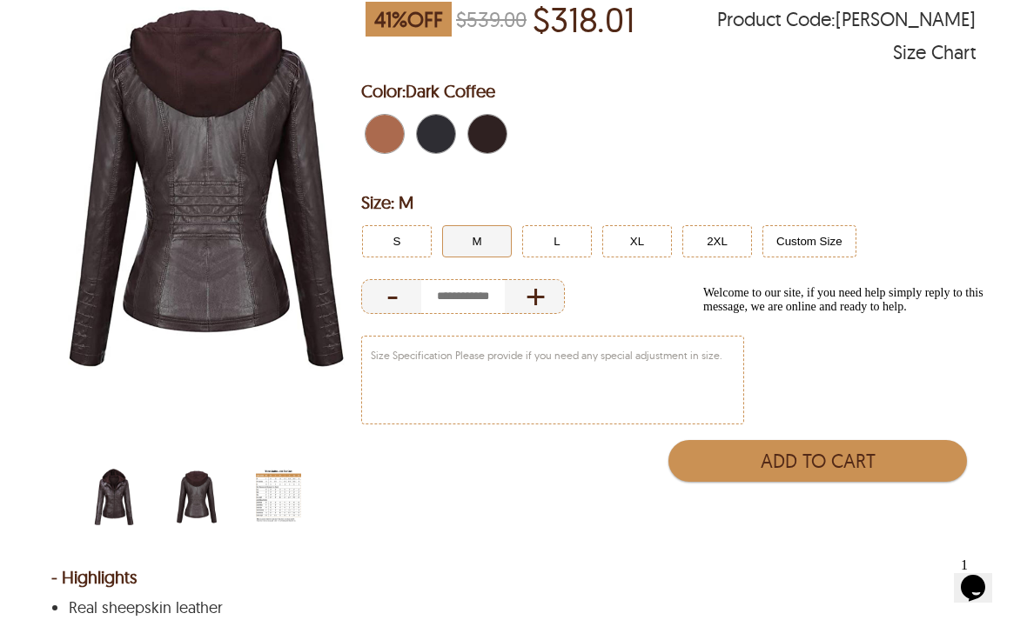
click at [114, 498] on img "scin-13090w-darkcoffee.jpg" at bounding box center [113, 497] width 45 height 57
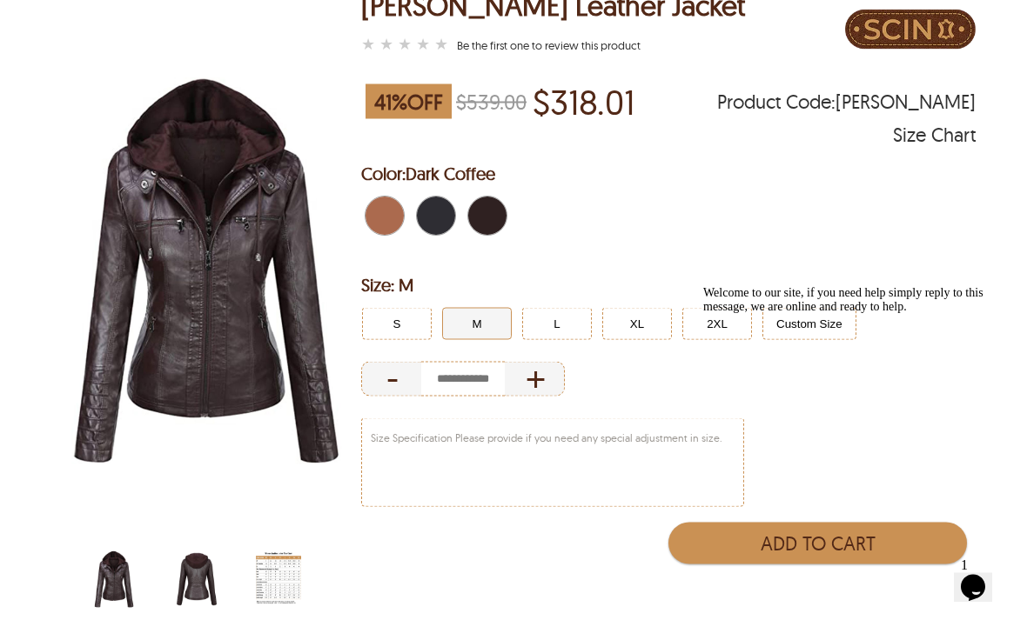
scroll to position [0, 0]
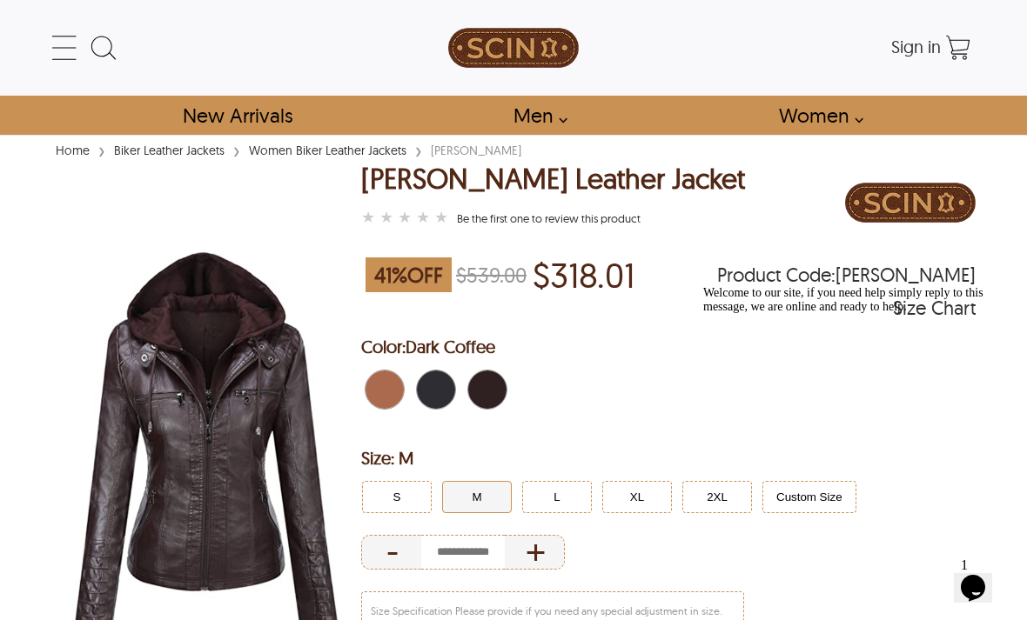
select select "********"
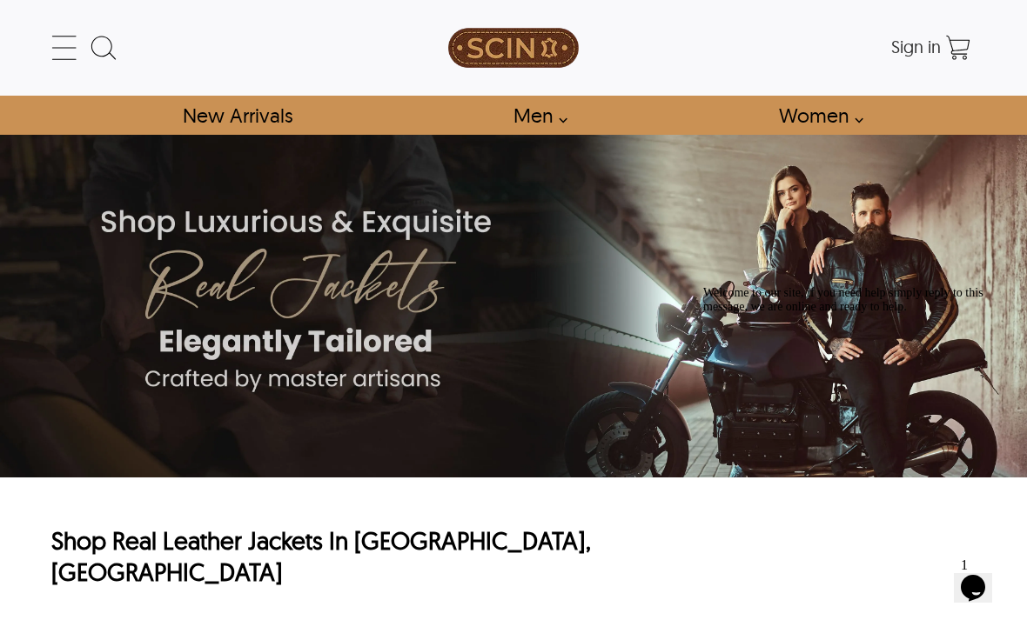
click at [66, 50] on icon at bounding box center [64, 47] width 35 height 35
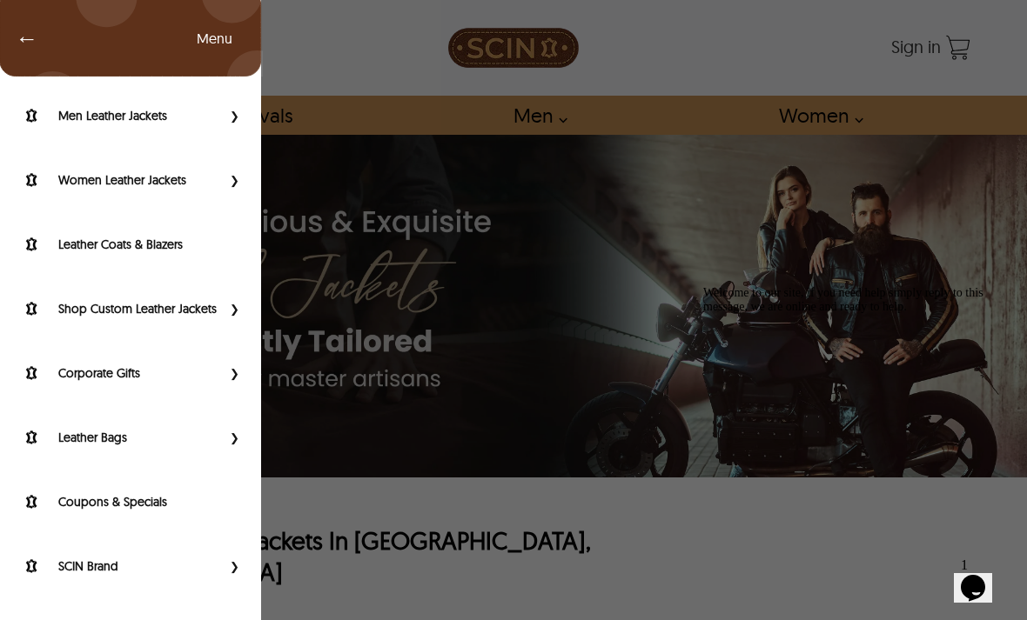
scroll to position [89, 0]
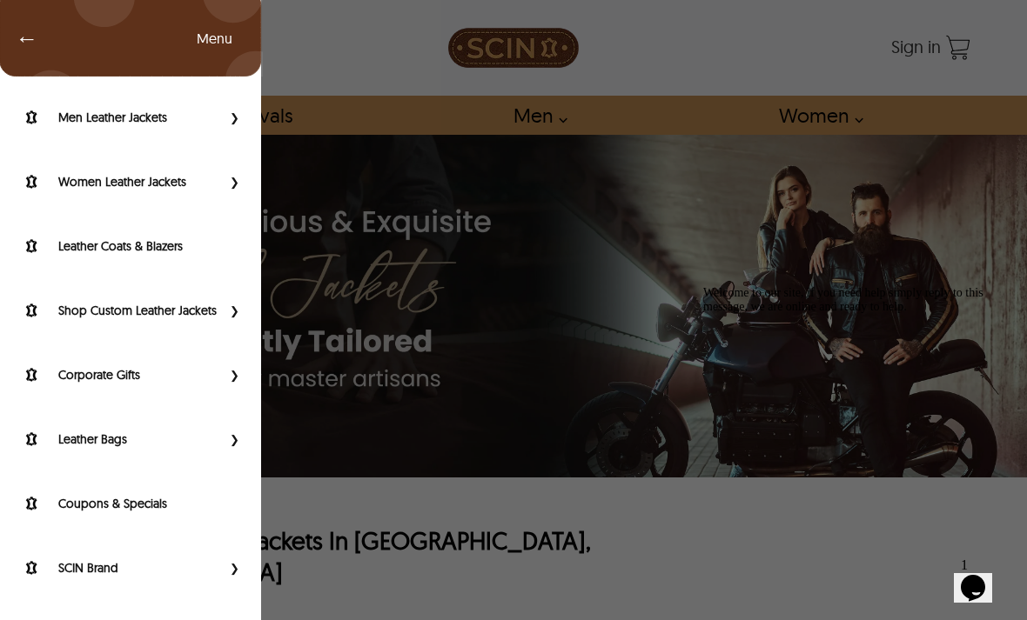
click at [241, 561] on span "Primary Side Menu" at bounding box center [232, 568] width 23 height 17
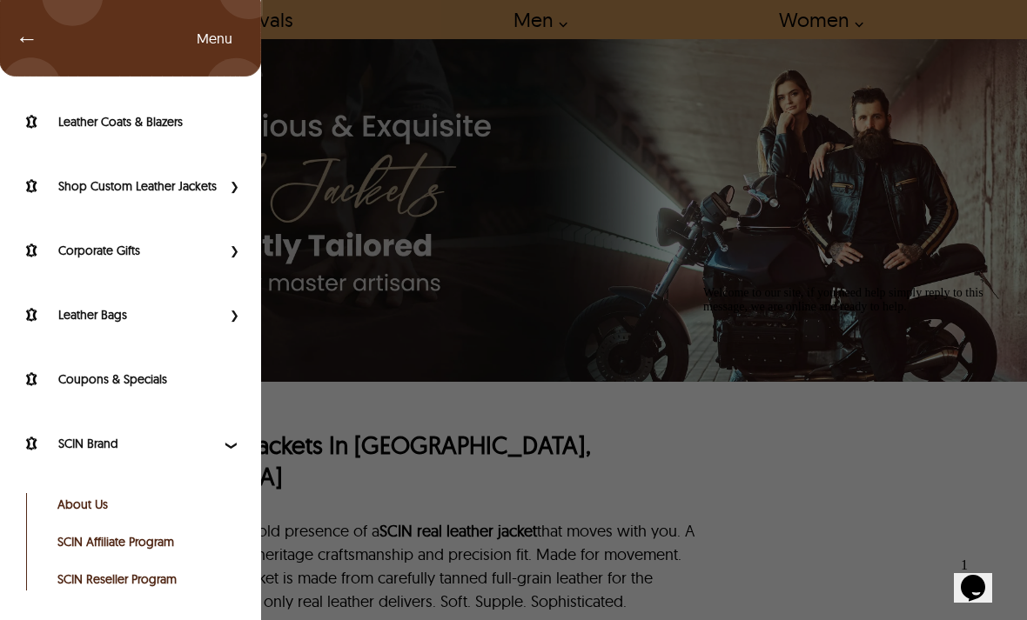
scroll to position [212, 0]
click at [387, 513] on div "← Menu New Arrivals Men Leather Jackets Aviator Leather Jackets Bomber Leather …" at bounding box center [513, 310] width 1027 height 620
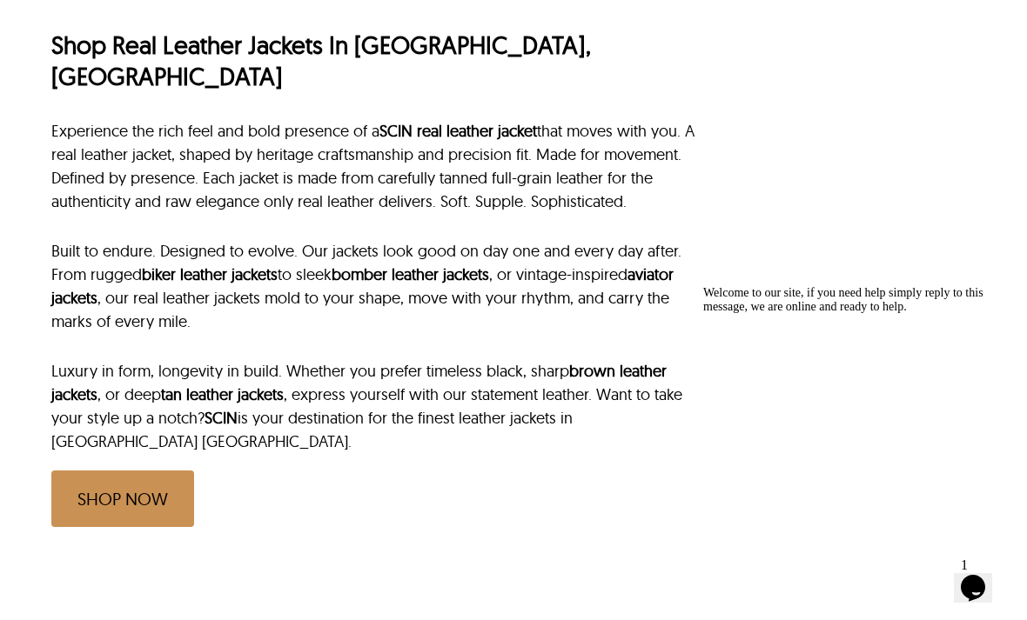
scroll to position [506, 0]
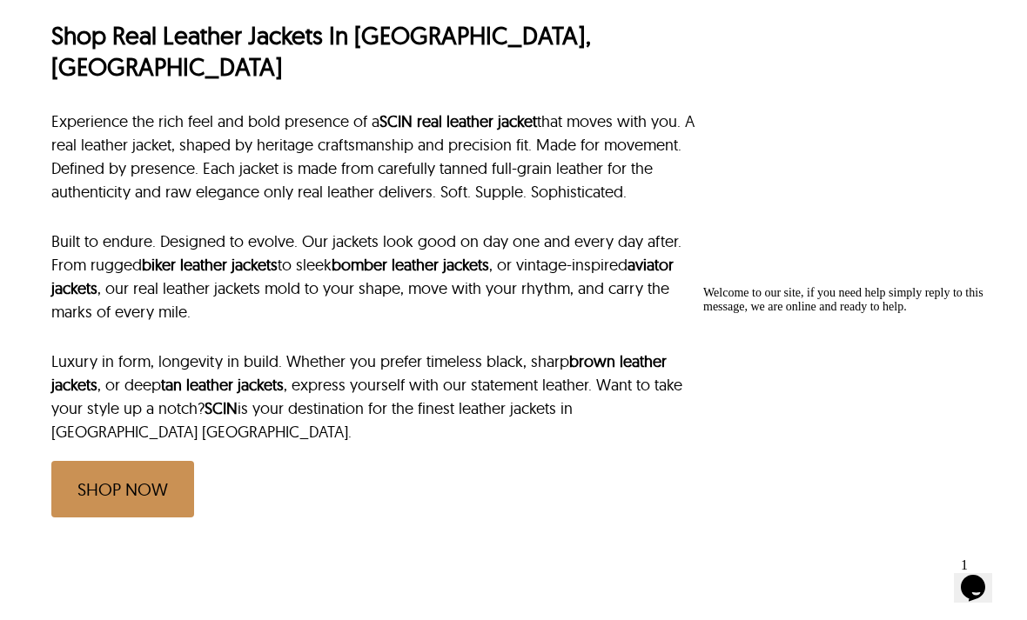
click at [131, 461] on link "SHOP NOW" at bounding box center [122, 489] width 143 height 57
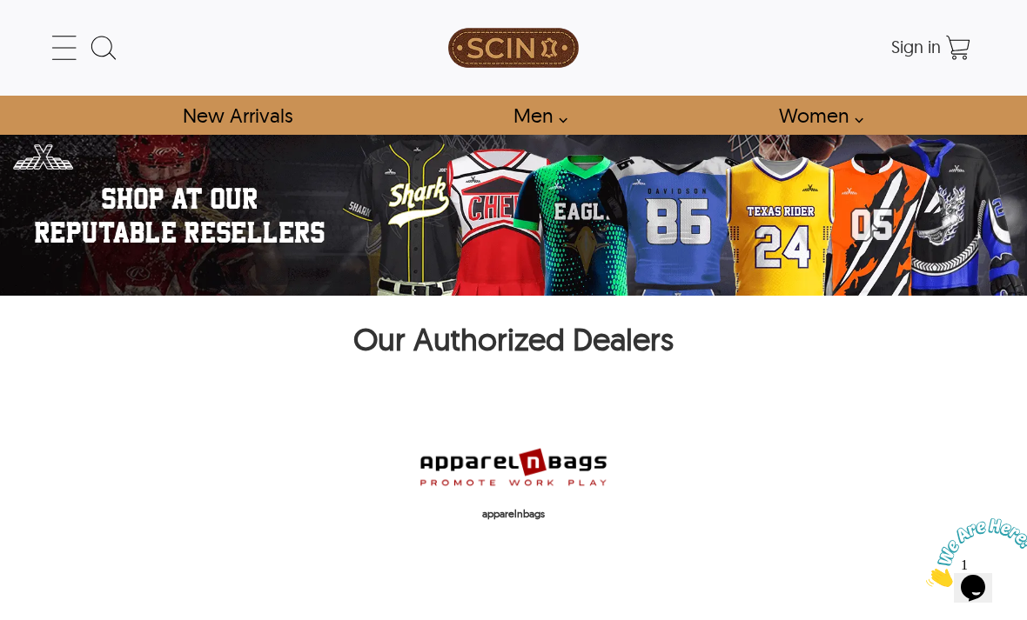
click at [529, 459] on img at bounding box center [513, 467] width 191 height 46
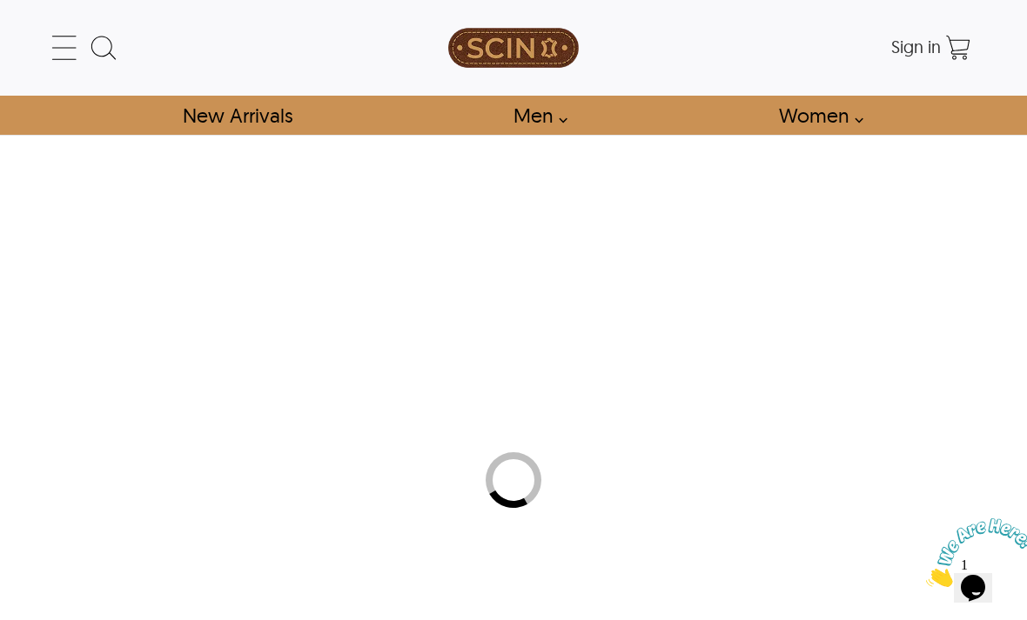
scroll to position [715, 0]
